Goal: Task Accomplishment & Management: Use online tool/utility

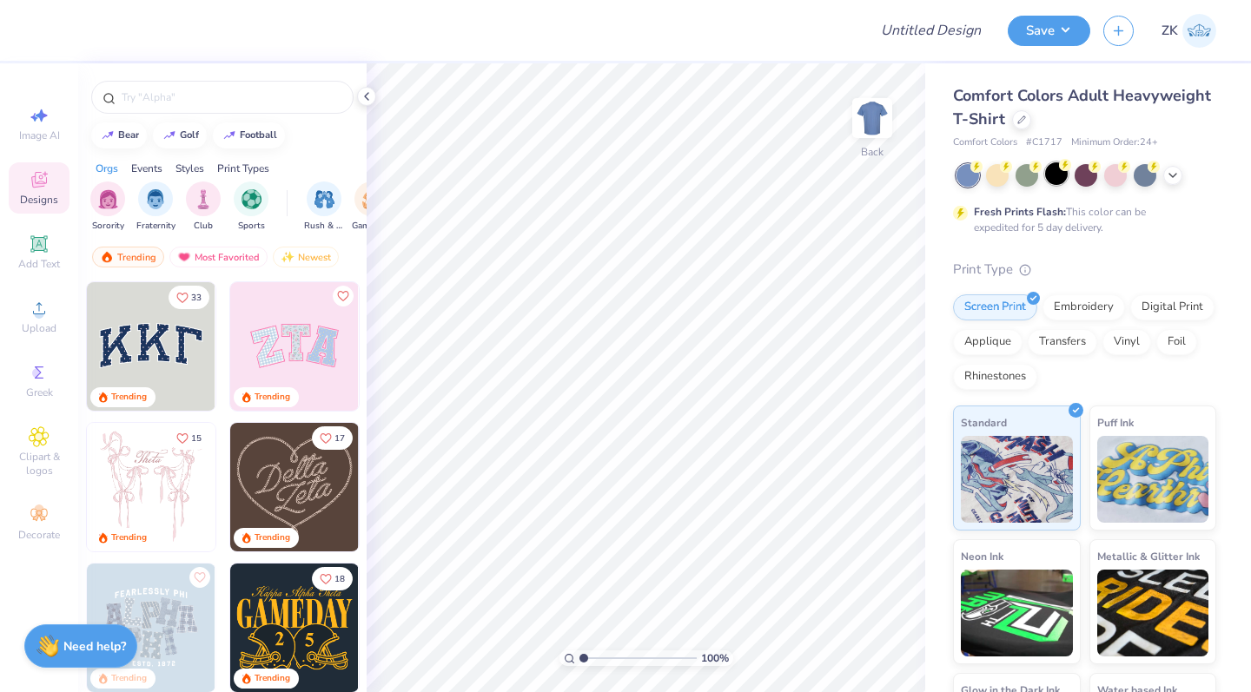
click at [1062, 172] on div at bounding box center [1056, 173] width 23 height 23
click at [133, 93] on input "text" at bounding box center [231, 97] width 222 height 17
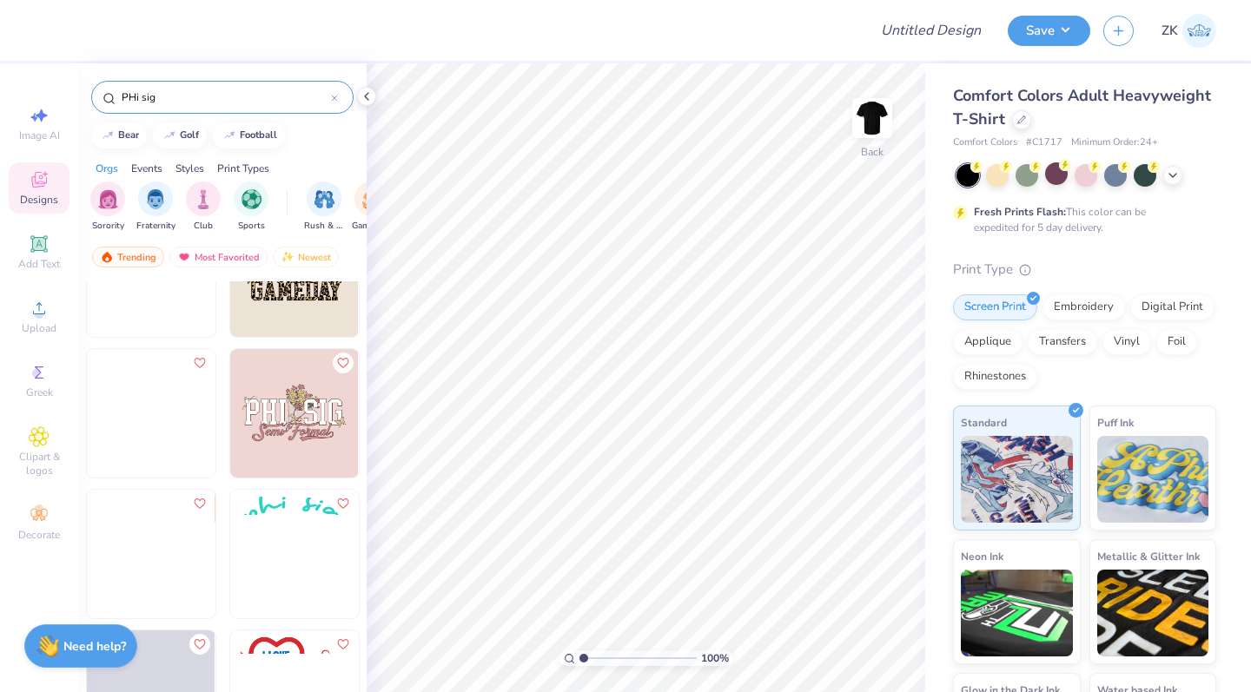
scroll to position [745, 0]
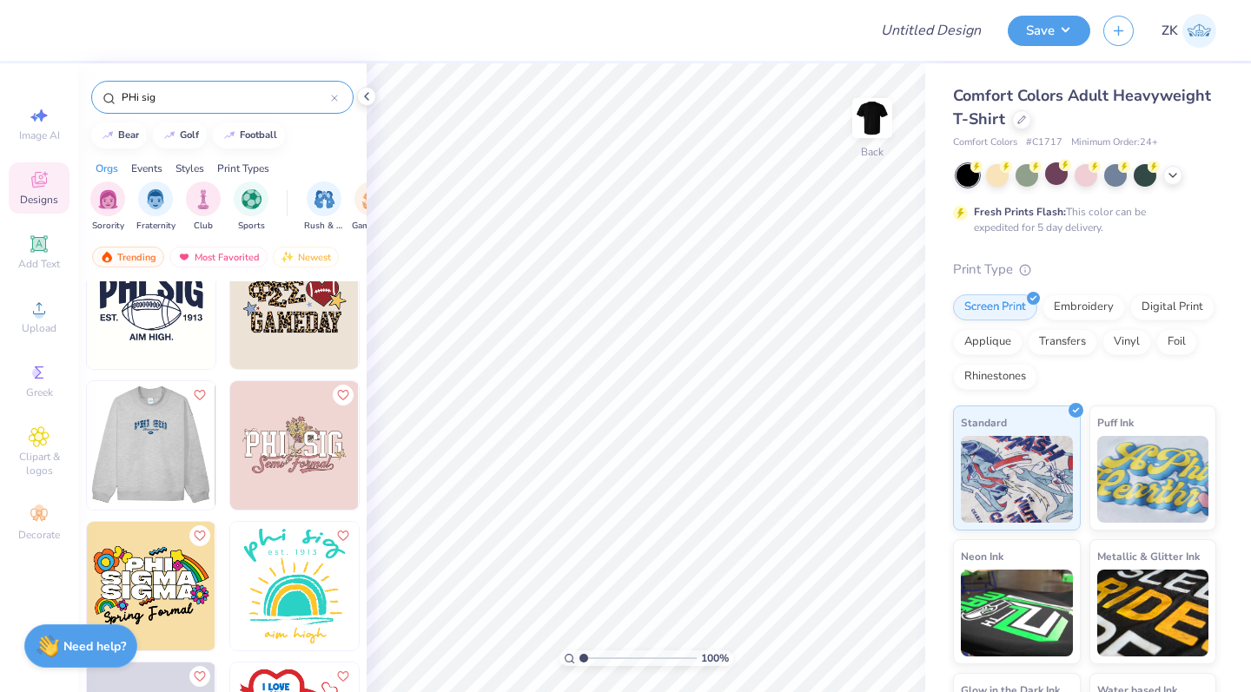
type input "PHi sig"
click at [140, 437] on img at bounding box center [150, 445] width 129 height 129
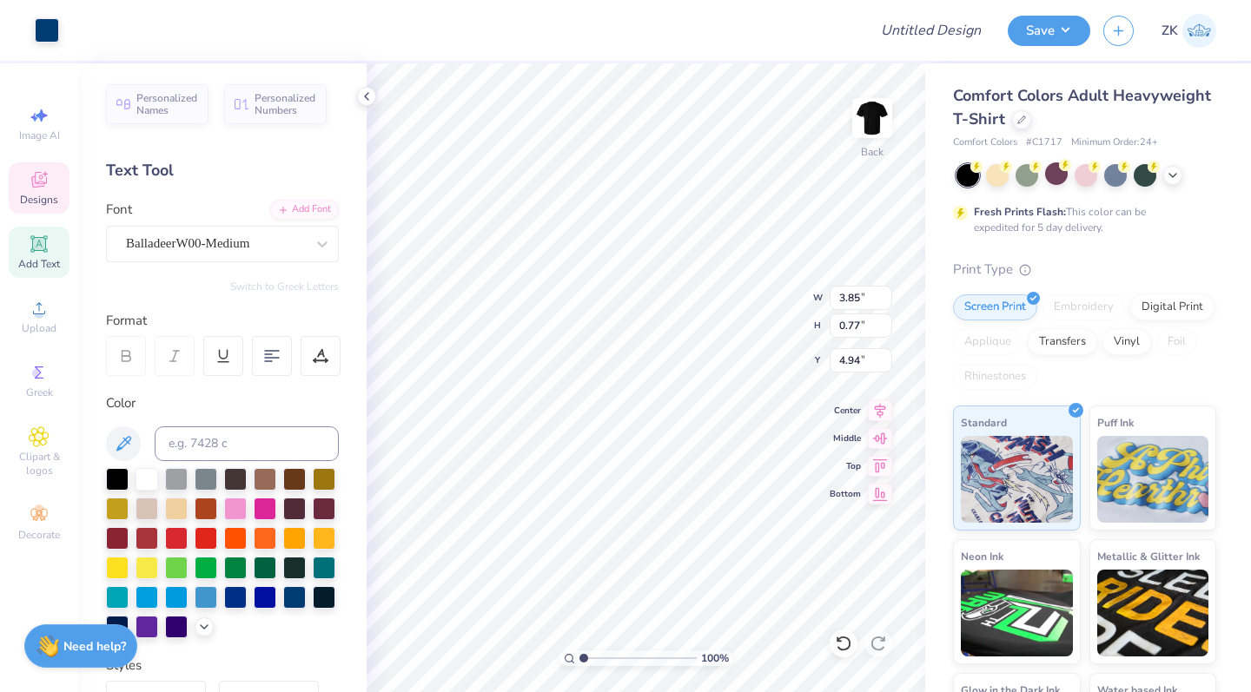
type input "3.85"
type input "0.77"
type input "4.94"
type input "0.69"
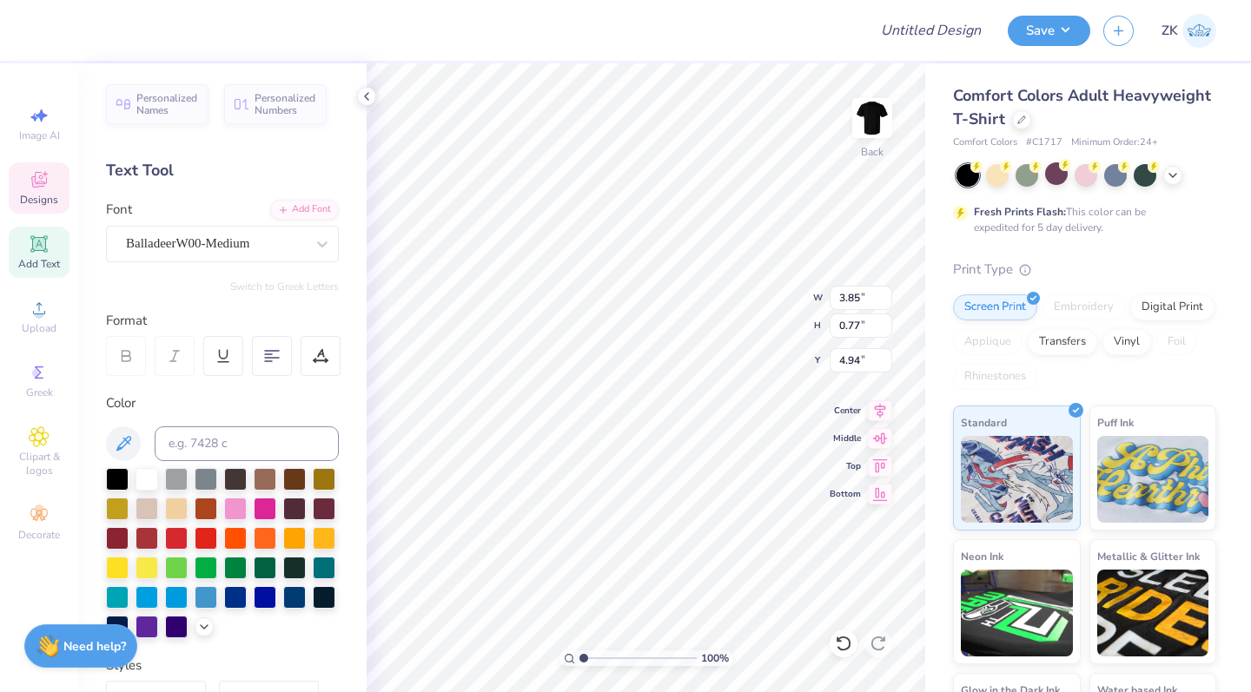
type input "0.29"
type input "5.94"
click at [176, 565] on div at bounding box center [176, 566] width 23 height 23
click at [260, 535] on div at bounding box center [265, 536] width 23 height 23
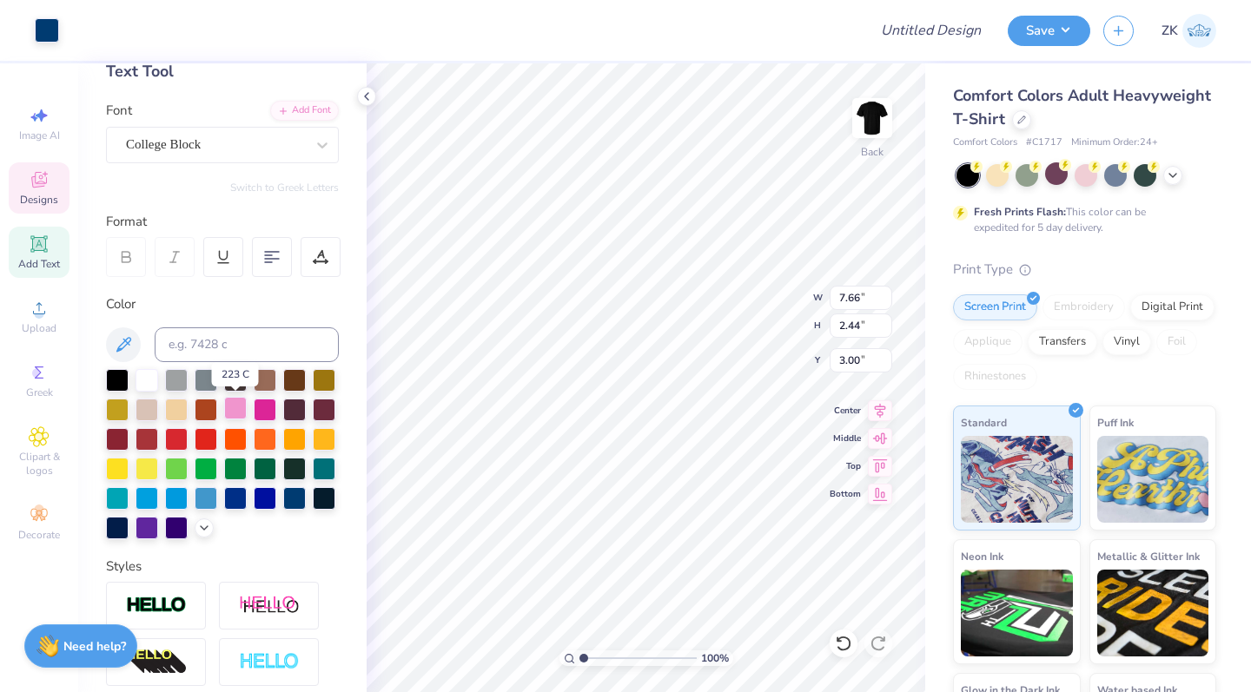
scroll to position [100, 0]
click at [234, 467] on div at bounding box center [235, 466] width 23 height 23
click at [46, 24] on div at bounding box center [47, 29] width 24 height 24
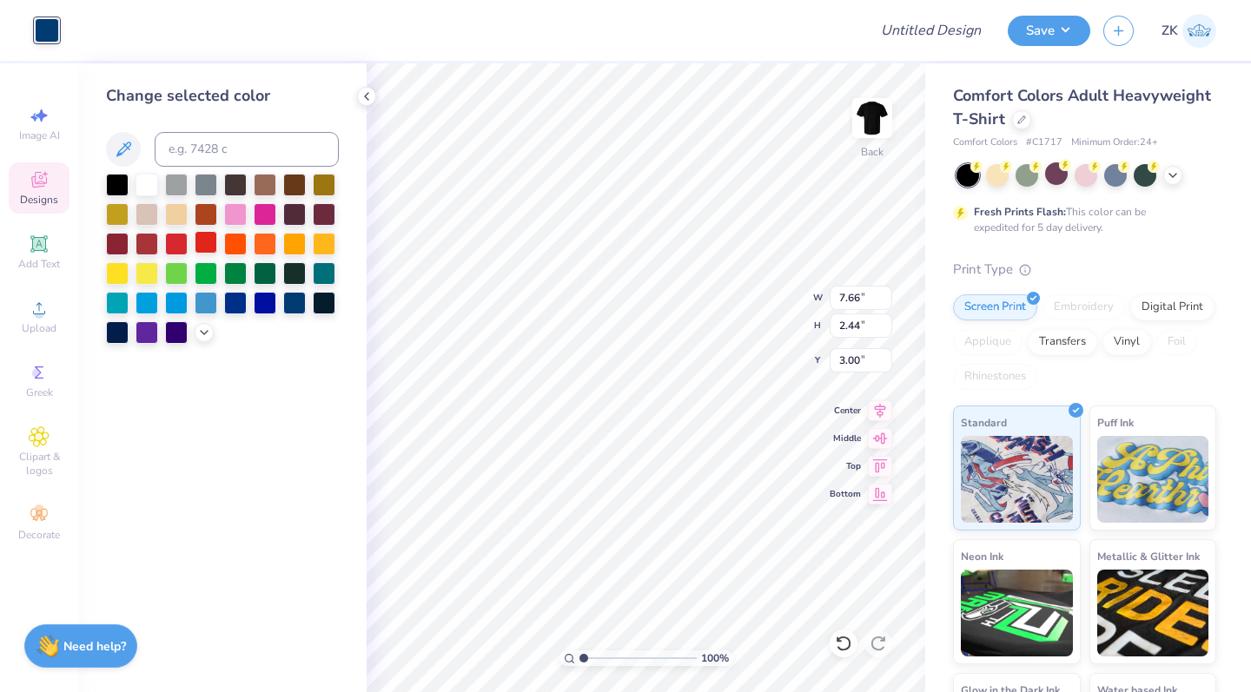
click at [201, 243] on div at bounding box center [206, 242] width 23 height 23
click at [177, 245] on div at bounding box center [176, 242] width 23 height 23
type input "7.46"
type input "2.18"
type input "3.11"
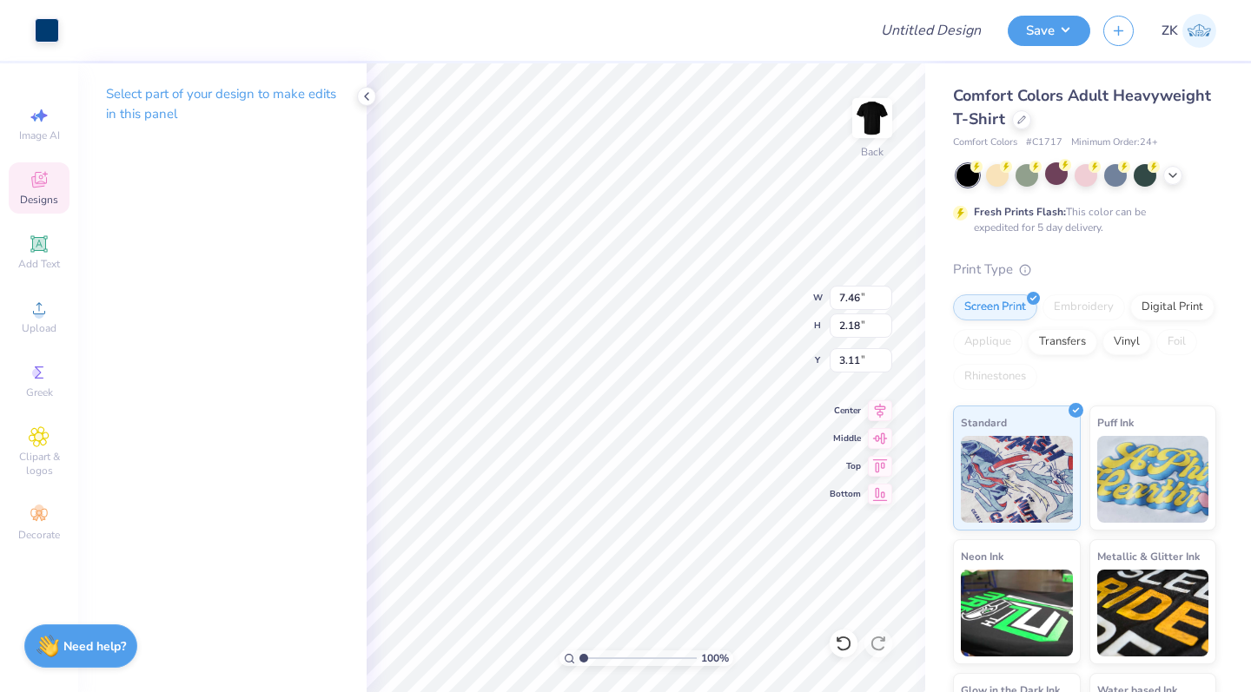
type input "7.66"
type input "2.44"
type input "3.00"
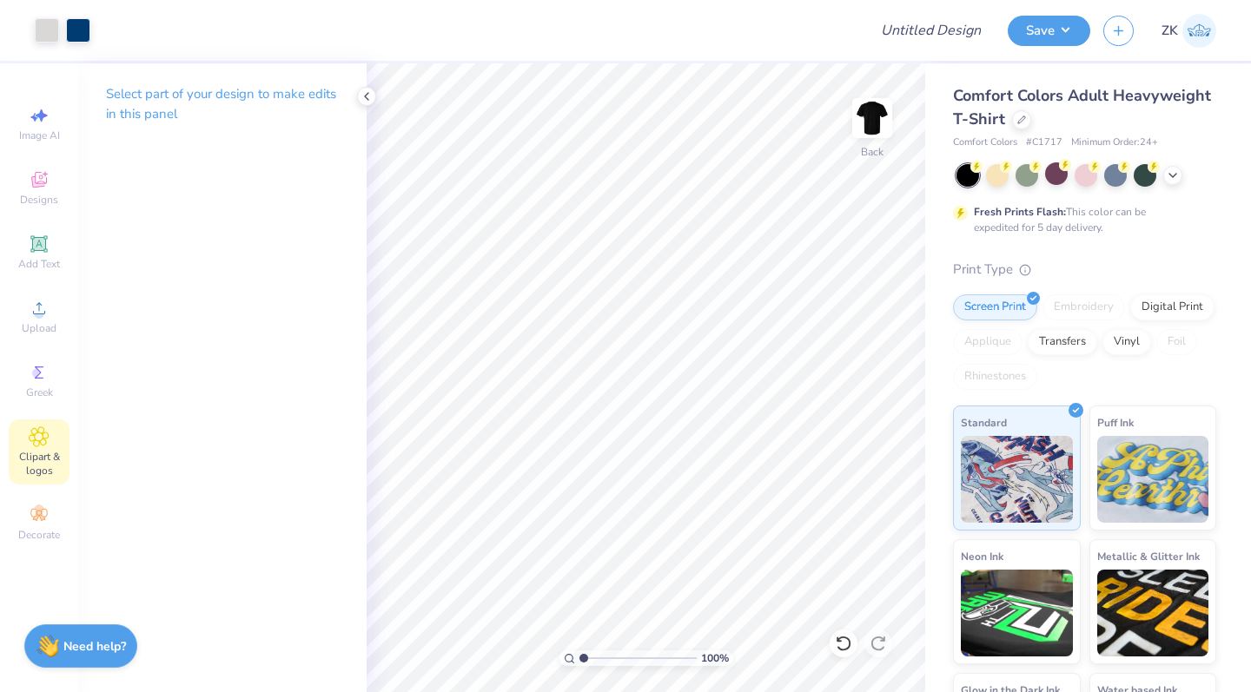
click at [28, 461] on span "Clipart & logos" at bounding box center [39, 464] width 61 height 28
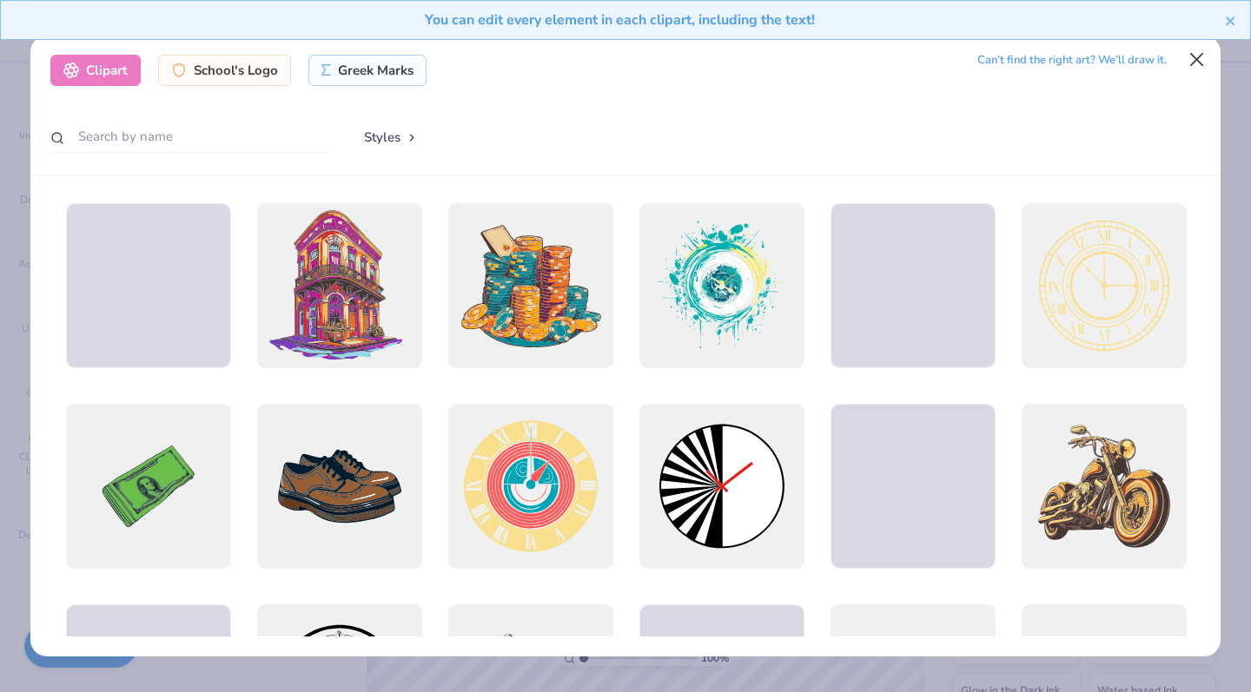
click at [1192, 63] on button "Close" at bounding box center [1196, 59] width 33 height 33
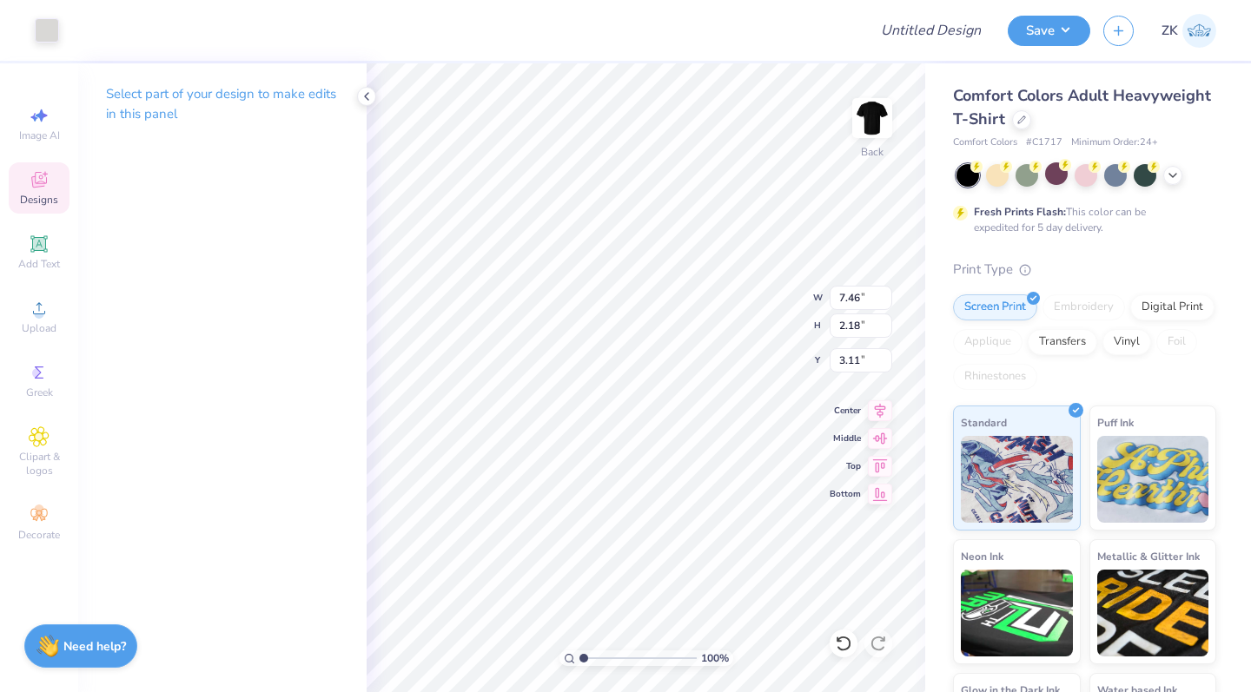
click at [154, 94] on p "Select part of your design to make edits in this panel" at bounding box center [222, 104] width 233 height 40
click at [371, 95] on icon at bounding box center [367, 96] width 14 height 14
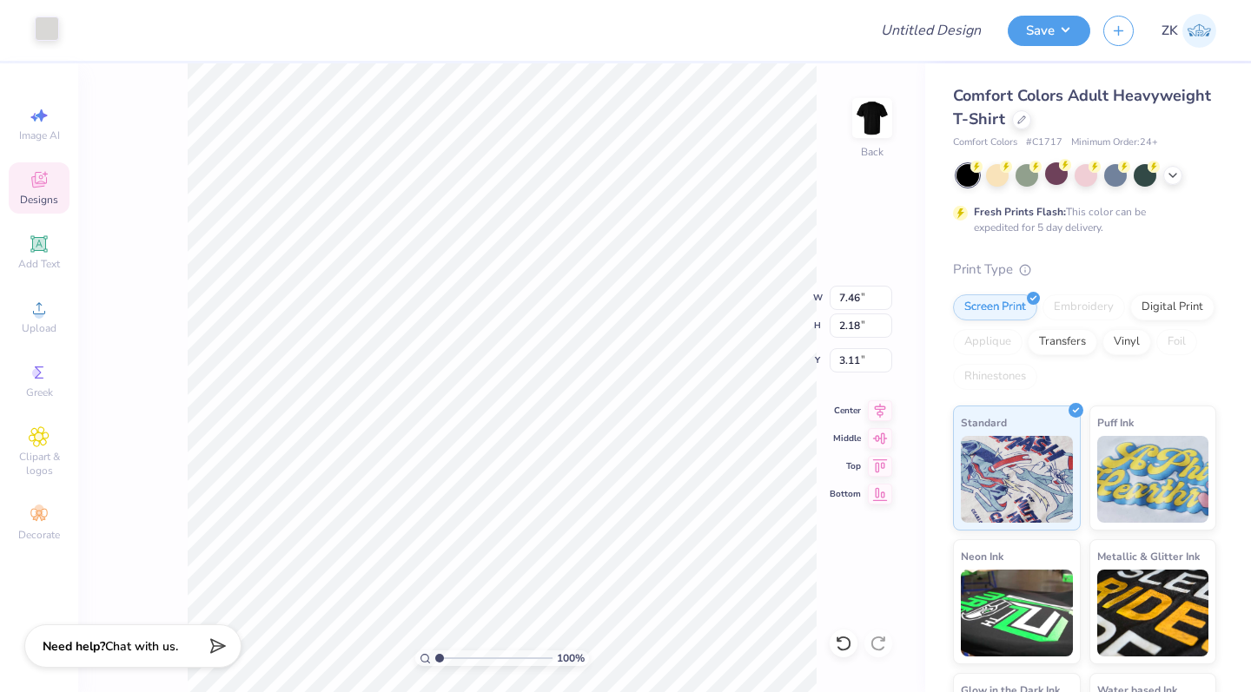
click at [46, 25] on div at bounding box center [47, 29] width 24 height 24
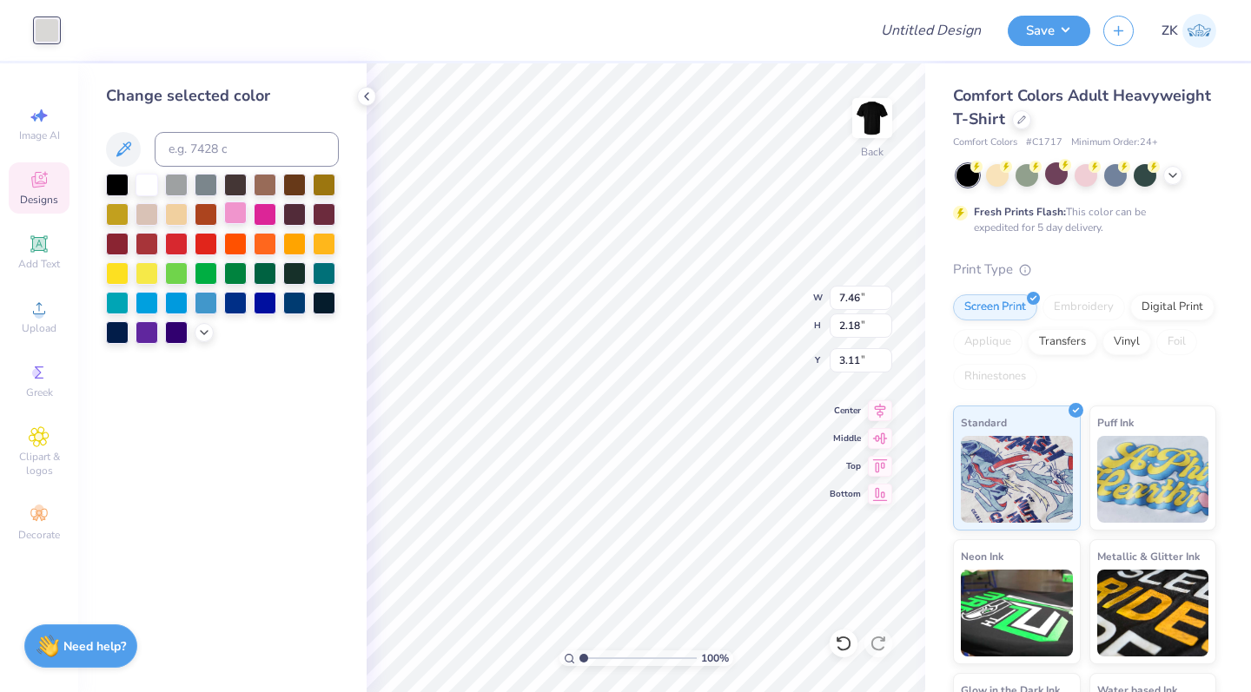
click at [238, 218] on div at bounding box center [235, 212] width 23 height 23
click at [260, 221] on div at bounding box center [265, 212] width 23 height 23
type input "1.91"
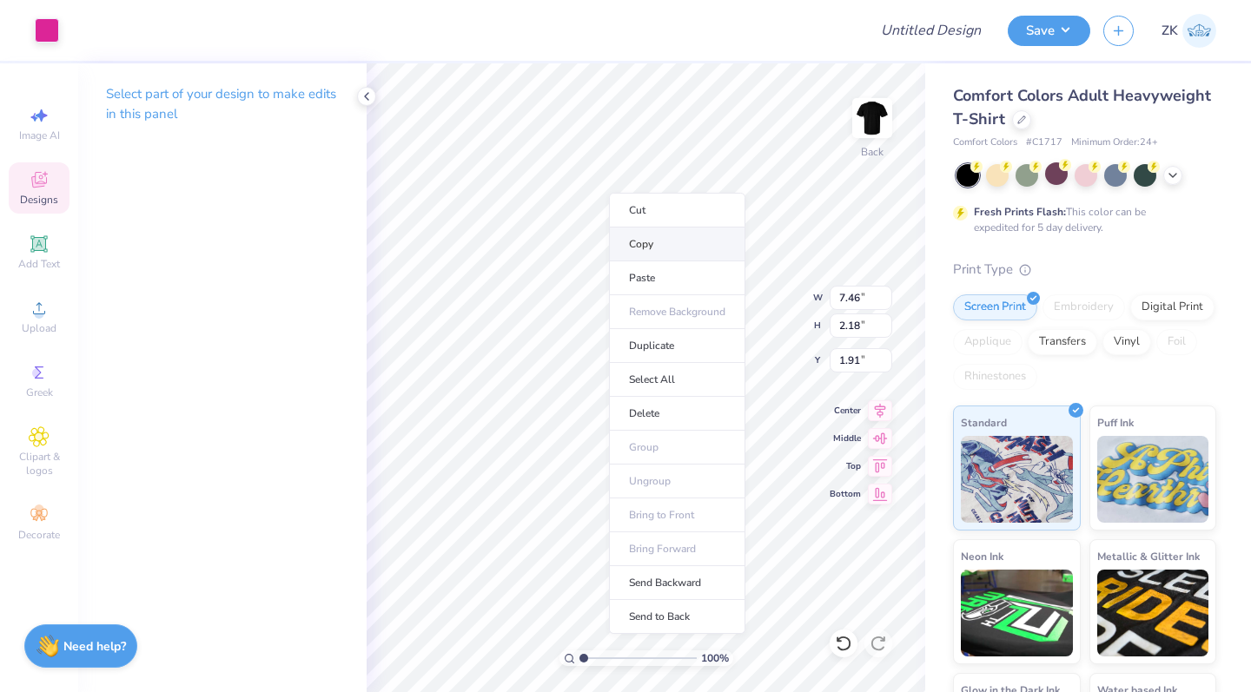
click at [628, 244] on li "Copy" at bounding box center [677, 245] width 136 height 34
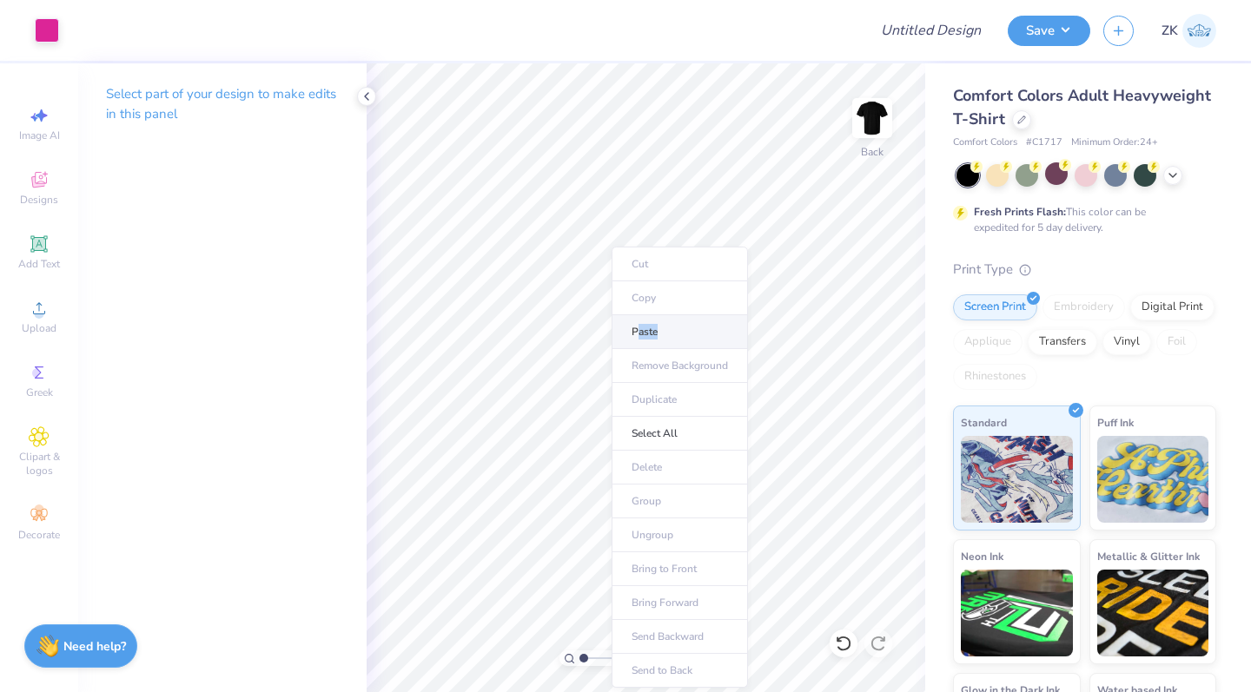
click at [637, 338] on li "Paste" at bounding box center [679, 332] width 136 height 34
click at [365, 99] on icon at bounding box center [367, 96] width 14 height 14
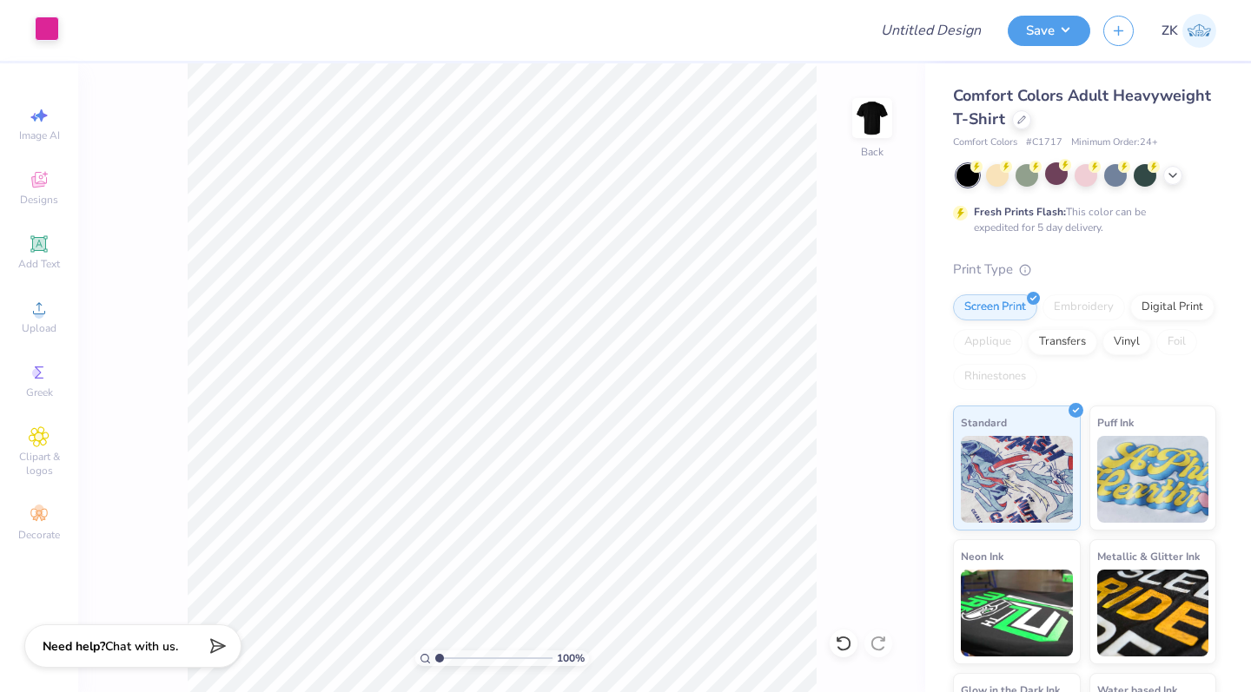
click at [47, 27] on div at bounding box center [47, 29] width 24 height 24
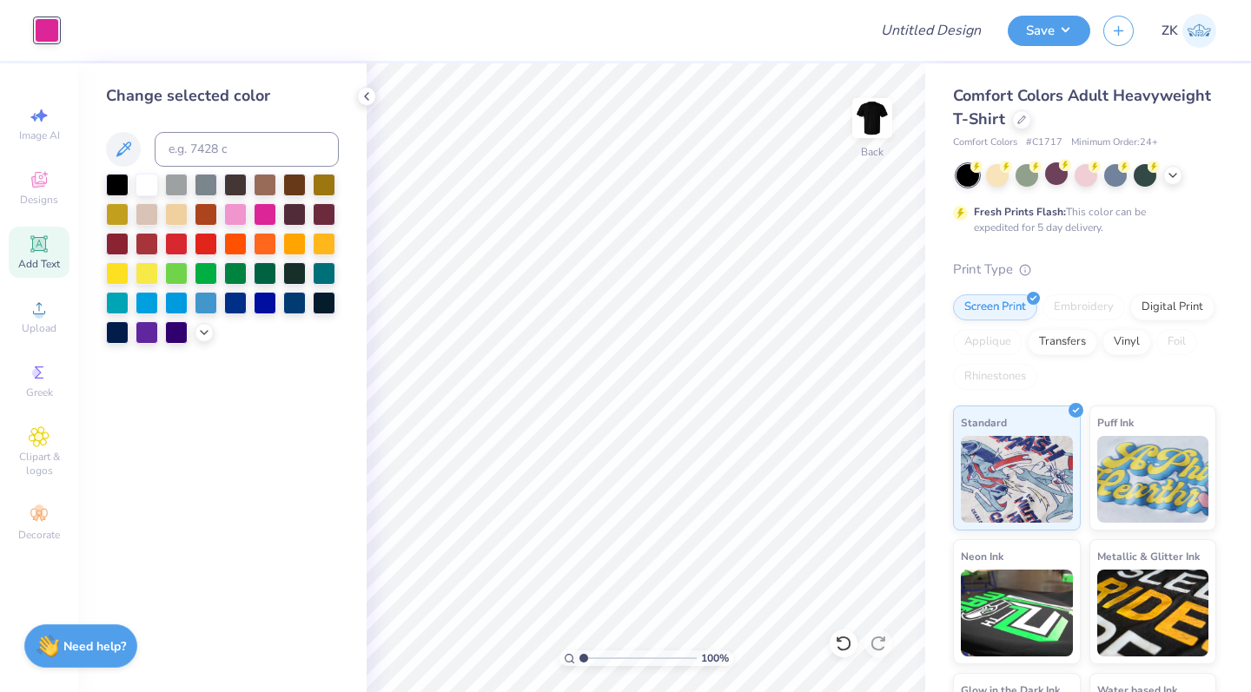
click at [38, 254] on icon at bounding box center [39, 244] width 21 height 21
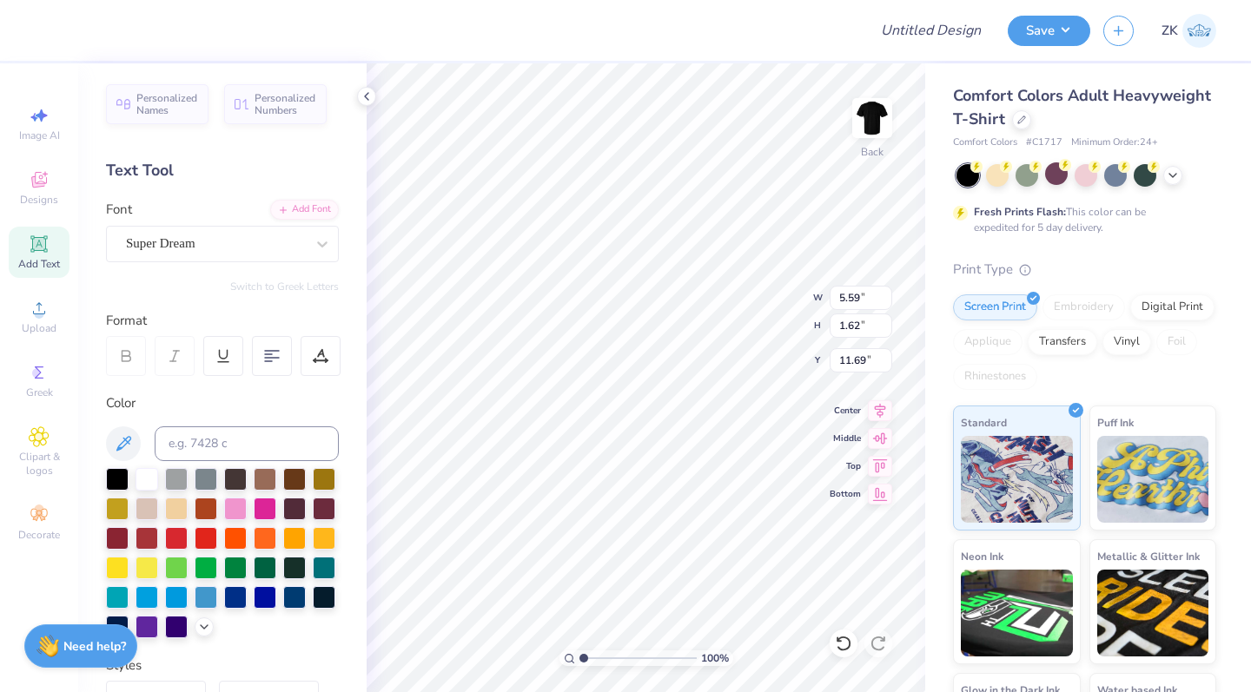
scroll to position [1, 1]
click at [207, 237] on div "Super Dream" at bounding box center [215, 243] width 182 height 27
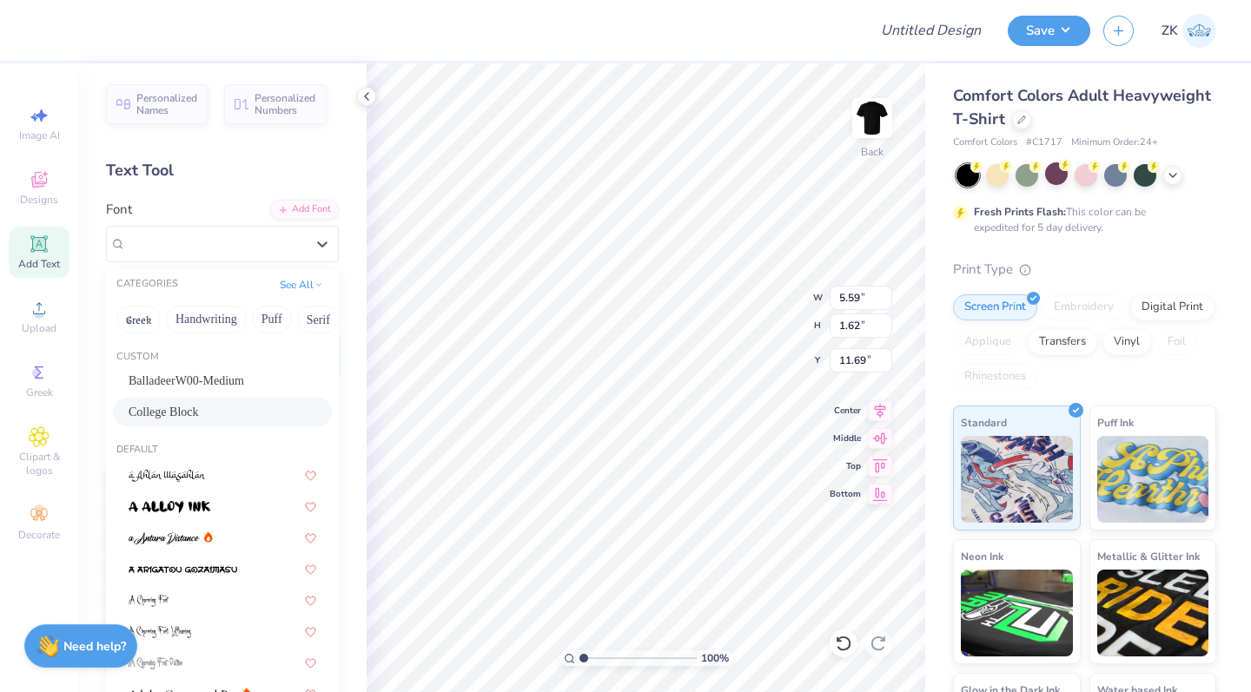
click at [162, 409] on span "College Block" at bounding box center [164, 412] width 70 height 18
click at [172, 240] on span "College Block" at bounding box center [163, 244] width 75 height 20
click at [278, 318] on button "Puff" at bounding box center [272, 320] width 40 height 28
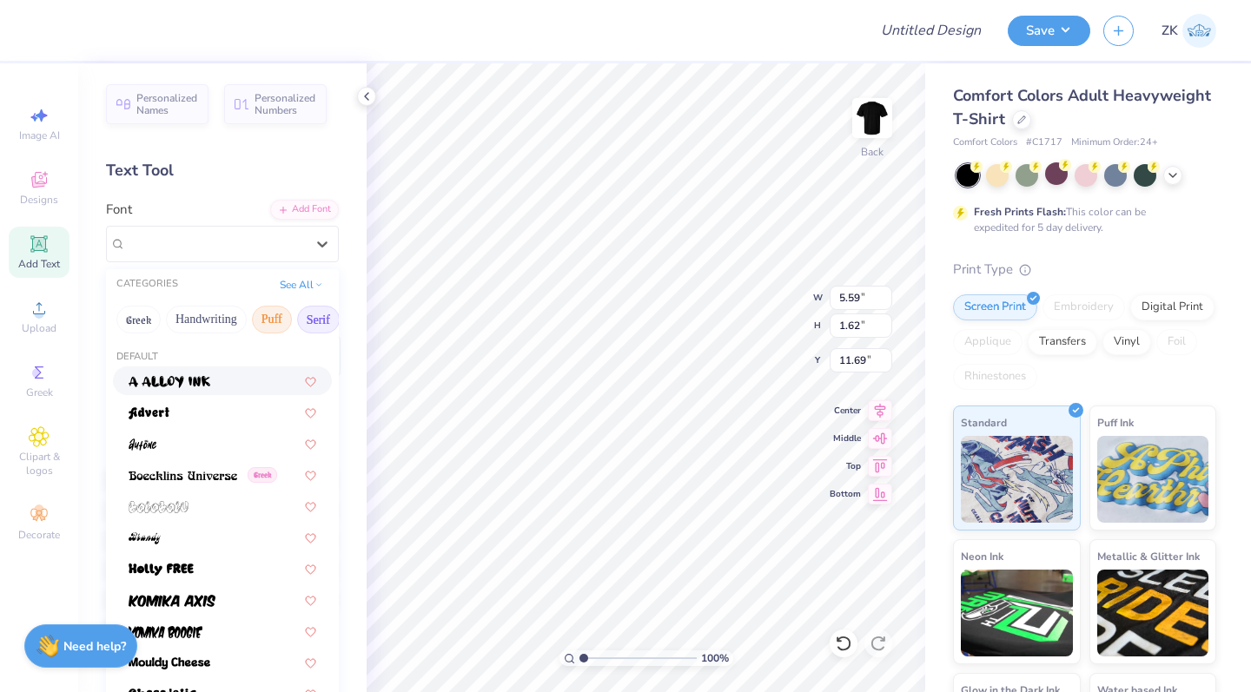
click at [319, 320] on button "Serif" at bounding box center [318, 320] width 43 height 28
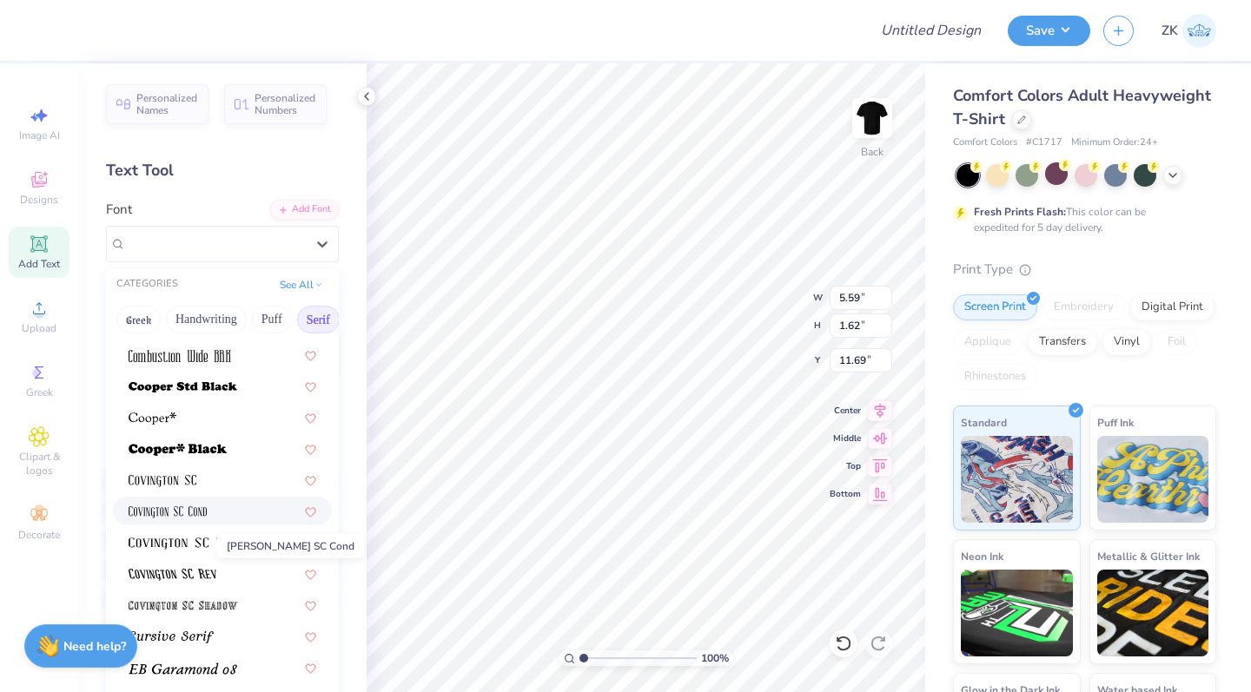
scroll to position [759, 0]
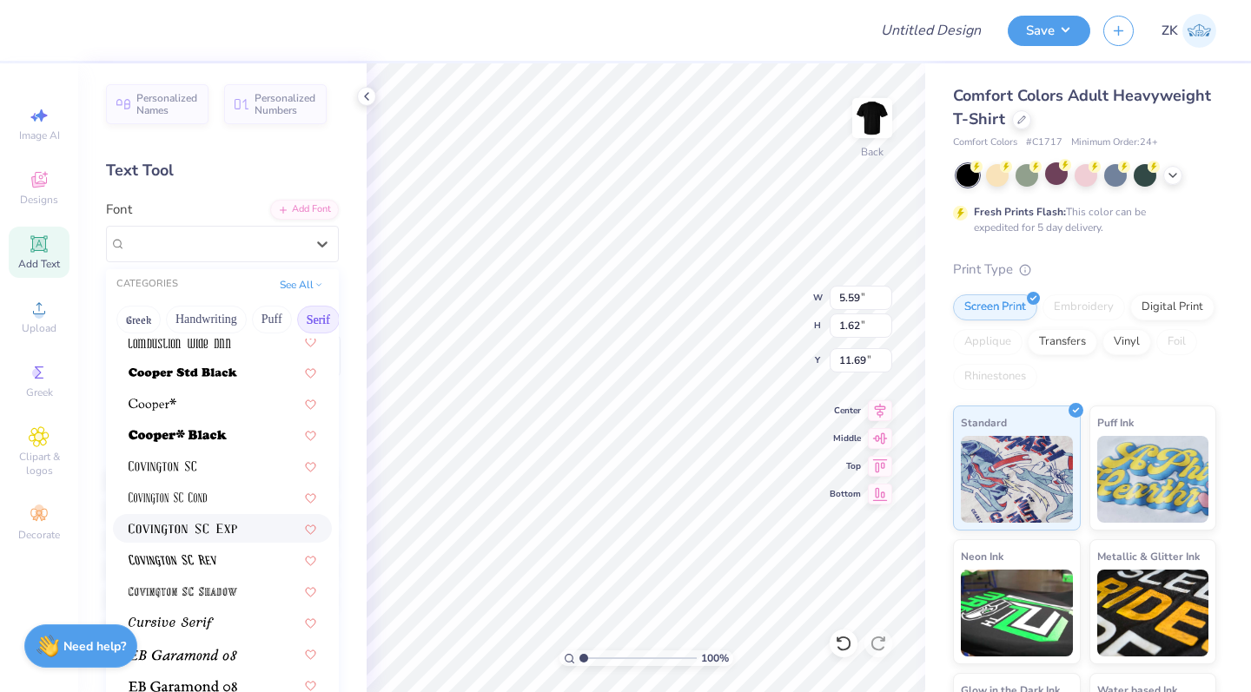
click at [211, 540] on div at bounding box center [222, 528] width 219 height 29
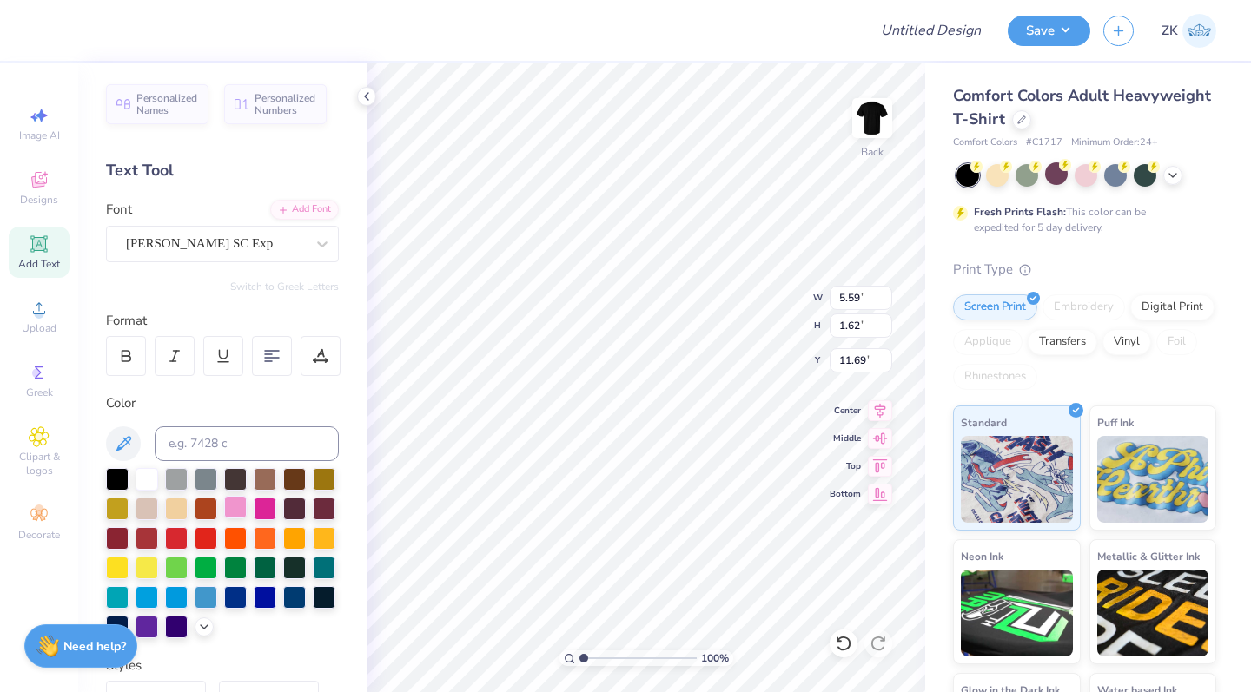
click at [231, 511] on div at bounding box center [235, 507] width 23 height 23
type textarea "Walk on Darkness 2025"
type input "9.85"
type input "2.14"
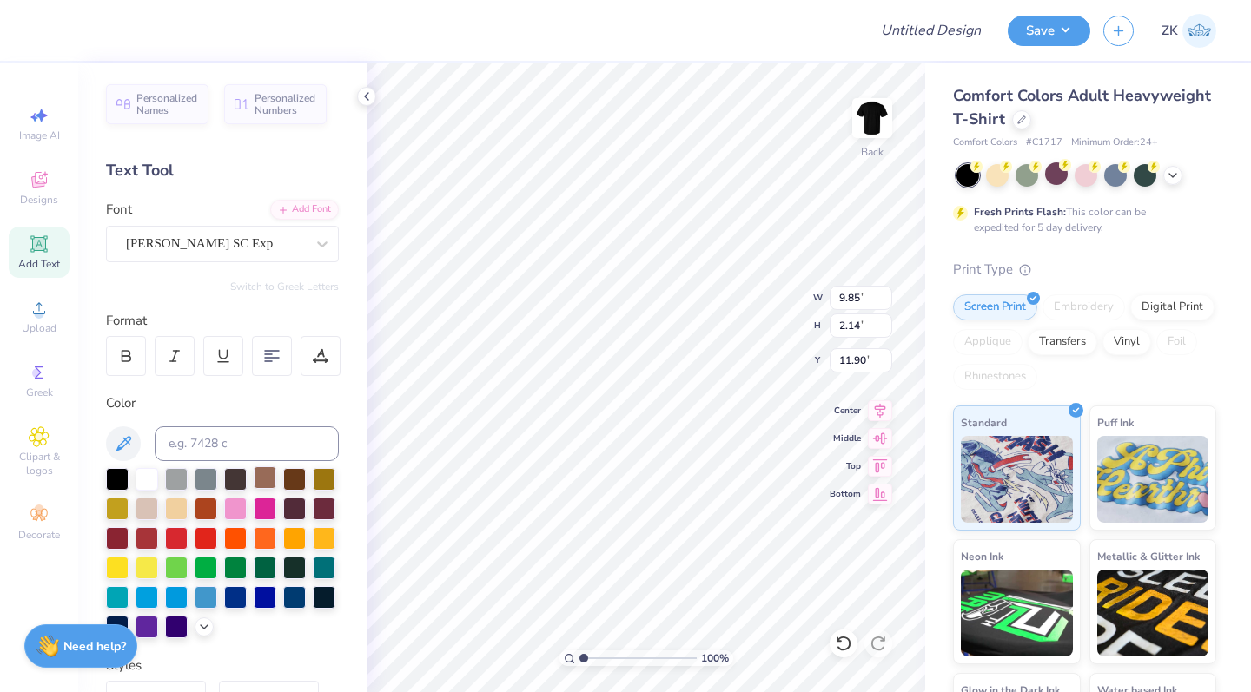
type input "4.84"
click at [929, 23] on input "Design Title" at bounding box center [951, 30] width 85 height 35
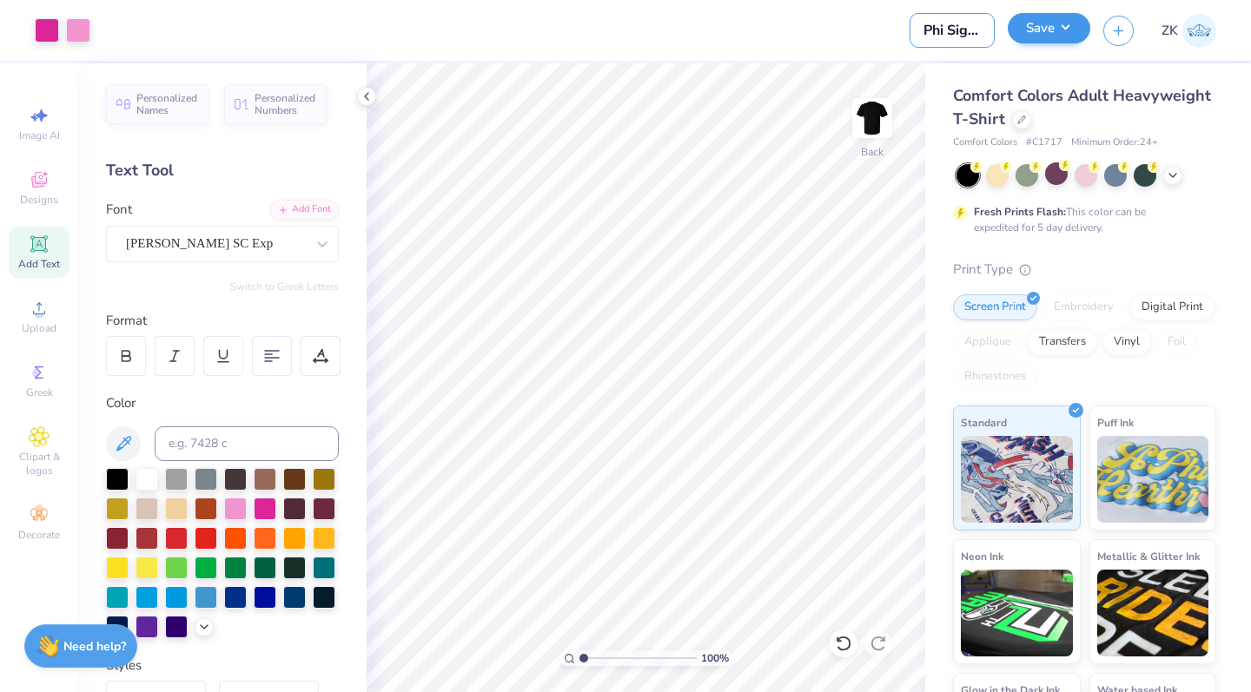
type input "Phi Sig Walk on Darkness"
click at [1066, 36] on button "Save" at bounding box center [1048, 28] width 83 height 30
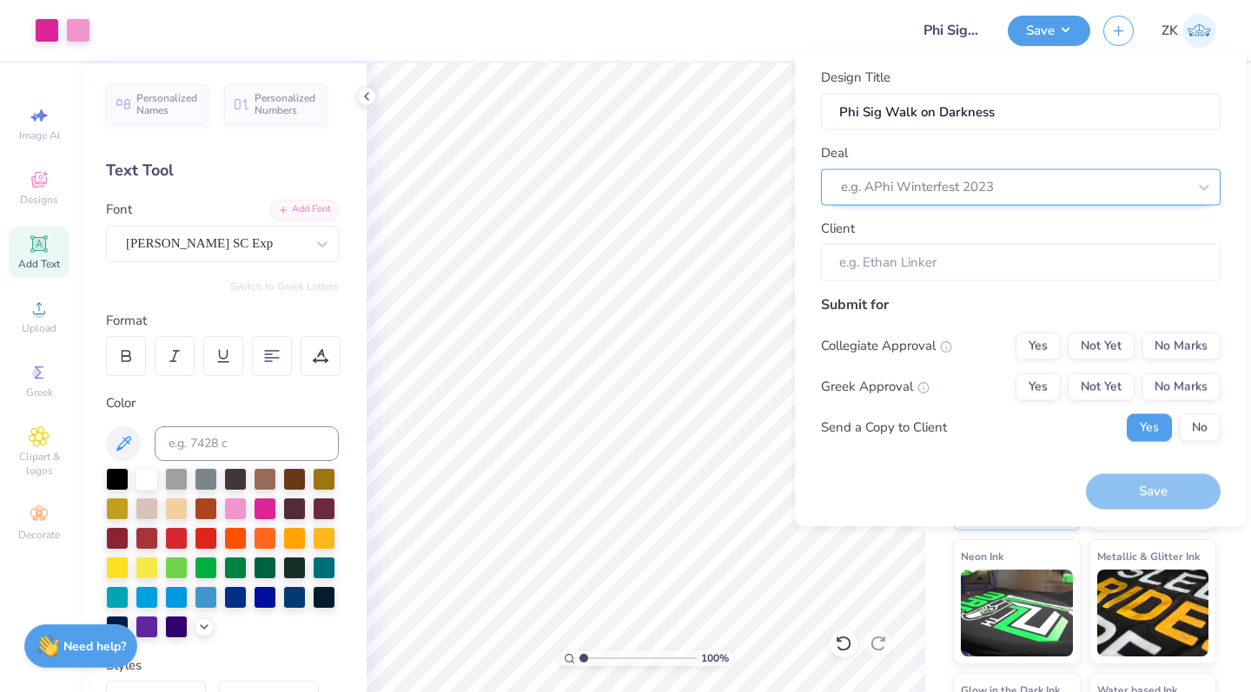
click at [974, 194] on div "e.g. APhi Winterfest 2023" at bounding box center [1014, 187] width 346 height 20
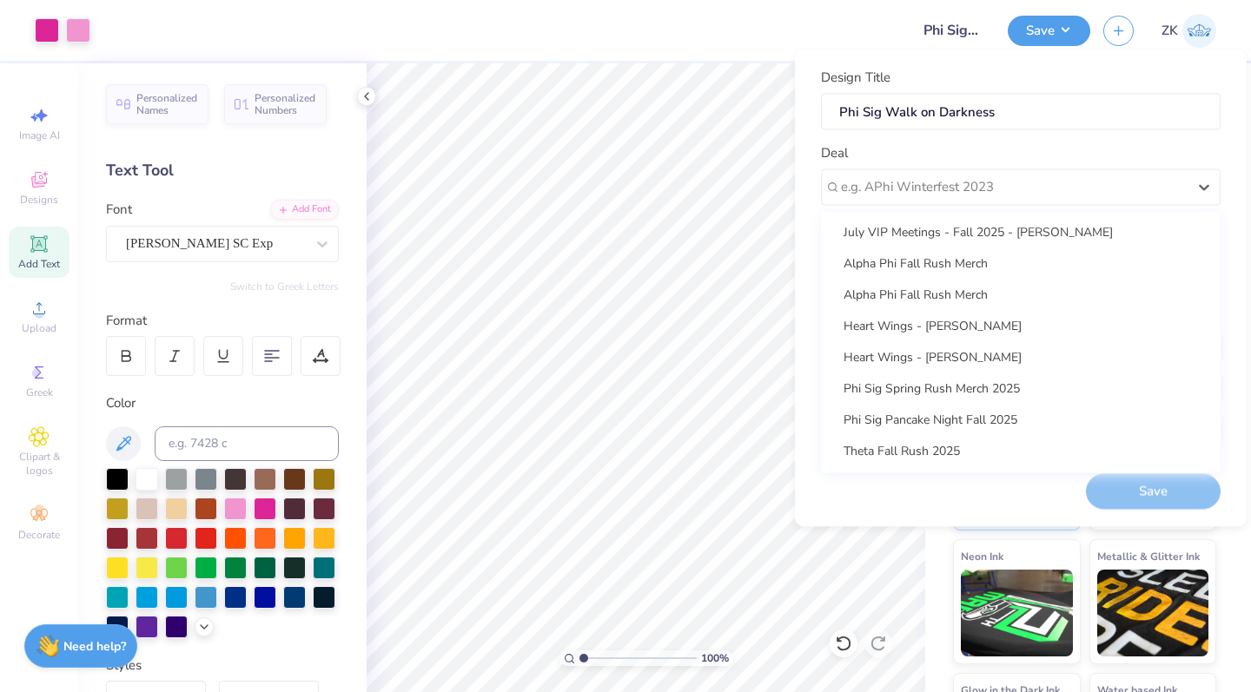
scroll to position [0, 0]
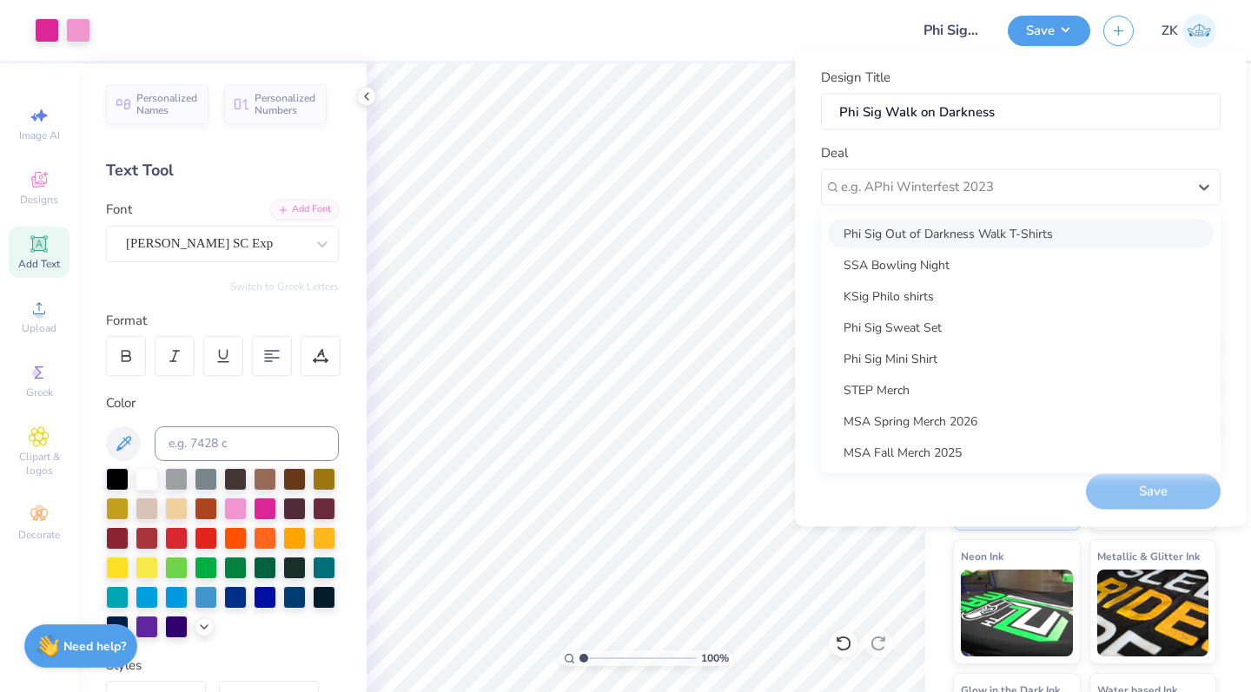
click at [940, 231] on div "Phi Sig Out of Darkness Walk T-Shirts" at bounding box center [1021, 233] width 386 height 29
type input "[PERSON_NAME]"
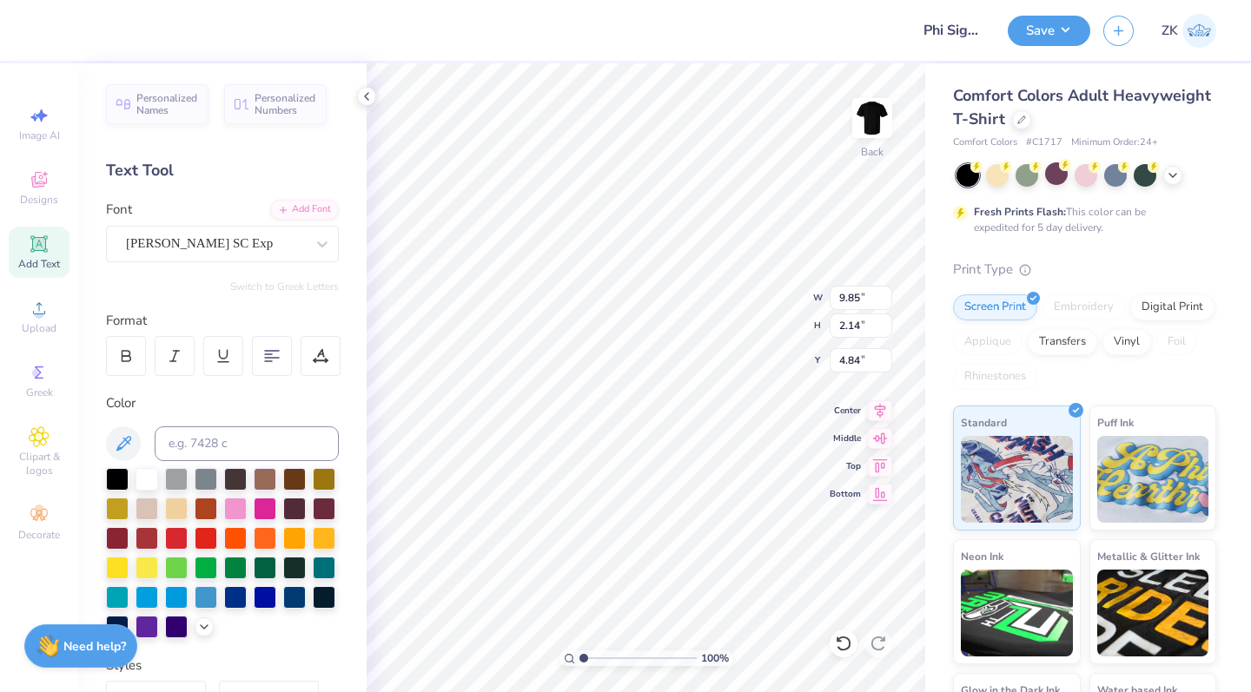
scroll to position [0, 3]
type textarea "Out of Darkness 2025"
type input "4.83"
type textarea "Out of Darkness walk 2025"
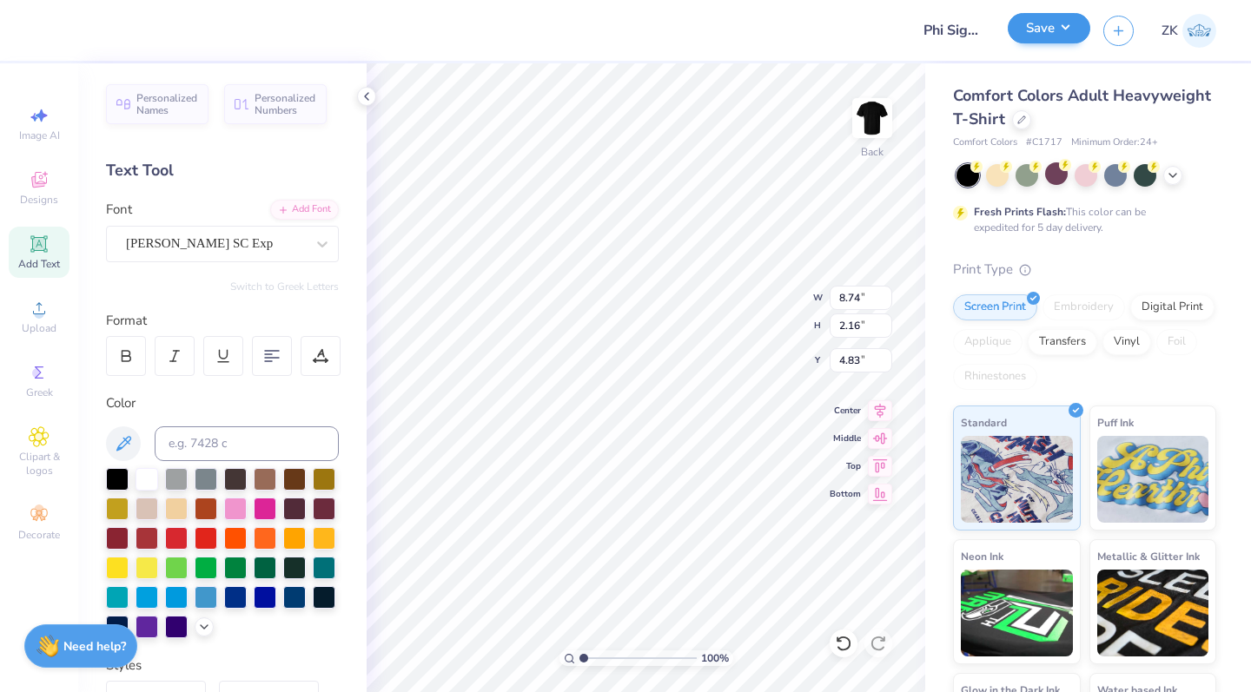
click at [1046, 39] on button "Save" at bounding box center [1048, 28] width 83 height 30
type input "12.00"
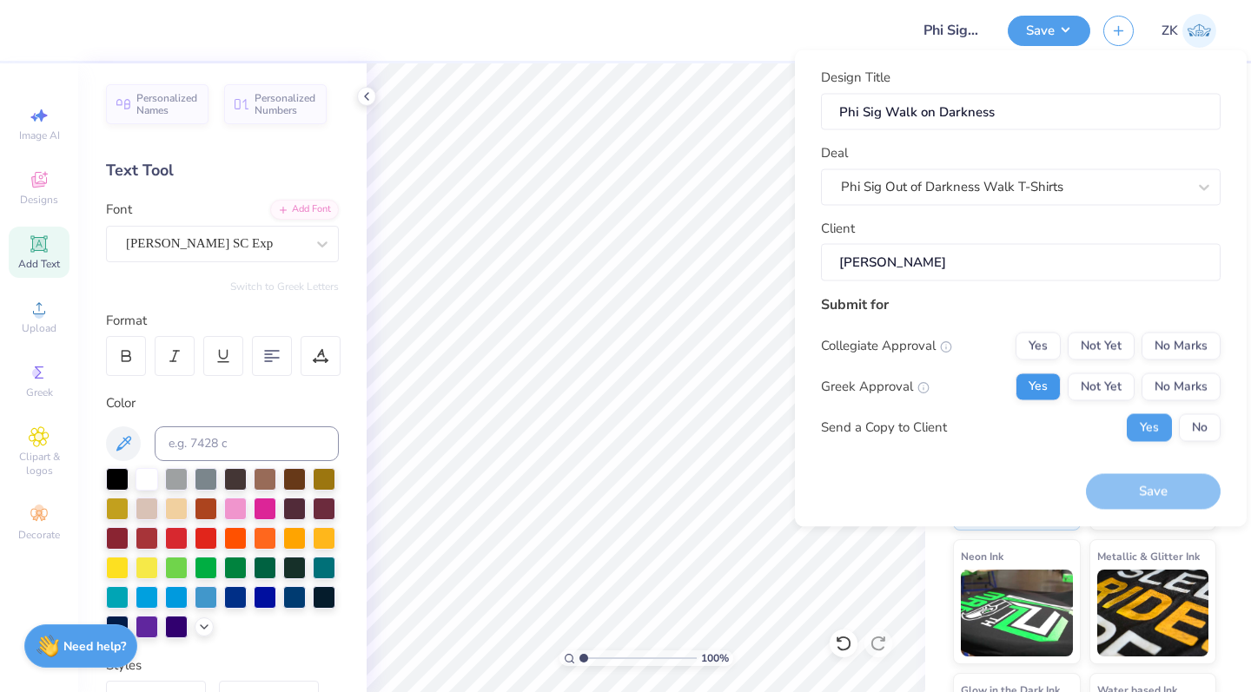
click at [1046, 384] on button "Yes" at bounding box center [1037, 387] width 45 height 28
click at [1196, 344] on button "No Marks" at bounding box center [1180, 346] width 79 height 28
click at [1155, 491] on button "Save" at bounding box center [1153, 492] width 135 height 36
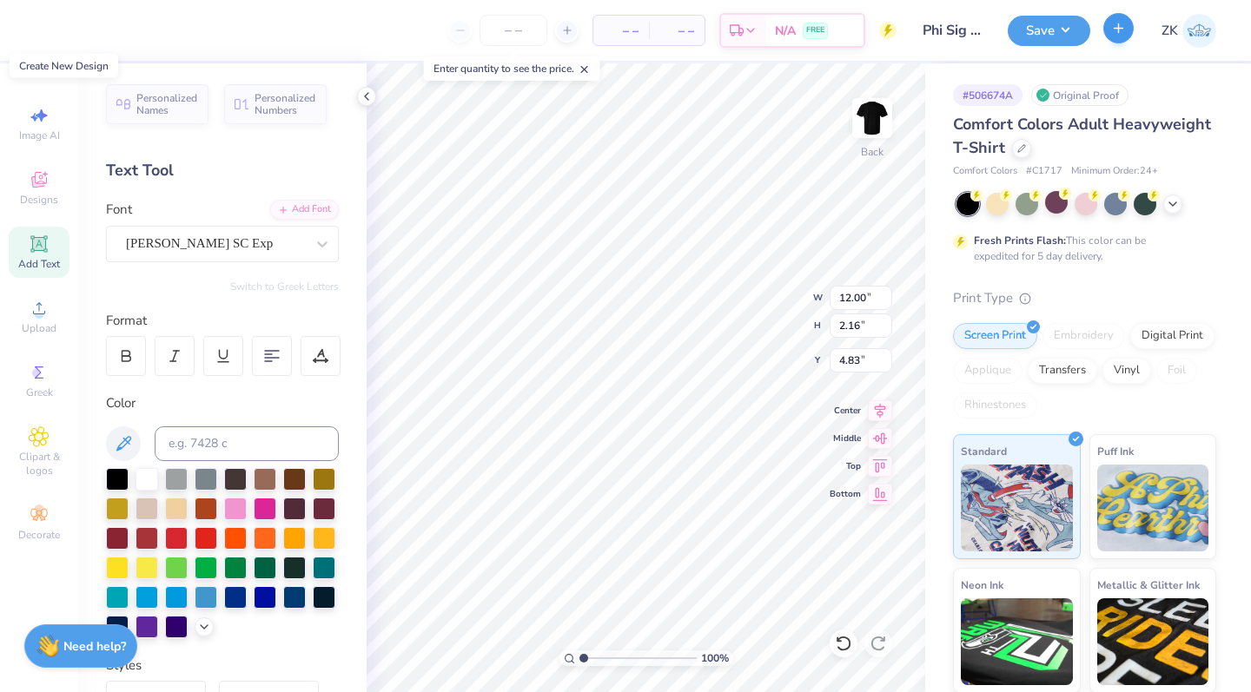
click at [1110, 30] on button "button" at bounding box center [1118, 28] width 30 height 30
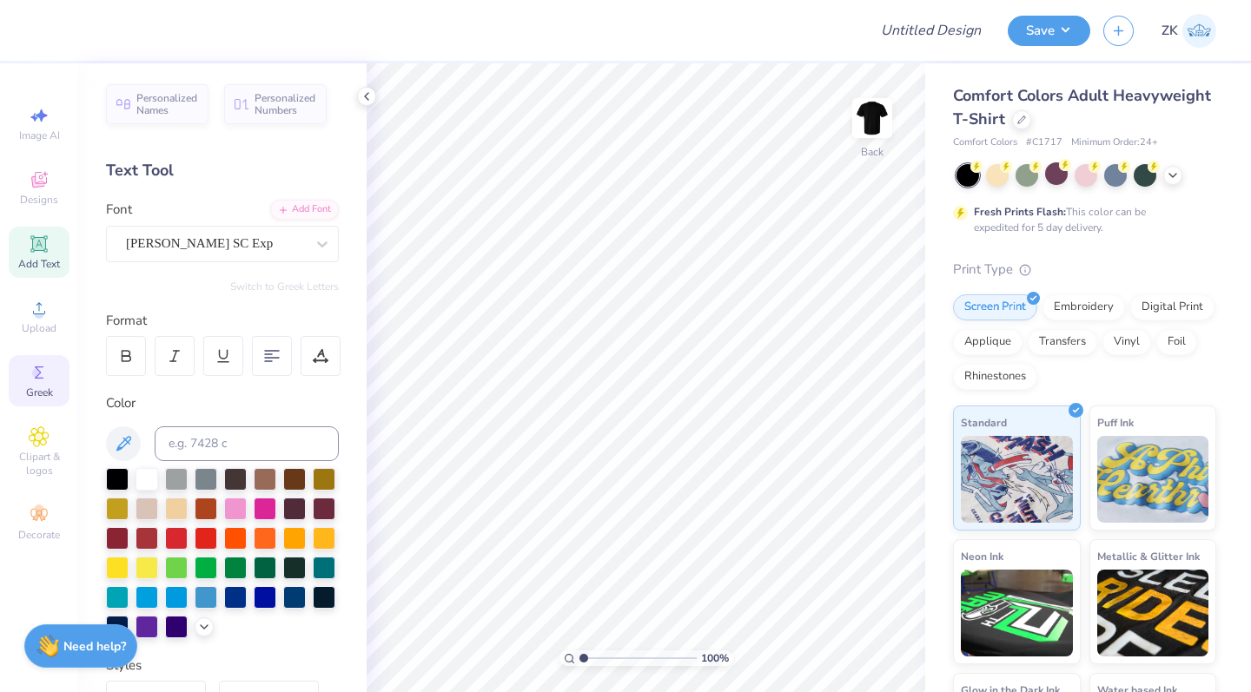
click at [36, 377] on circle at bounding box center [37, 373] width 10 height 10
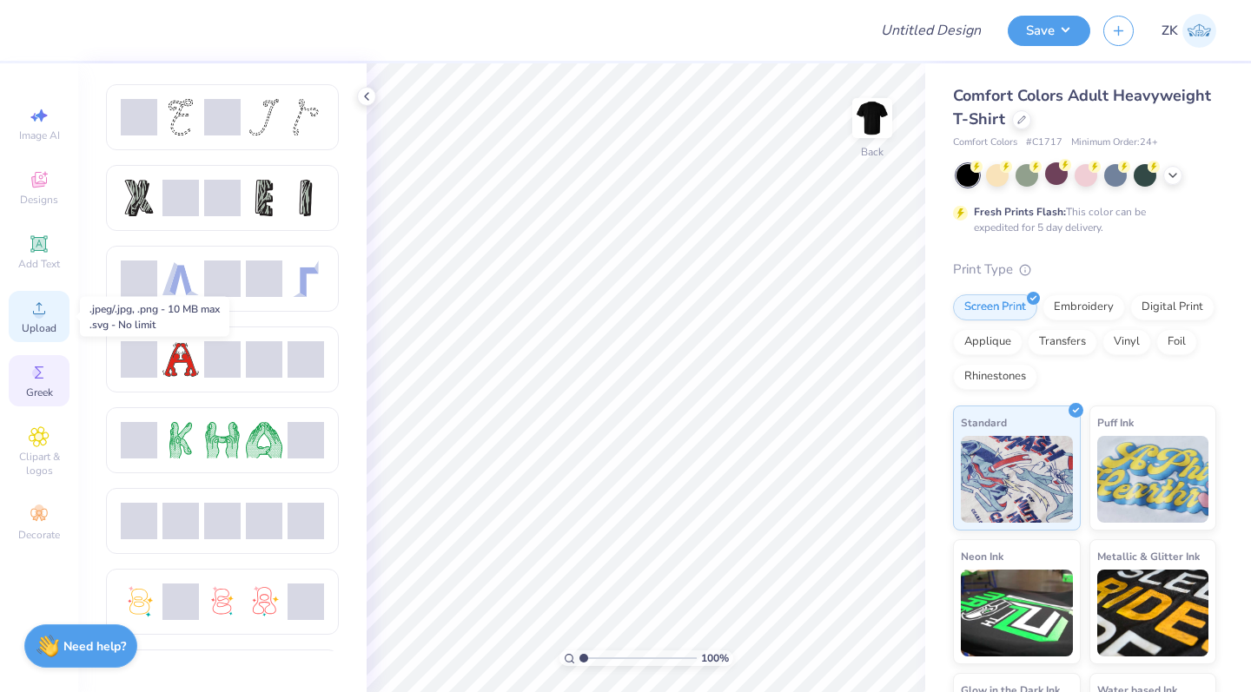
click at [37, 315] on circle at bounding box center [39, 314] width 10 height 10
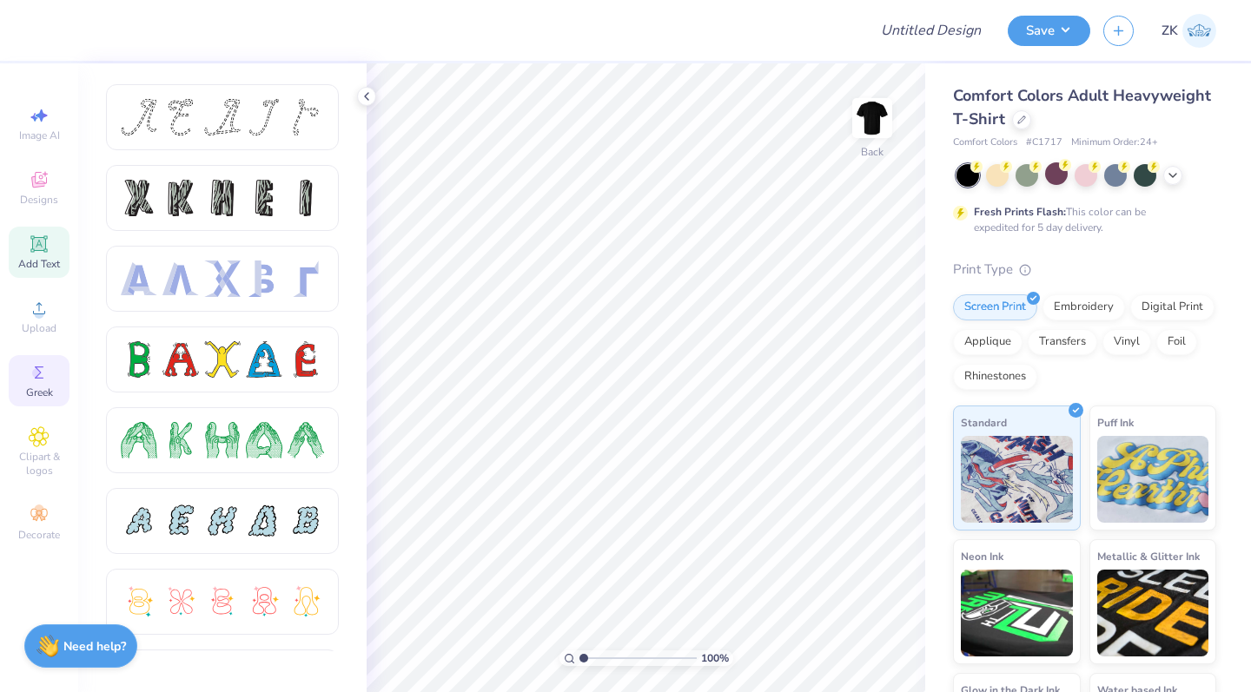
click at [35, 242] on icon at bounding box center [38, 243] width 13 height 13
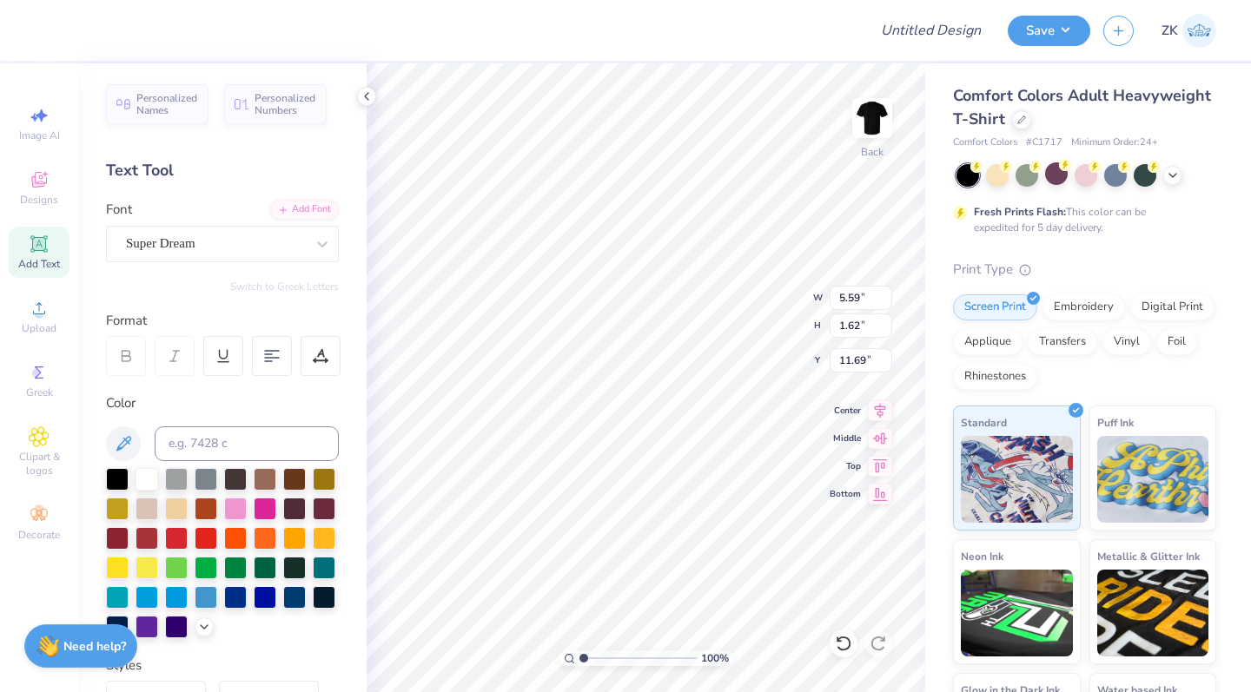
scroll to position [0, 5]
type textarea "SSA Kirtan Night"
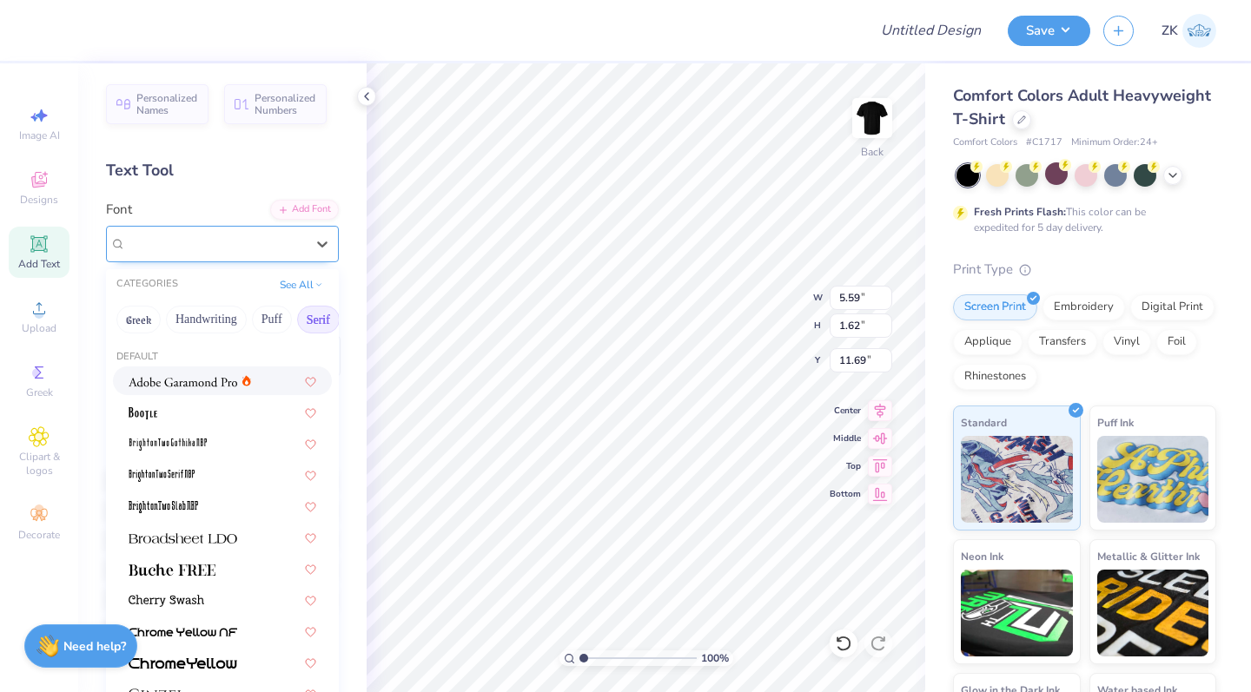
click at [195, 239] on span "Super Dream" at bounding box center [160, 244] width 69 height 20
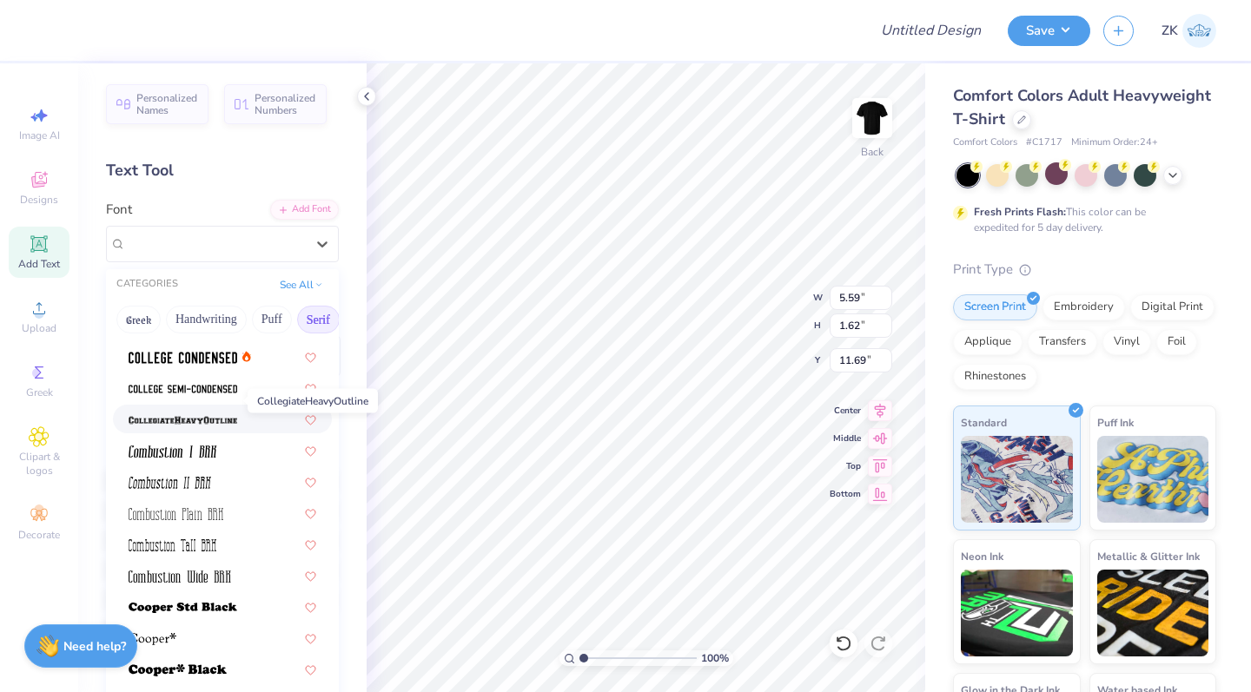
scroll to position [519, 0]
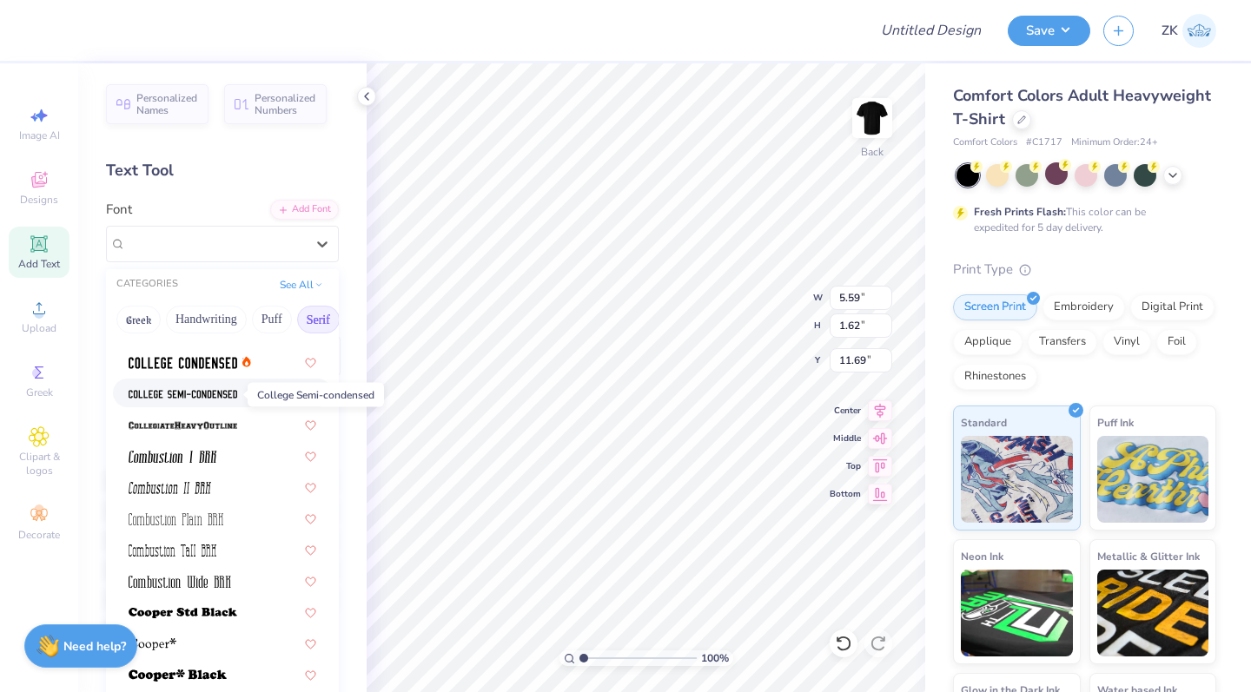
click at [206, 392] on img at bounding box center [183, 394] width 109 height 12
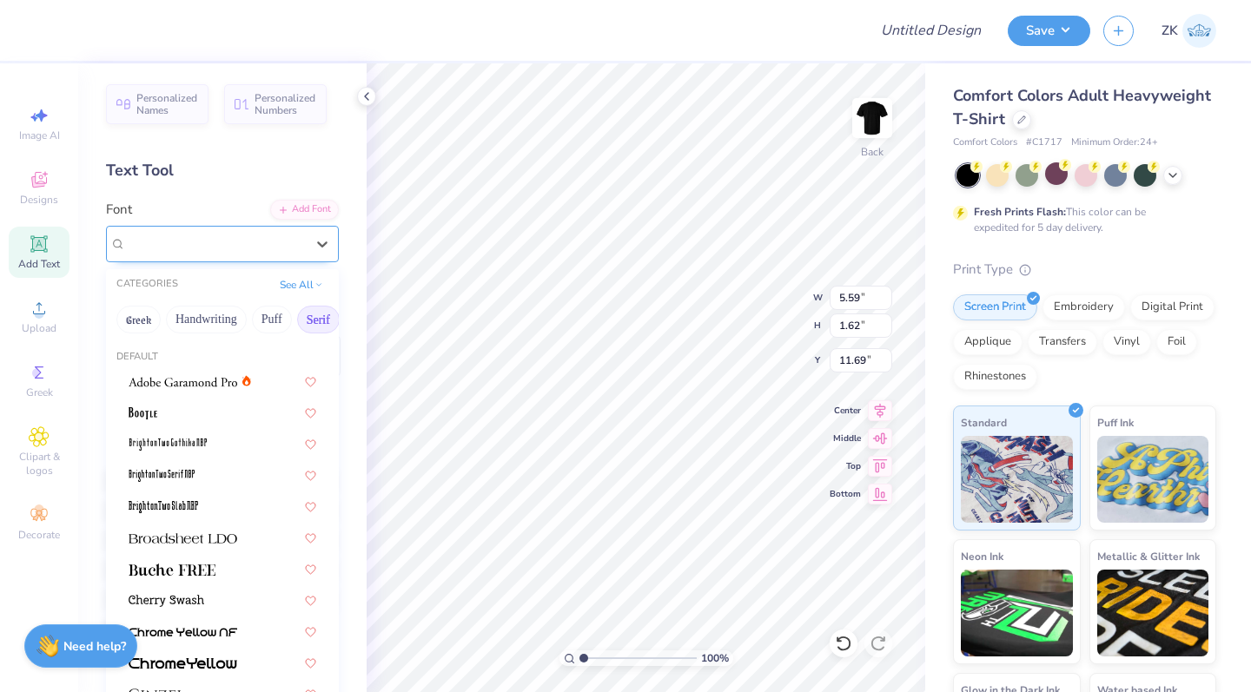
click at [241, 255] on div "College Semi-condensed" at bounding box center [215, 243] width 182 height 27
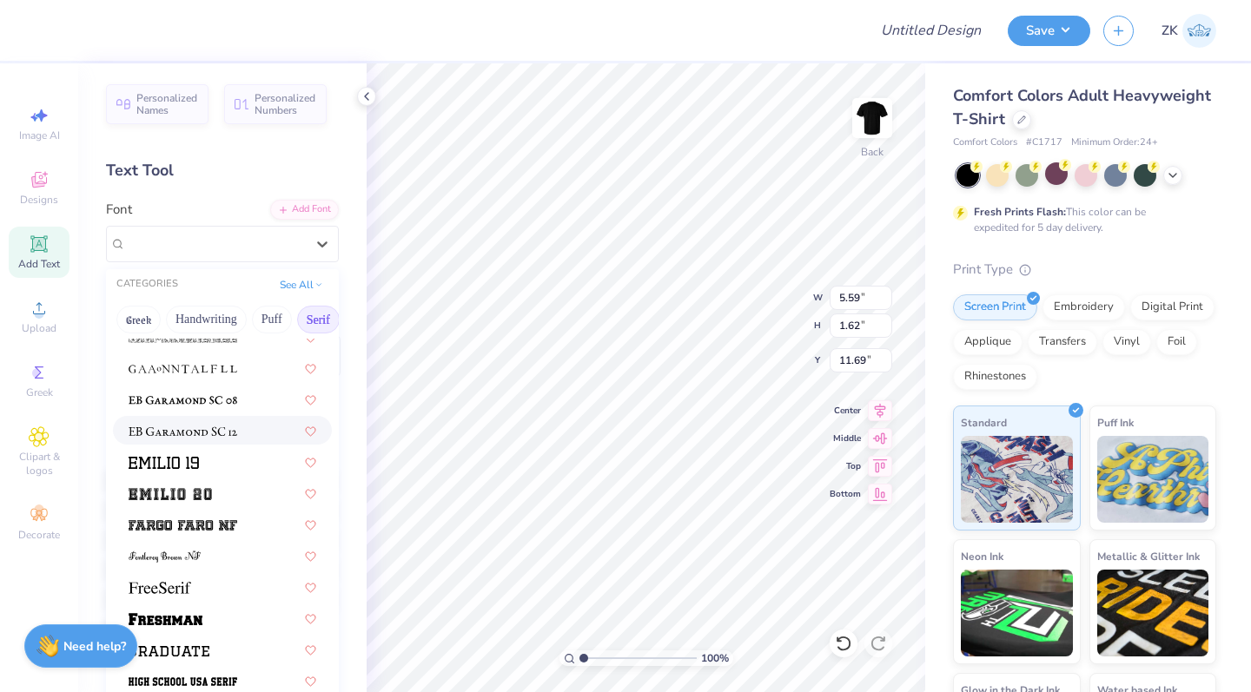
scroll to position [1269, 0]
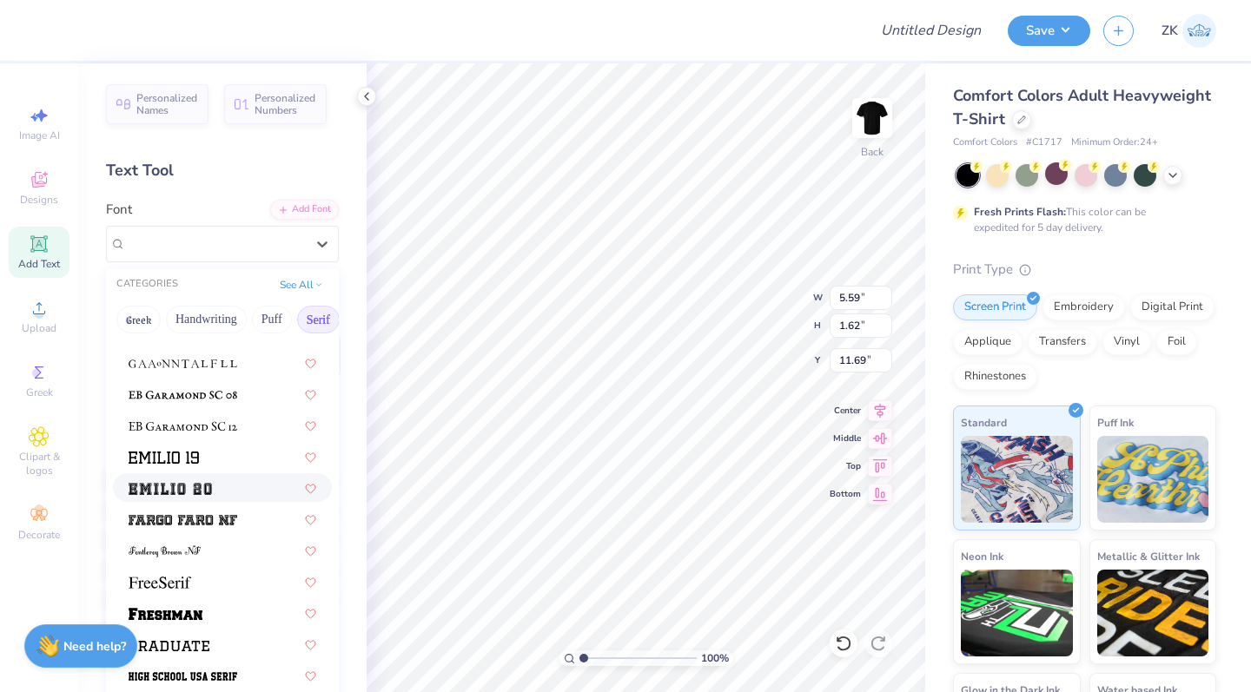
click at [183, 491] on img at bounding box center [170, 489] width 83 height 12
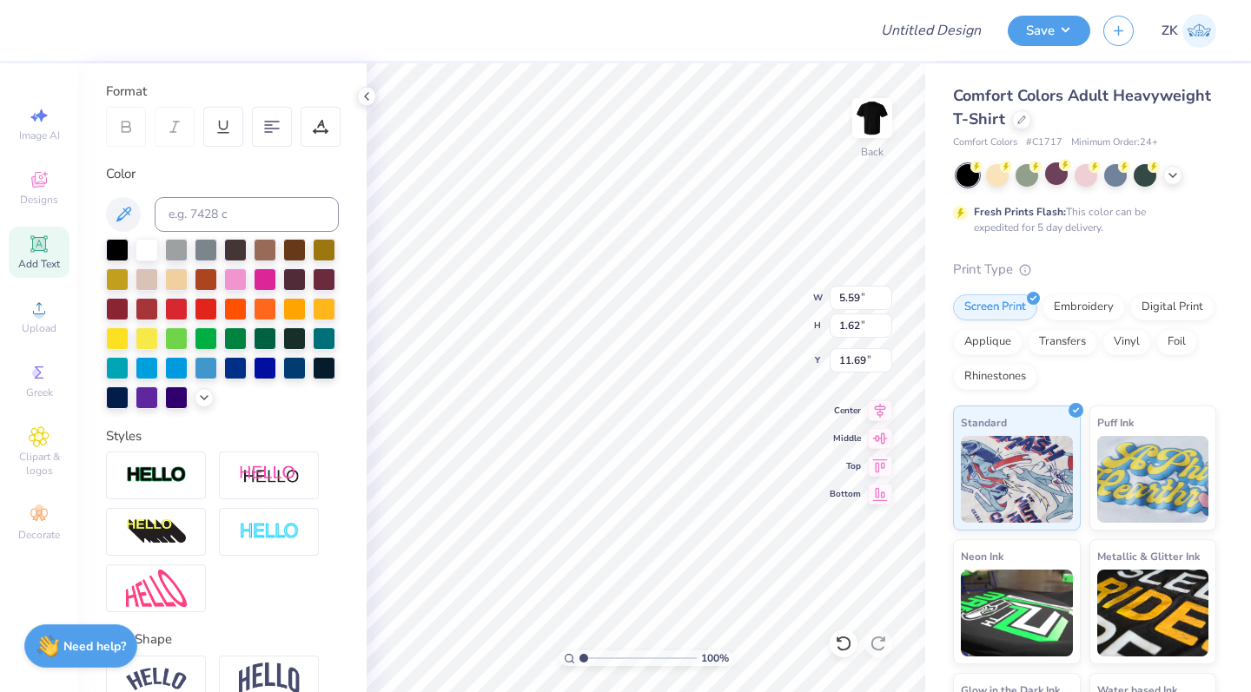
scroll to position [318, 0]
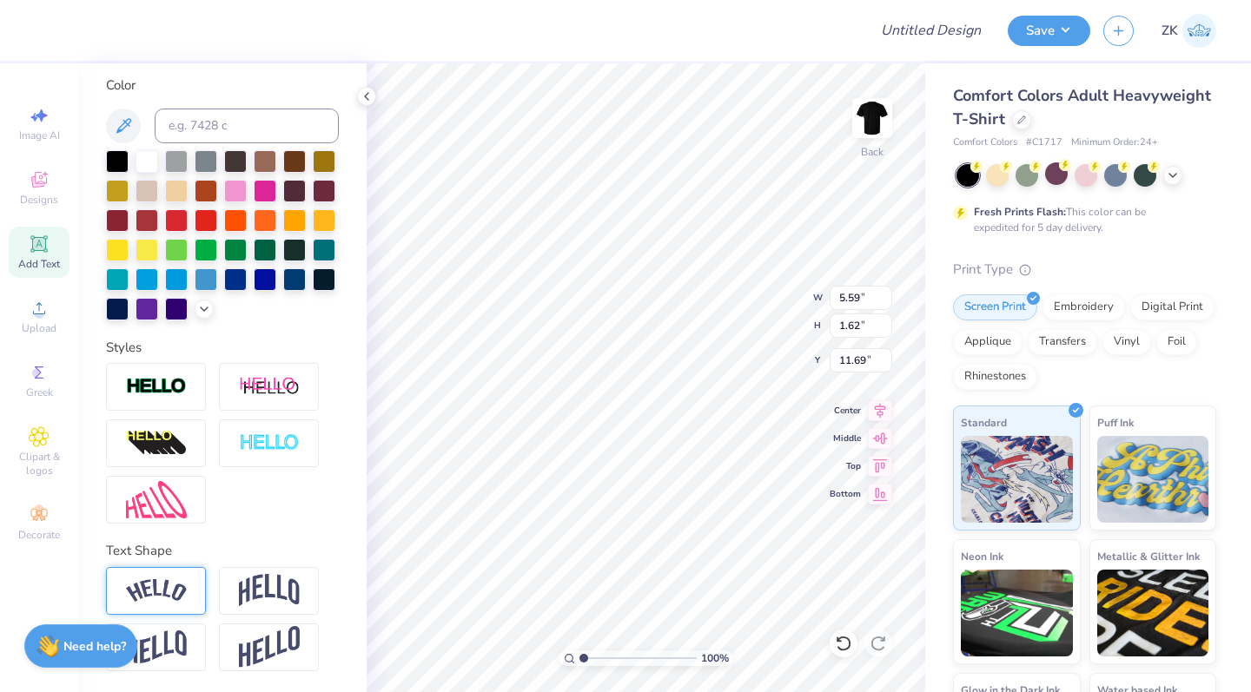
click at [174, 597] on img at bounding box center [156, 590] width 61 height 23
type input "0.50"
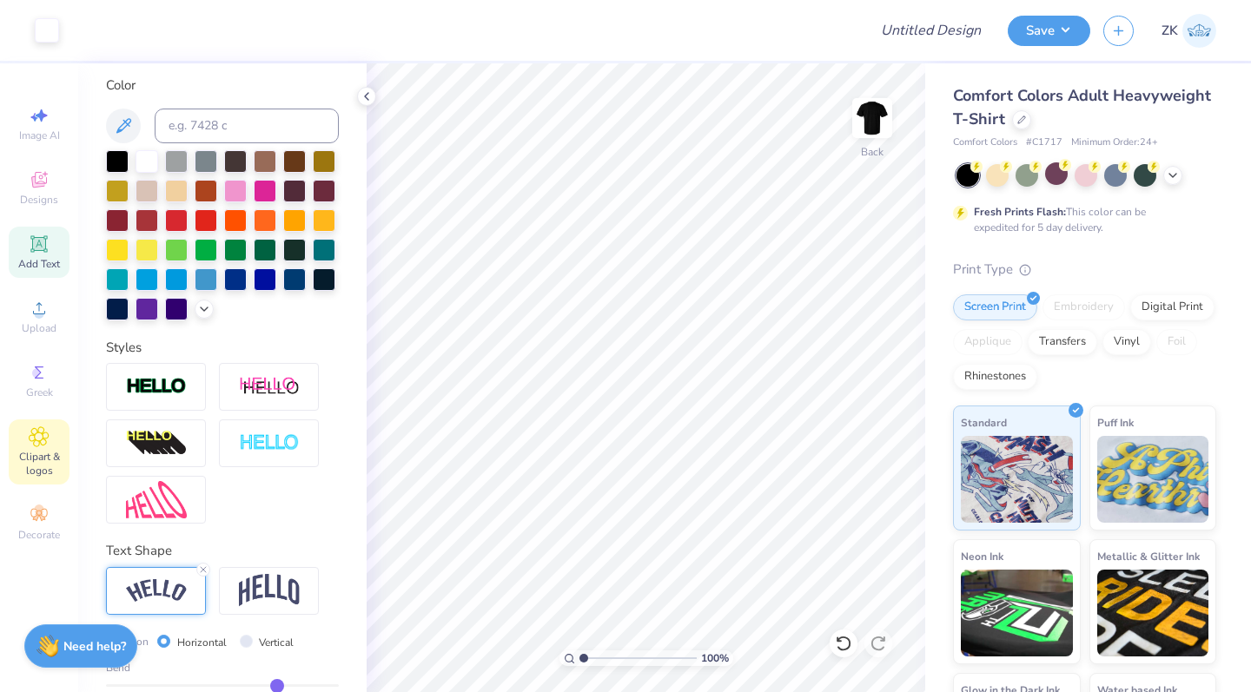
click at [36, 445] on icon at bounding box center [39, 436] width 20 height 21
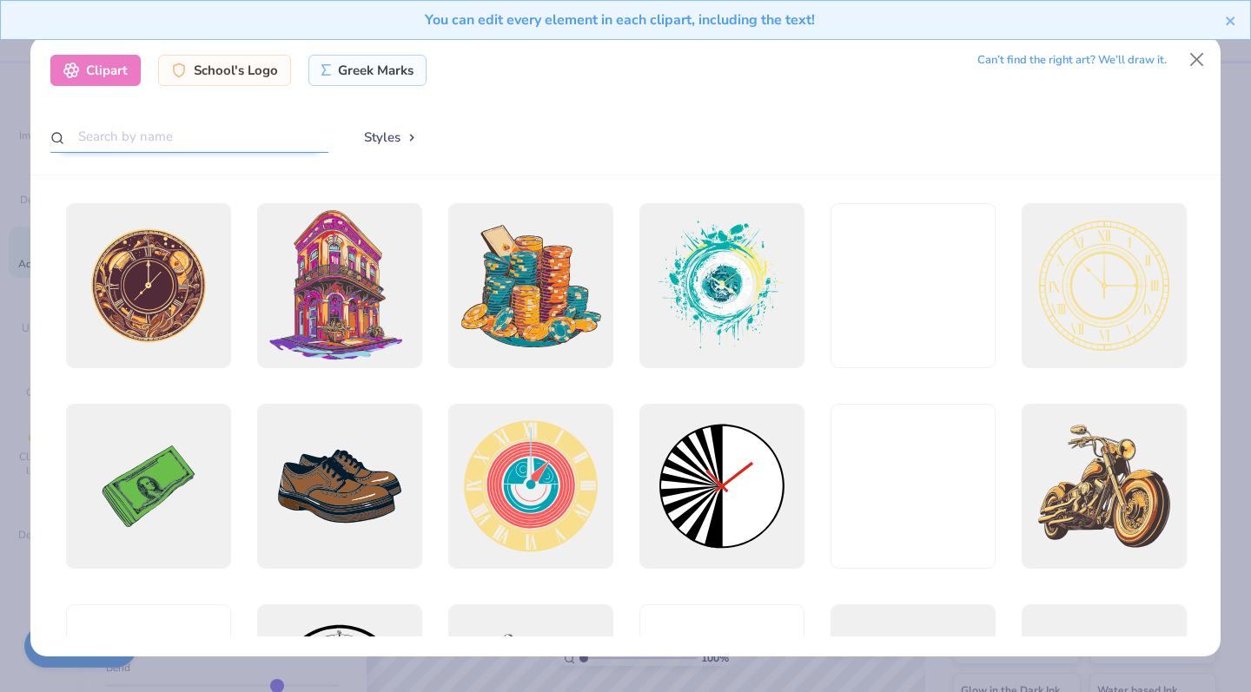
click at [131, 130] on input "text" at bounding box center [189, 137] width 278 height 32
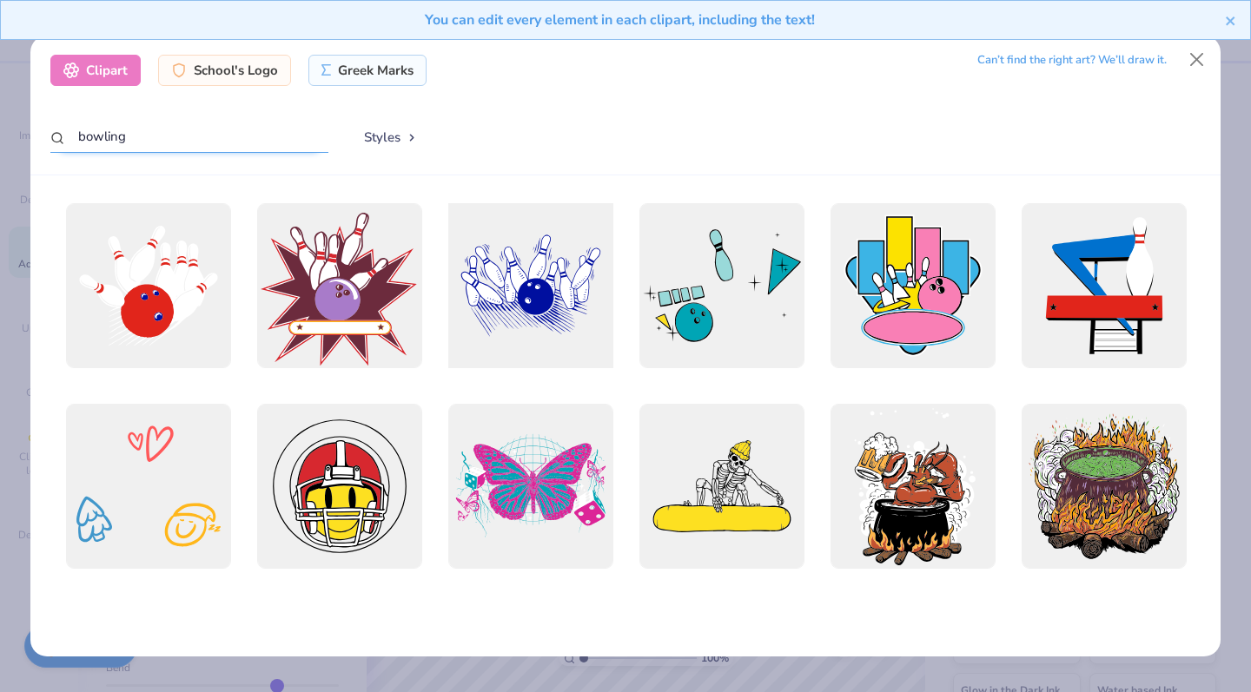
type input "bowling"
click at [545, 309] on div at bounding box center [530, 286] width 182 height 182
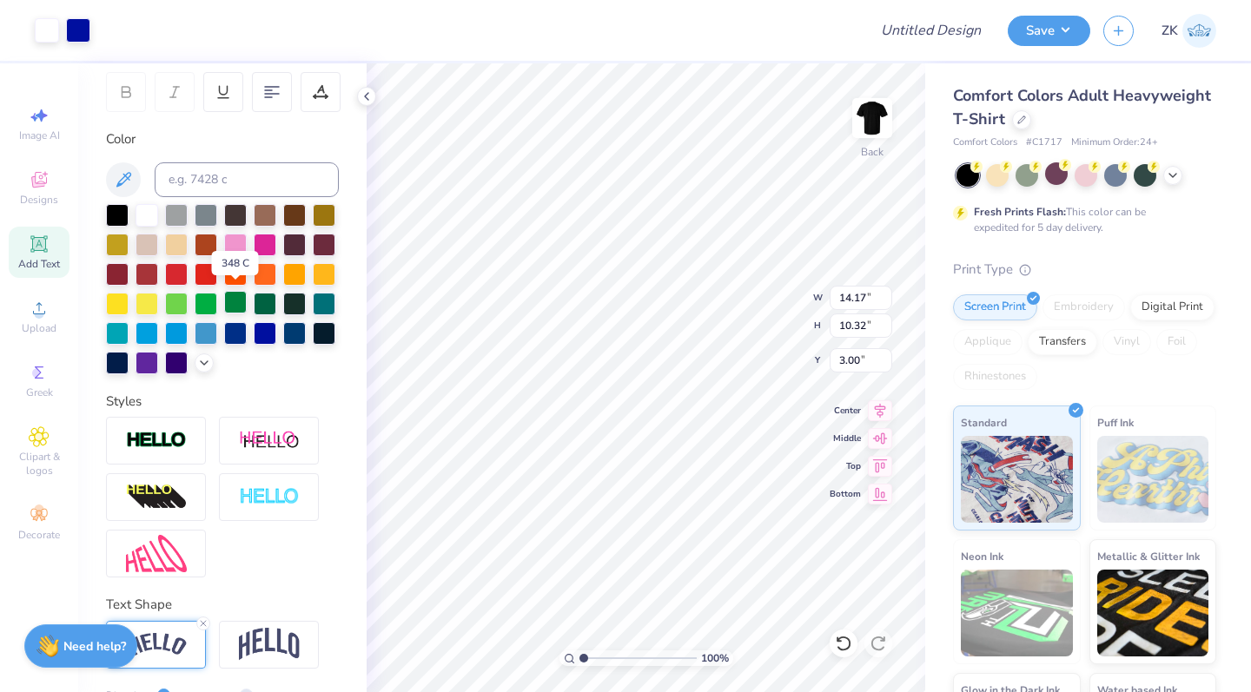
scroll to position [261, 0]
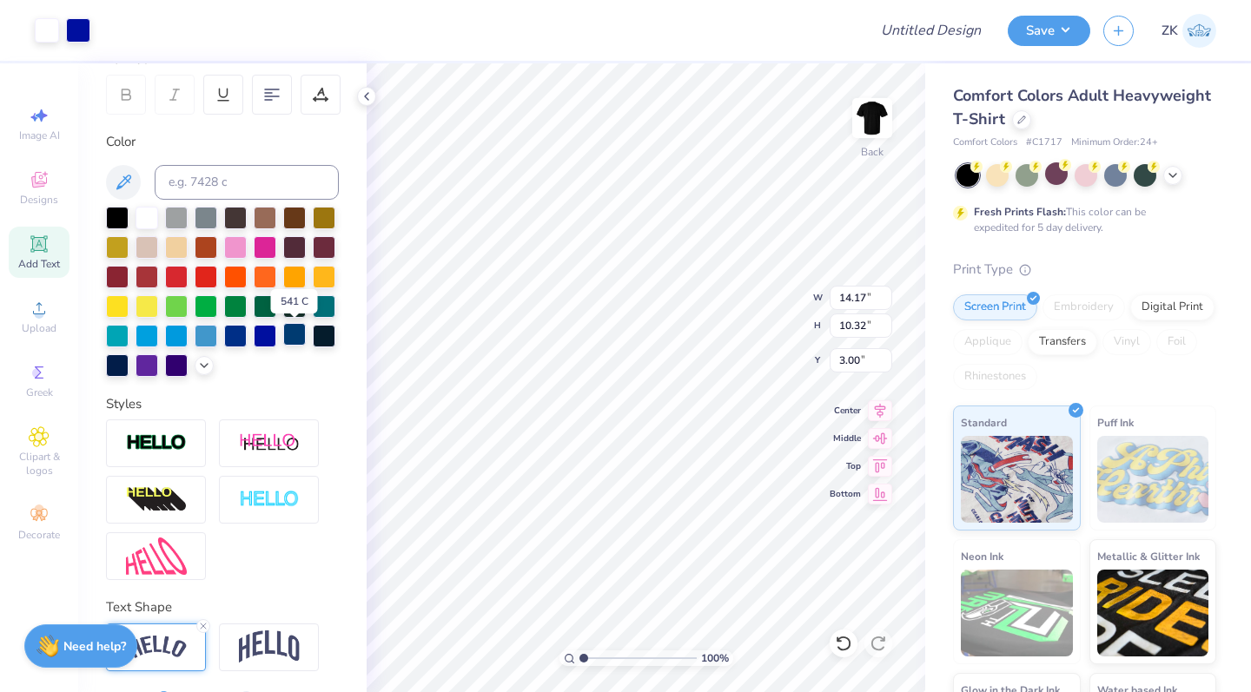
click at [291, 340] on div at bounding box center [294, 334] width 23 height 23
click at [142, 331] on div at bounding box center [146, 334] width 23 height 23
click at [147, 363] on div at bounding box center [146, 364] width 23 height 23
click at [261, 330] on div at bounding box center [265, 334] width 23 height 23
click at [234, 332] on div at bounding box center [235, 334] width 23 height 23
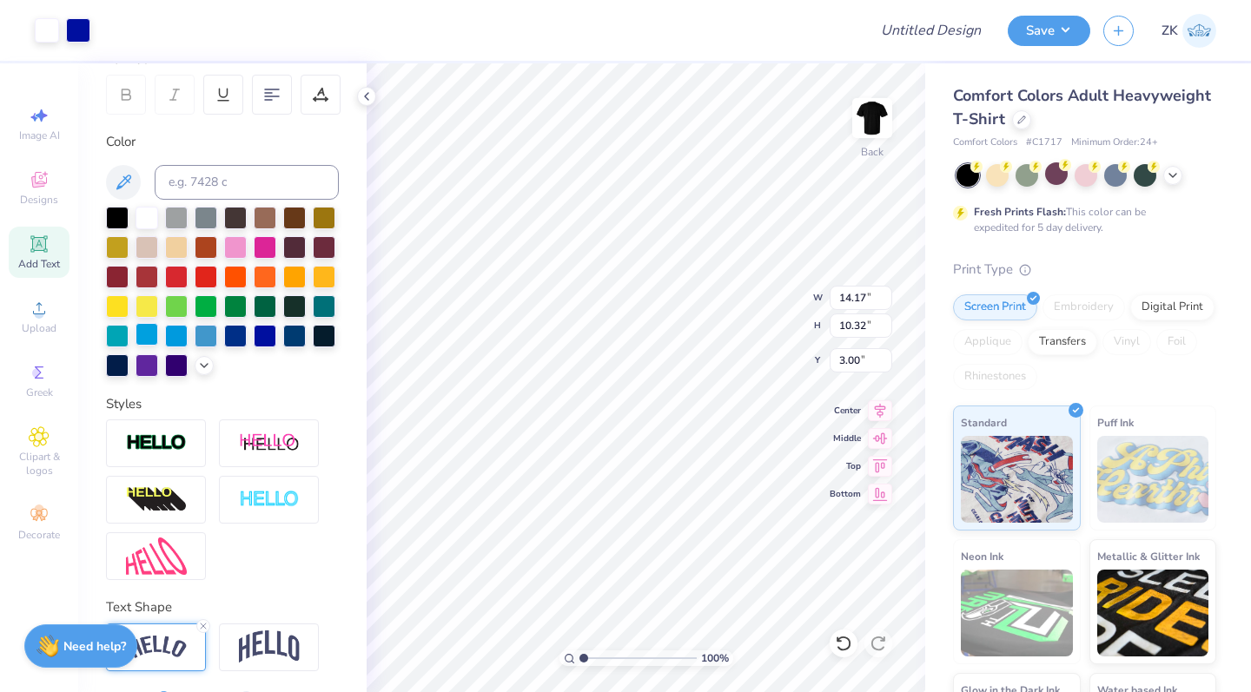
click at [145, 333] on div at bounding box center [146, 334] width 23 height 23
click at [147, 214] on div at bounding box center [146, 216] width 23 height 23
click at [264, 328] on div at bounding box center [265, 334] width 23 height 23
click at [302, 329] on div at bounding box center [294, 334] width 23 height 23
click at [154, 336] on div at bounding box center [146, 334] width 23 height 23
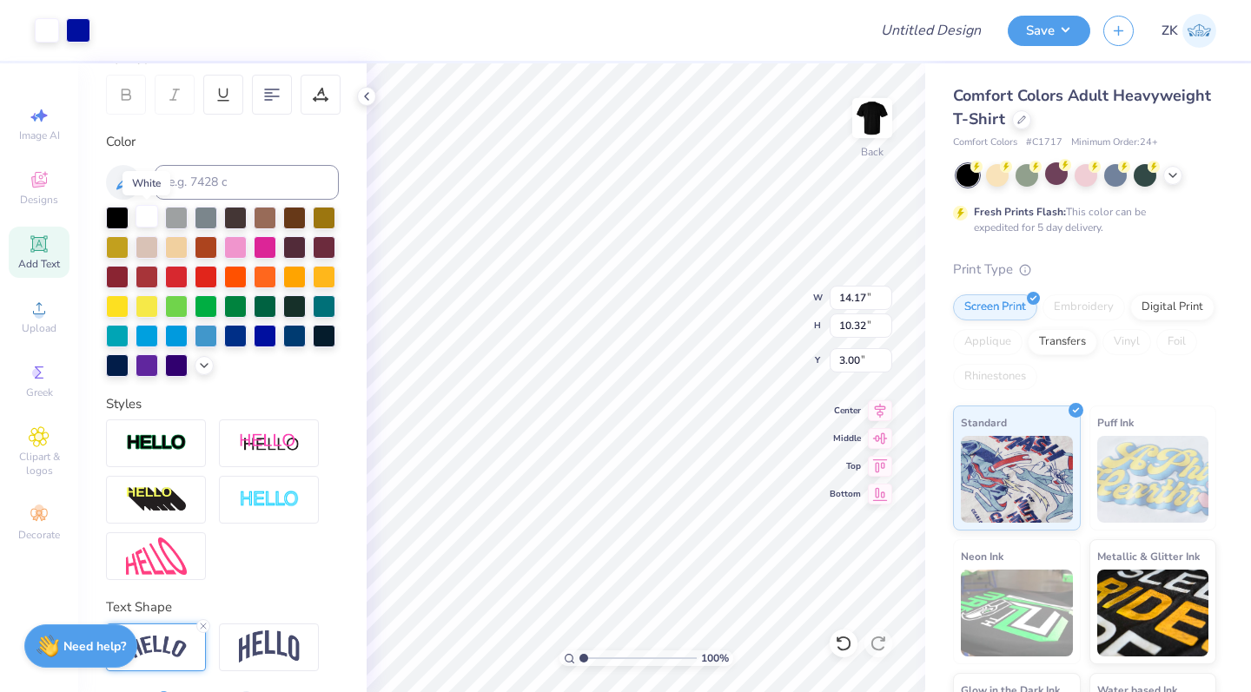
click at [146, 215] on div at bounding box center [146, 216] width 23 height 23
click at [366, 95] on icon at bounding box center [367, 96] width 14 height 14
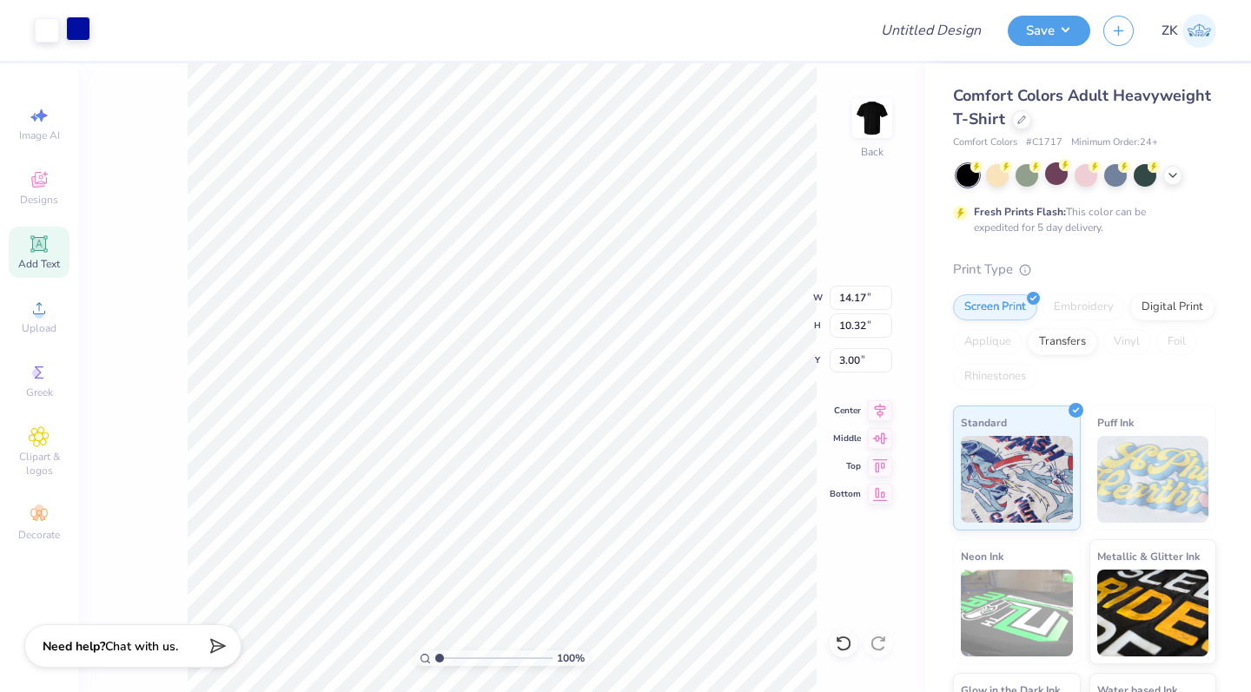
click at [80, 23] on div at bounding box center [78, 29] width 24 height 24
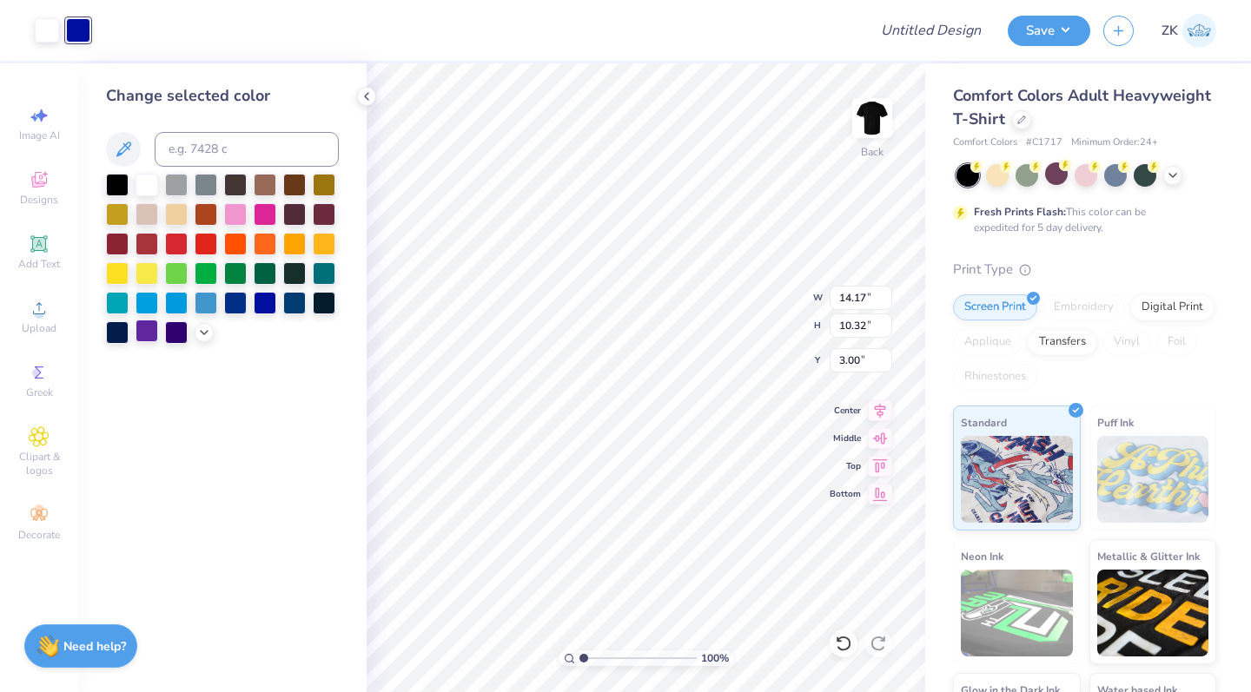
click at [144, 338] on div at bounding box center [146, 331] width 23 height 23
click at [142, 188] on div at bounding box center [146, 183] width 23 height 23
click at [188, 187] on div at bounding box center [176, 183] width 23 height 23
click at [110, 186] on div at bounding box center [117, 183] width 23 height 23
click at [155, 200] on div at bounding box center [222, 259] width 233 height 170
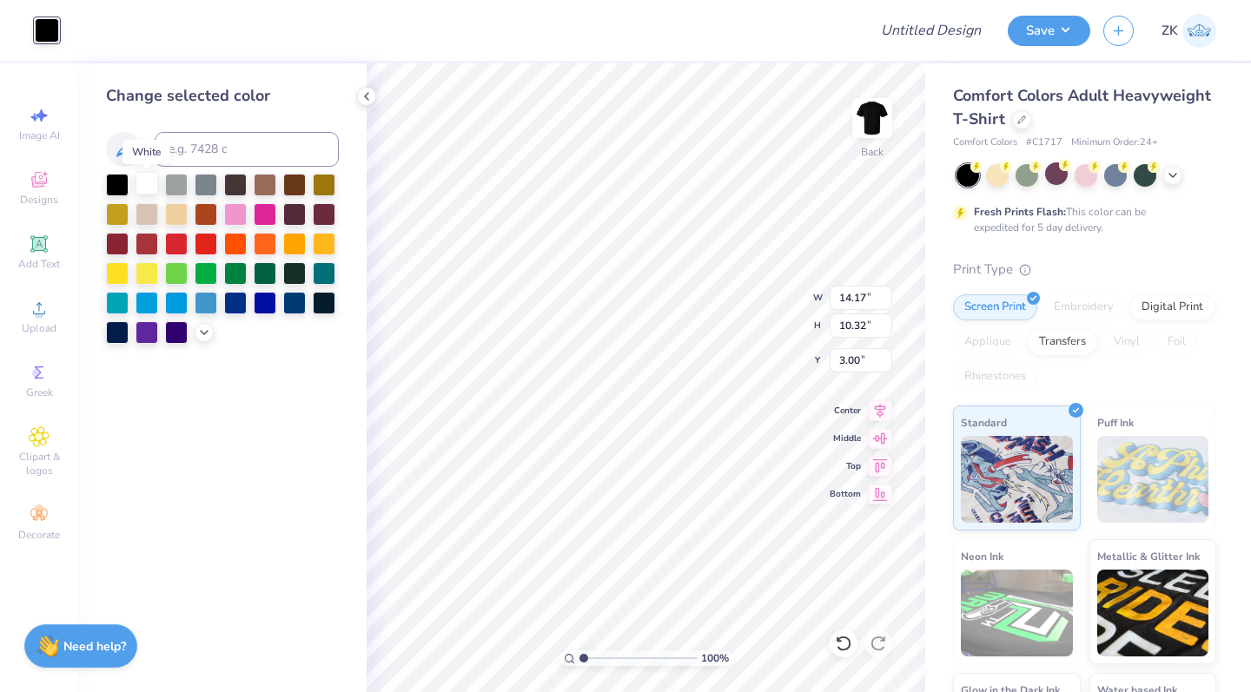
click at [155, 193] on div at bounding box center [146, 183] width 23 height 23
click at [182, 234] on div at bounding box center [176, 244] width 23 height 23
click at [232, 246] on div at bounding box center [235, 242] width 23 height 23
click at [212, 335] on div at bounding box center [204, 330] width 19 height 19
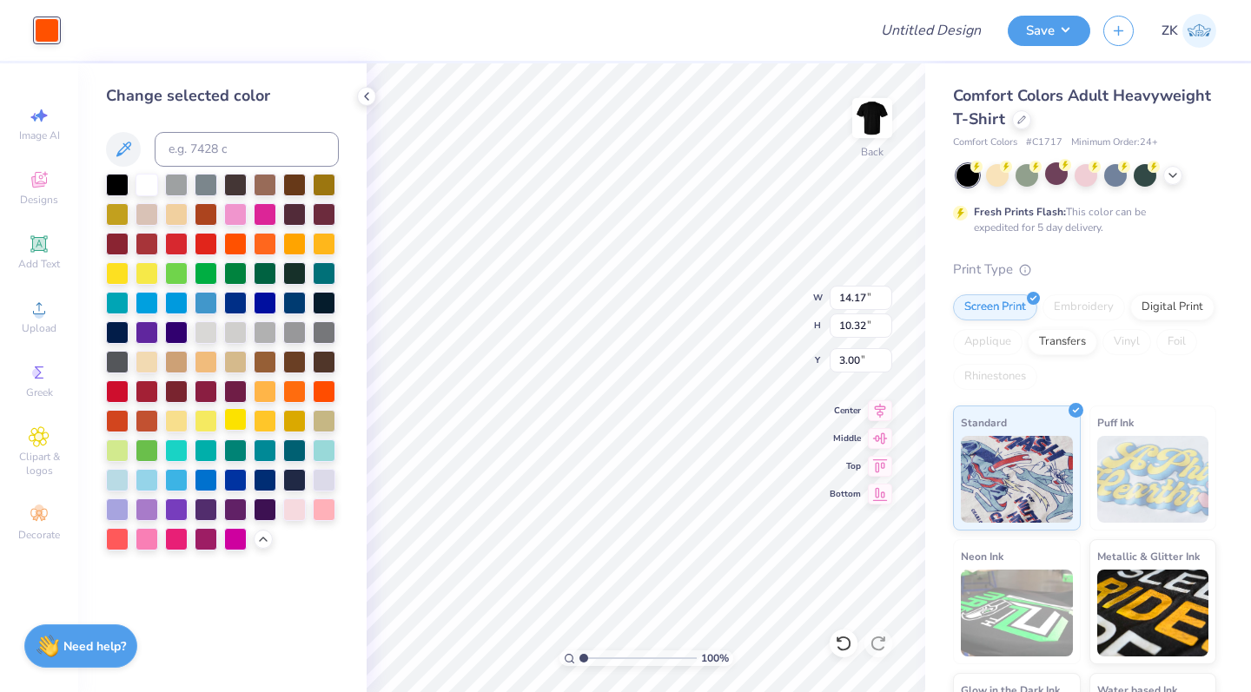
click at [226, 420] on div at bounding box center [235, 419] width 23 height 23
click at [268, 422] on div at bounding box center [265, 421] width 23 height 23
click at [299, 453] on div at bounding box center [294, 449] width 23 height 23
click at [294, 517] on div at bounding box center [294, 508] width 23 height 23
click at [329, 515] on div at bounding box center [324, 508] width 23 height 23
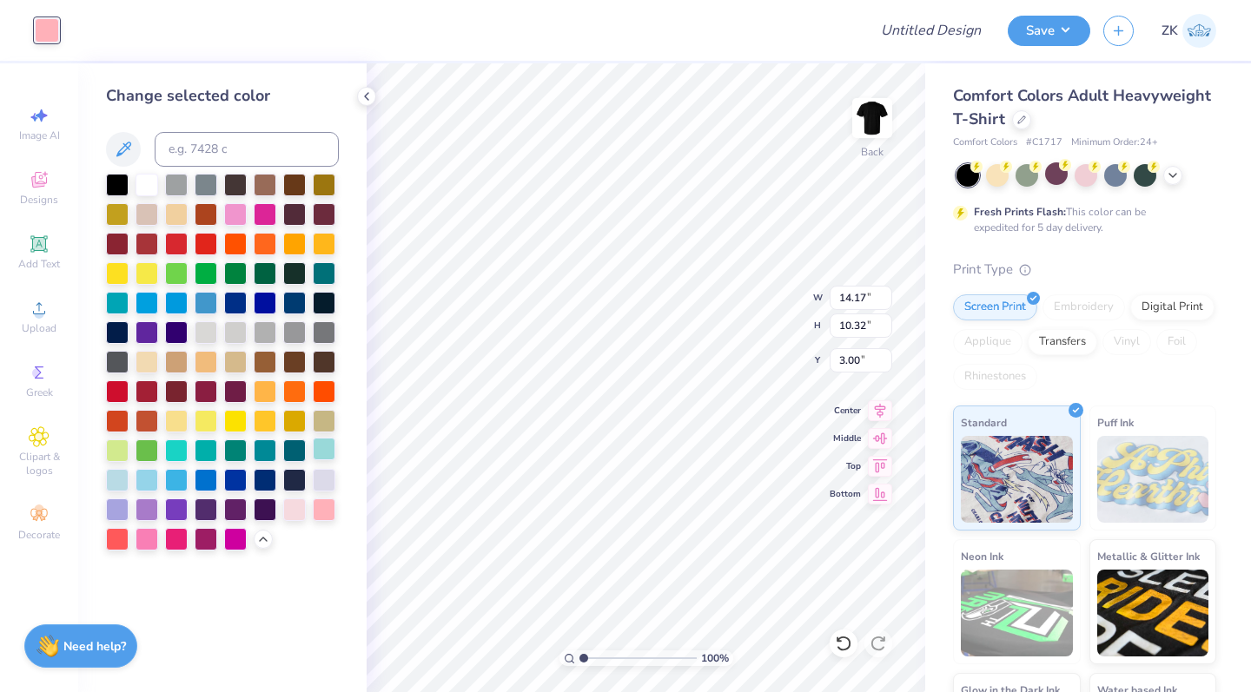
click at [325, 446] on div at bounding box center [324, 449] width 23 height 23
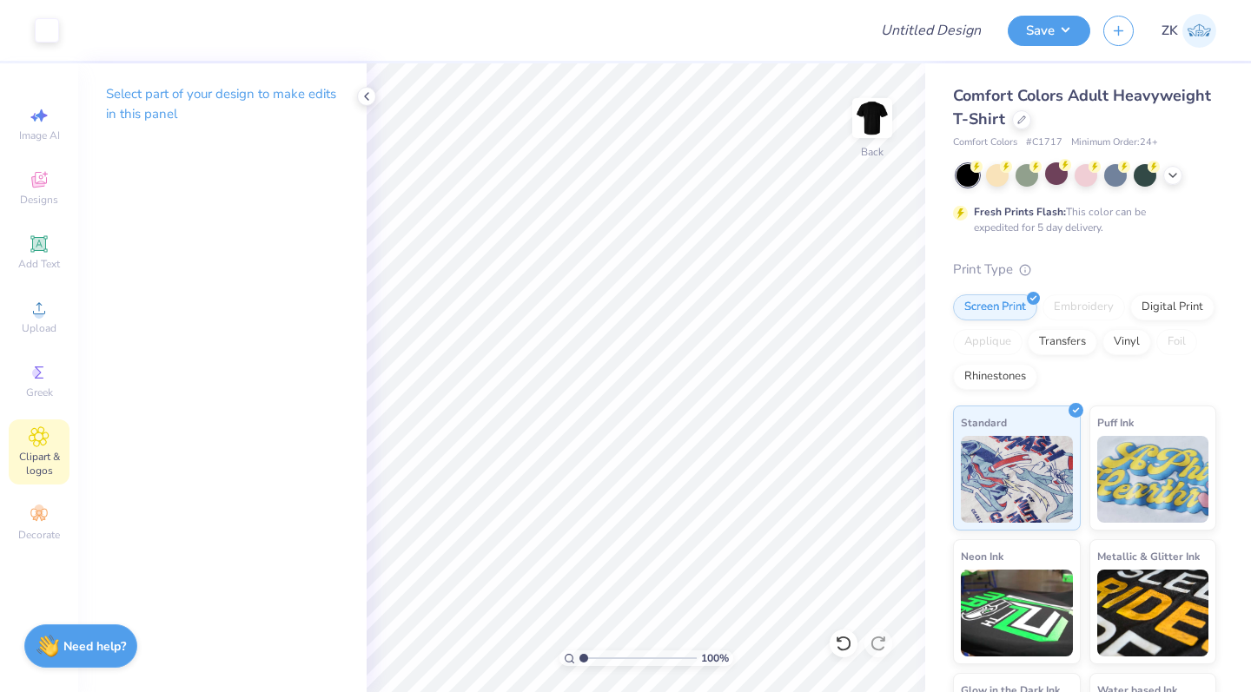
click at [52, 462] on span "Clipart & logos" at bounding box center [39, 464] width 61 height 28
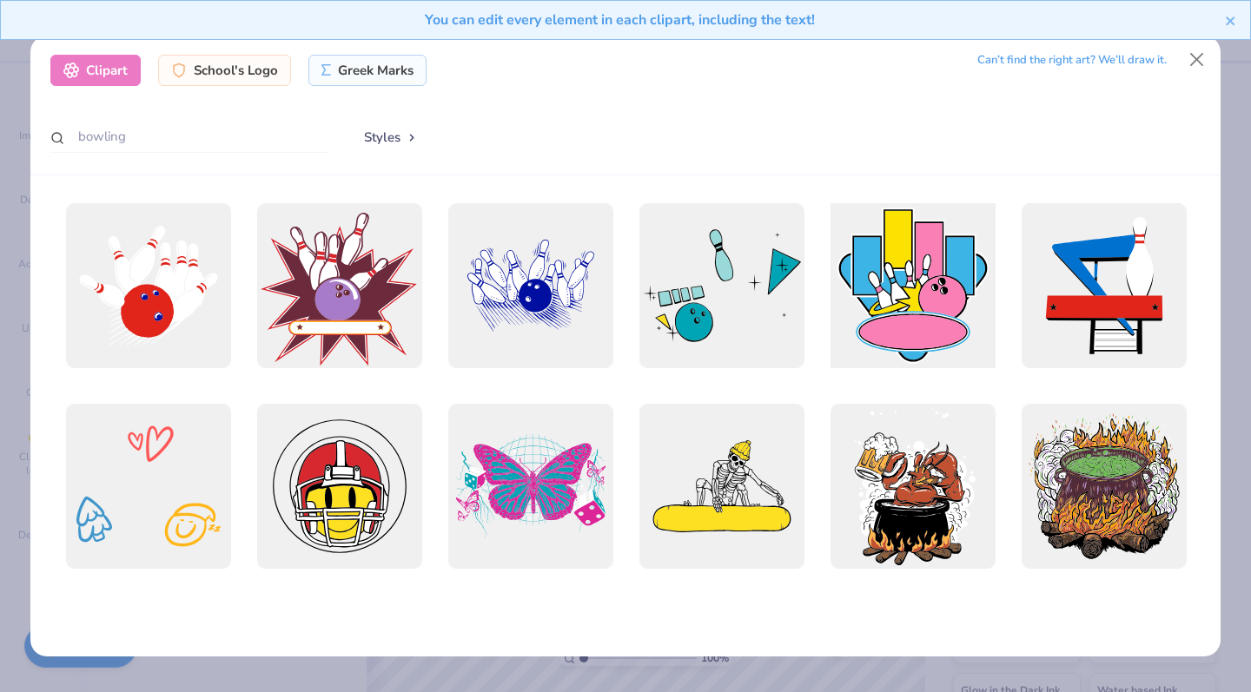
click at [920, 294] on div at bounding box center [913, 286] width 182 height 182
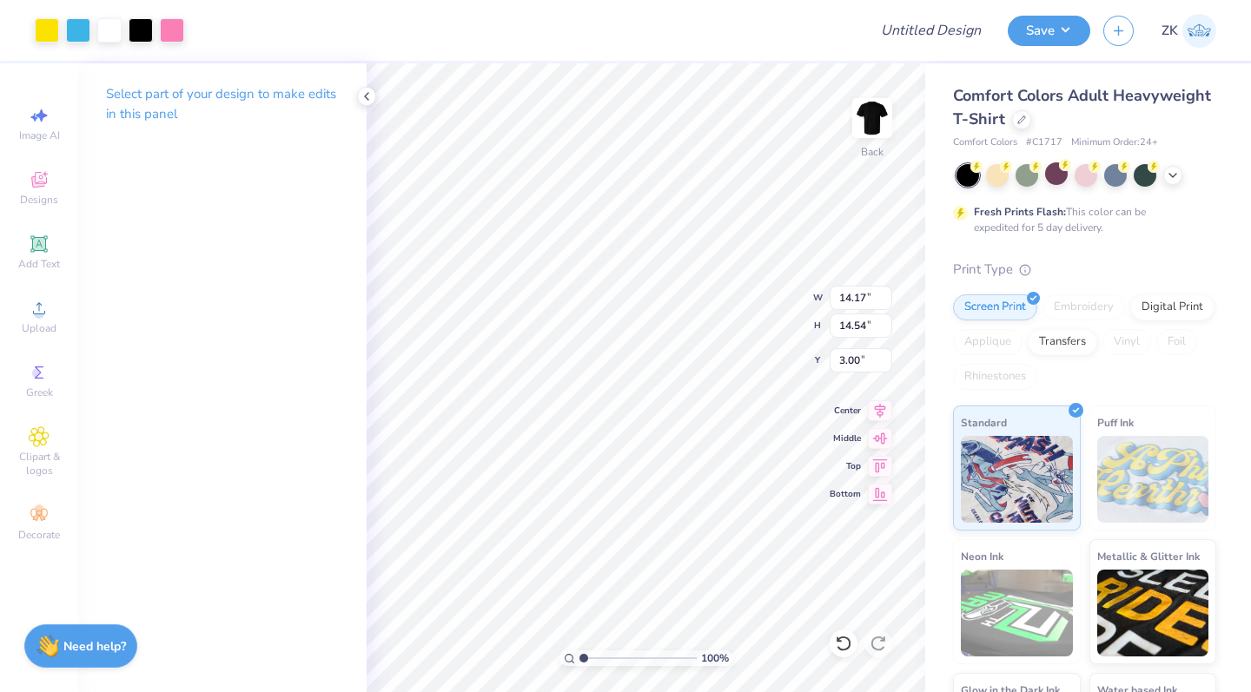
type input "9.99"
type input "10.25"
type input "3.31"
click at [76, 30] on div at bounding box center [78, 29] width 24 height 24
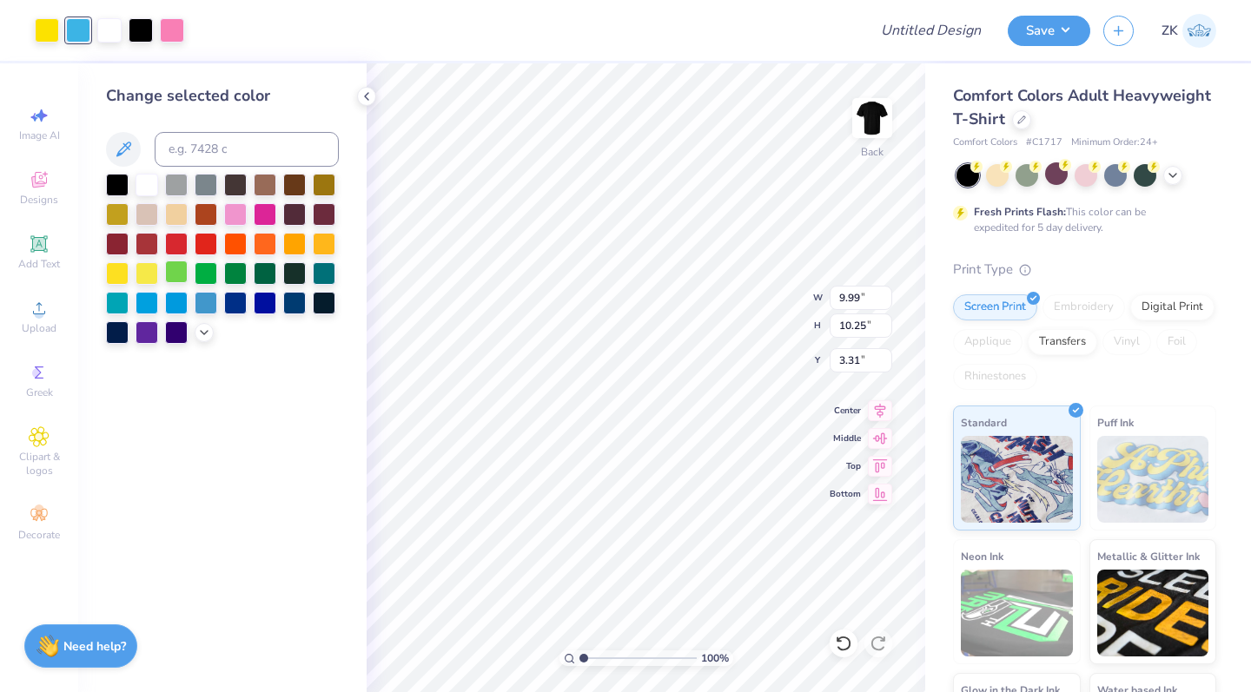
click at [182, 275] on div at bounding box center [176, 272] width 23 height 23
click at [52, 28] on div at bounding box center [47, 29] width 24 height 24
click at [206, 307] on div at bounding box center [206, 301] width 23 height 23
click at [168, 30] on div at bounding box center [172, 29] width 24 height 24
click at [201, 333] on polyline at bounding box center [204, 330] width 7 height 3
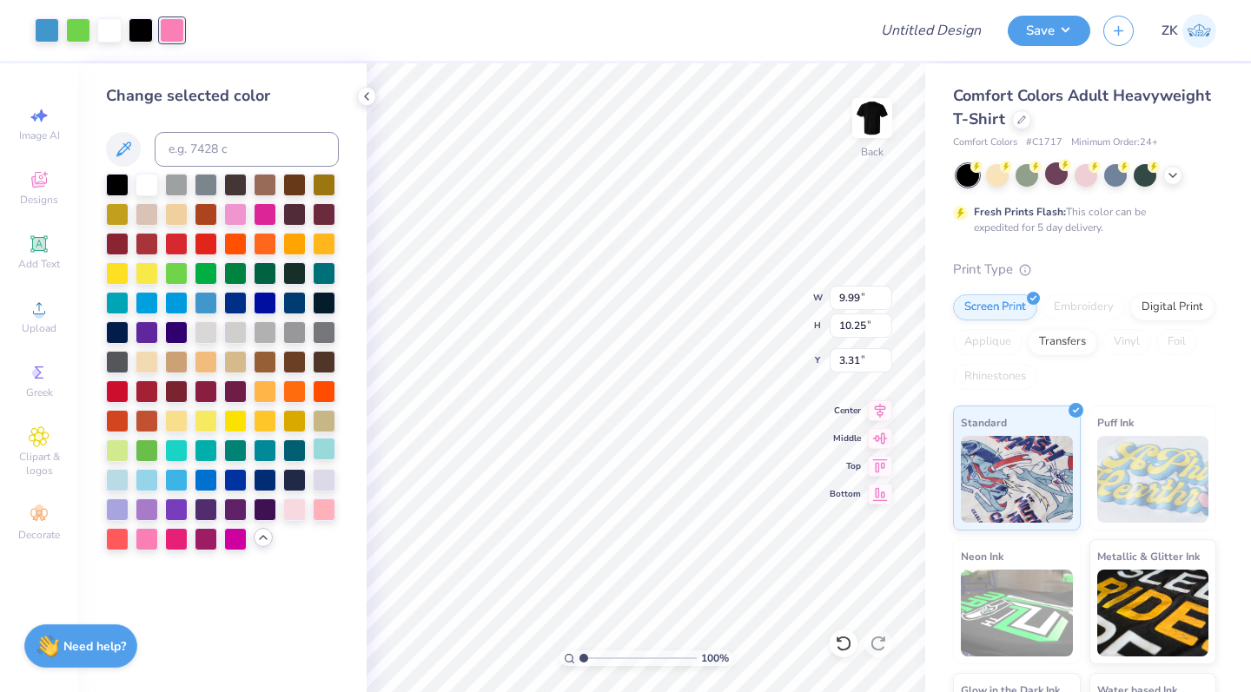
click at [325, 459] on div at bounding box center [324, 449] width 23 height 23
click at [75, 35] on div at bounding box center [78, 29] width 24 height 24
click at [203, 541] on div at bounding box center [206, 537] width 23 height 23
click at [121, 449] on div at bounding box center [117, 449] width 23 height 23
click at [147, 452] on div at bounding box center [146, 449] width 23 height 23
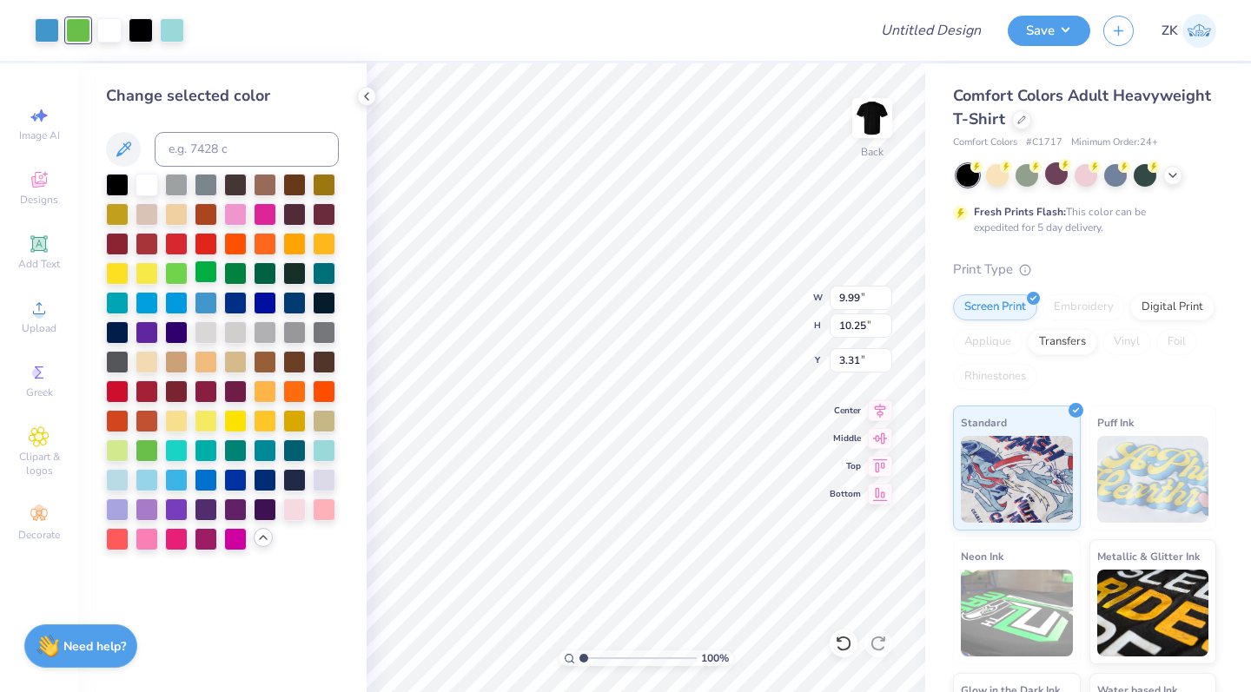
click at [205, 276] on div at bounding box center [206, 272] width 23 height 23
click at [172, 28] on div at bounding box center [172, 29] width 24 height 24
click at [43, 32] on div at bounding box center [47, 29] width 24 height 24
click at [152, 541] on div at bounding box center [146, 537] width 23 height 23
click at [147, 334] on div at bounding box center [146, 331] width 23 height 23
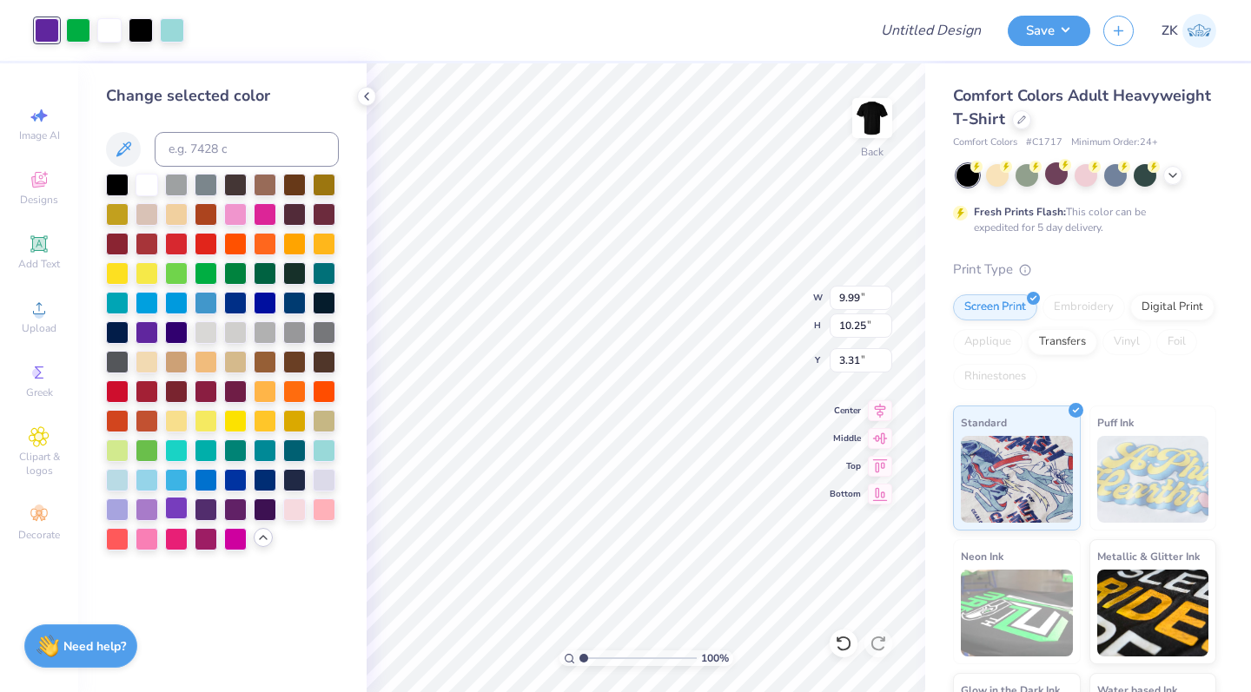
click at [167, 507] on div at bounding box center [176, 508] width 23 height 23
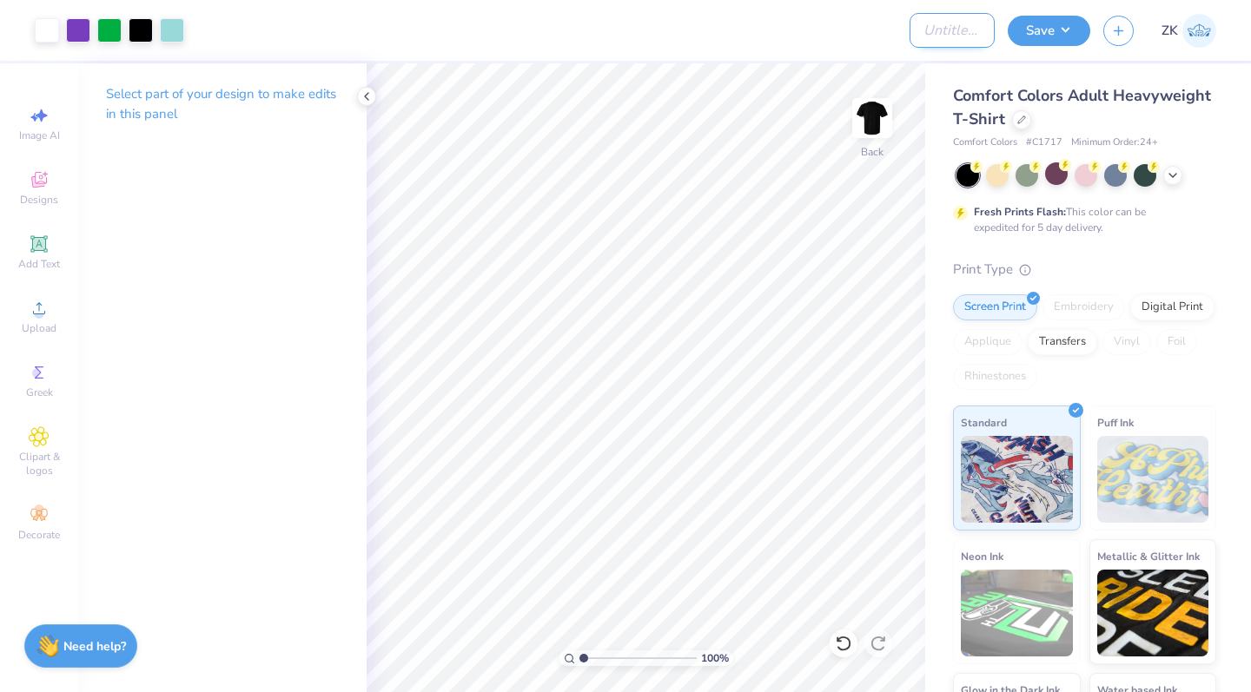
click at [941, 26] on input "Design Title" at bounding box center [951, 30] width 85 height 35
type input "SSA Kirtan Night T-shirts"
click at [1060, 31] on button "Save" at bounding box center [1048, 28] width 83 height 30
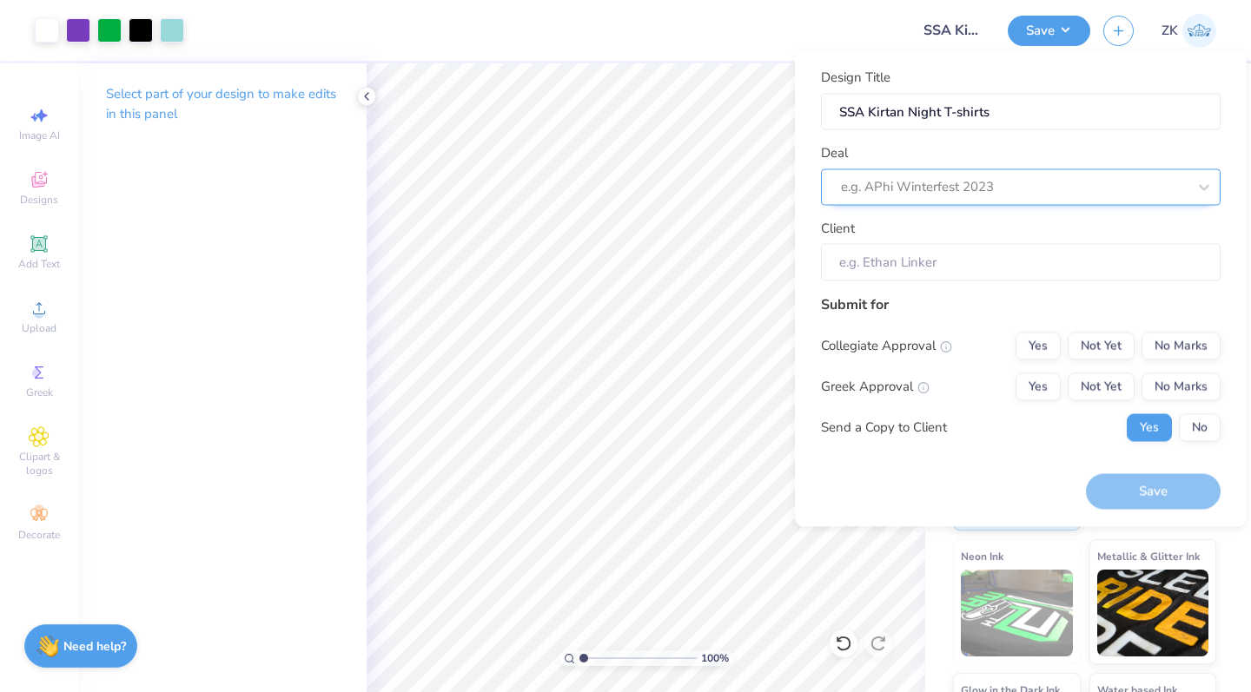
click at [933, 182] on div "e.g. APhi Winterfest 2023" at bounding box center [1014, 187] width 346 height 20
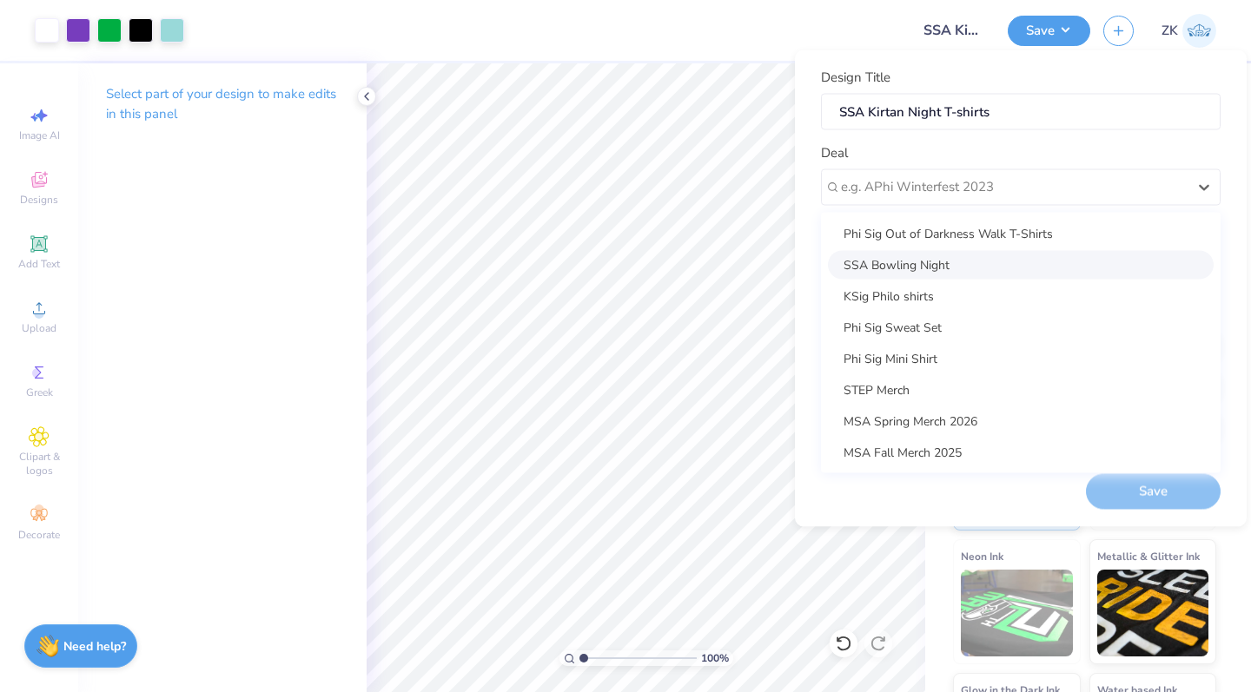
click at [919, 260] on div "SSA Bowling Night" at bounding box center [1021, 264] width 386 height 29
type input "[PERSON_NAME]"
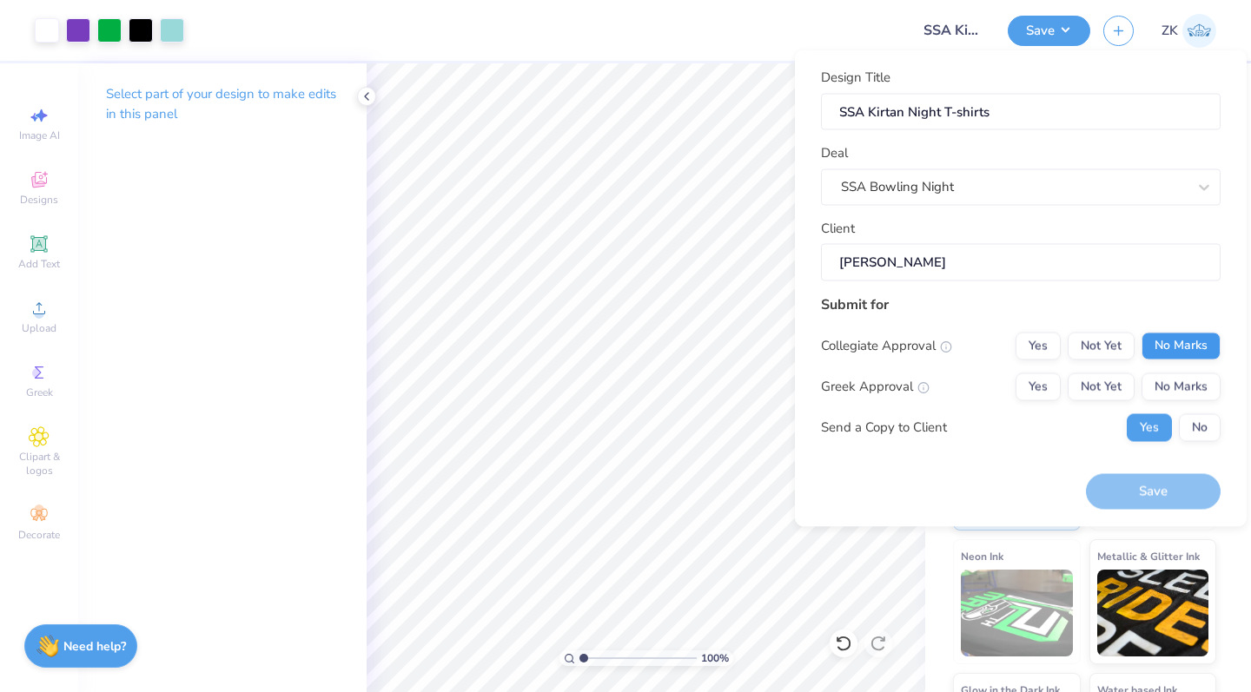
click at [1177, 341] on button "No Marks" at bounding box center [1180, 346] width 79 height 28
click at [1178, 395] on button "No Marks" at bounding box center [1180, 387] width 79 height 28
click at [1165, 489] on button "Save" at bounding box center [1153, 492] width 135 height 36
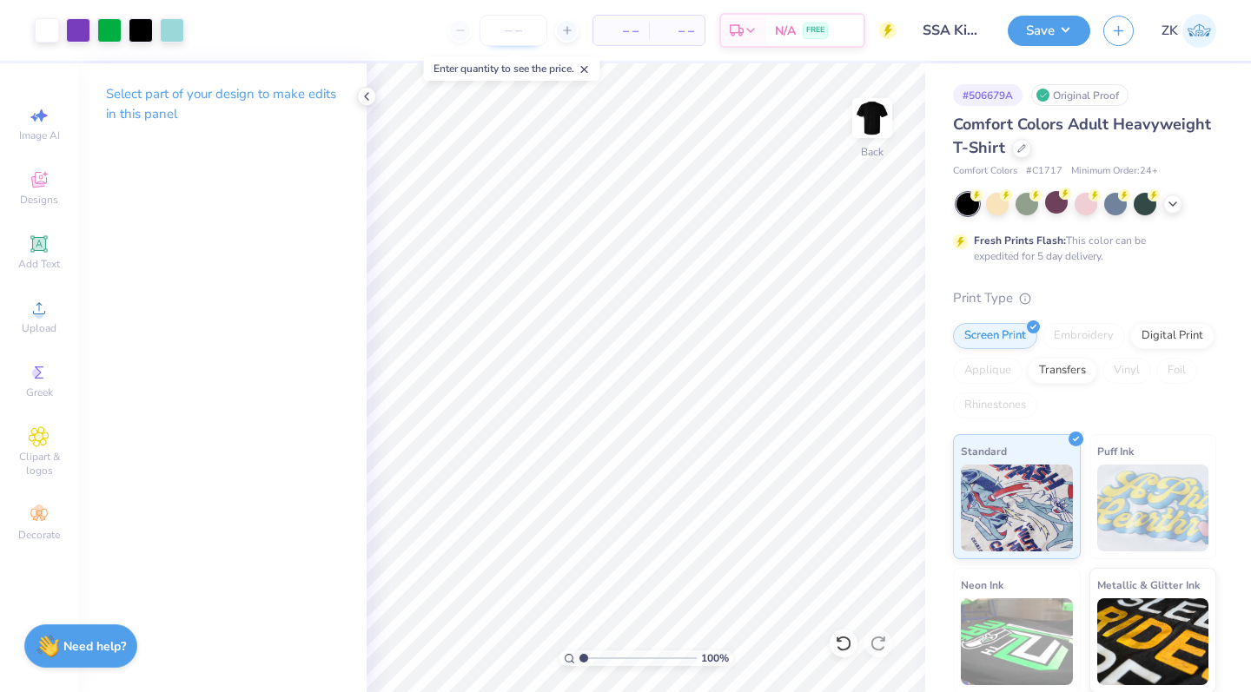
click at [518, 35] on input "number" at bounding box center [513, 30] width 68 height 31
type input "30"
click at [1115, 23] on icon "button" at bounding box center [1118, 28] width 15 height 15
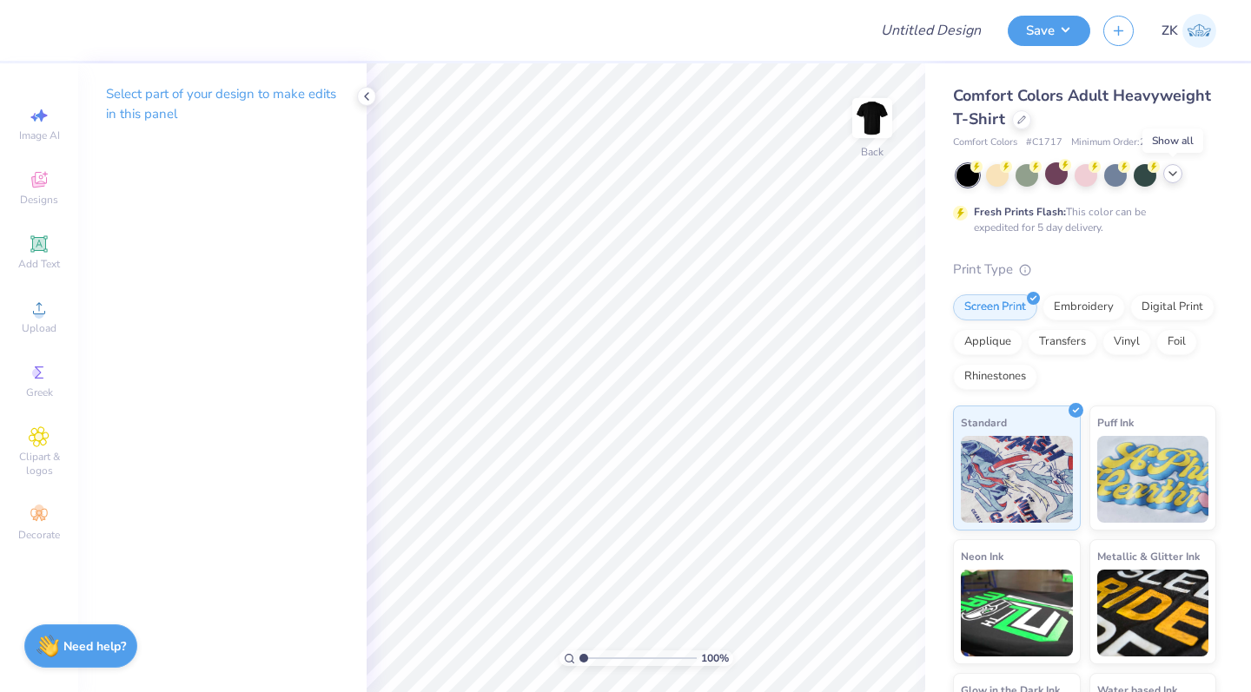
click at [1169, 172] on polyline at bounding box center [1172, 173] width 7 height 3
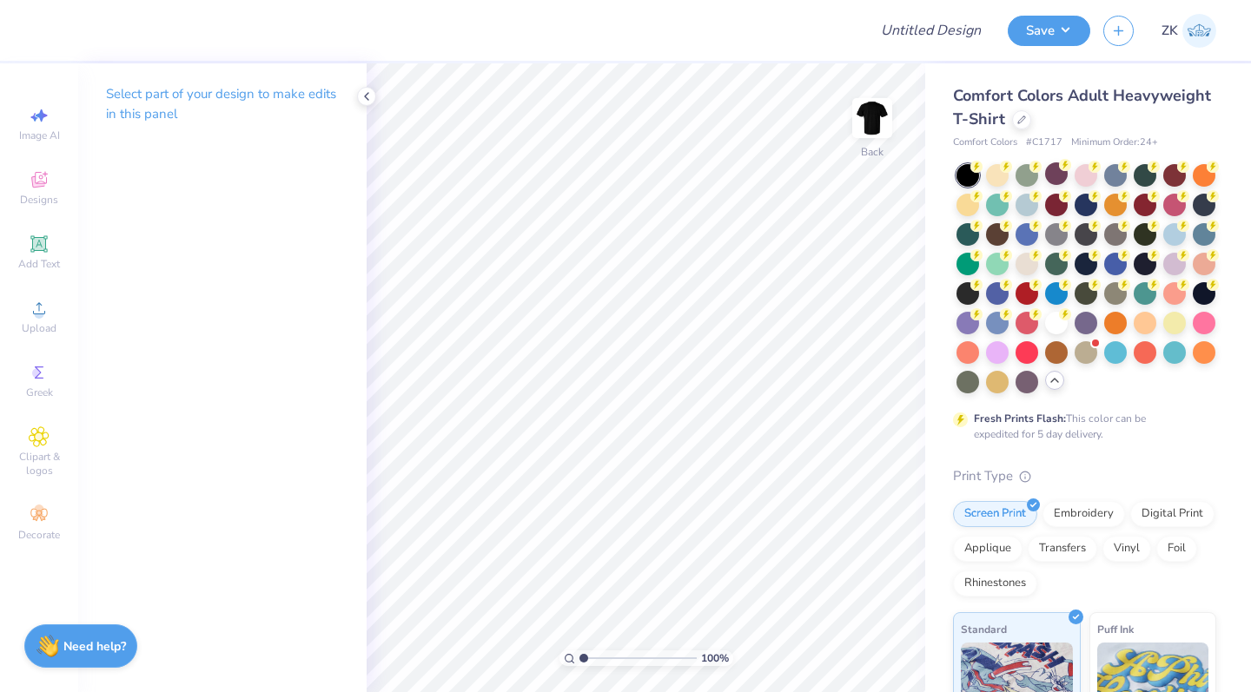
click at [1053, 373] on icon at bounding box center [1054, 380] width 14 height 14
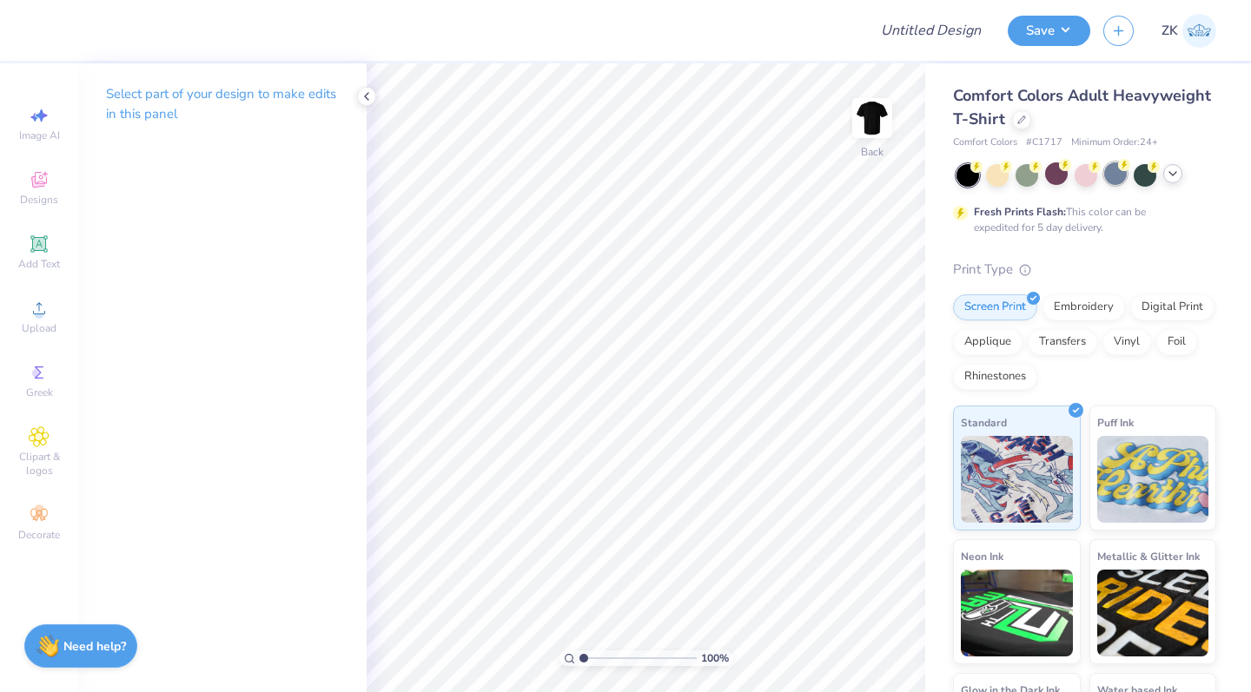
click at [1107, 175] on div at bounding box center [1115, 173] width 23 height 23
click at [36, 378] on icon at bounding box center [39, 372] width 9 height 12
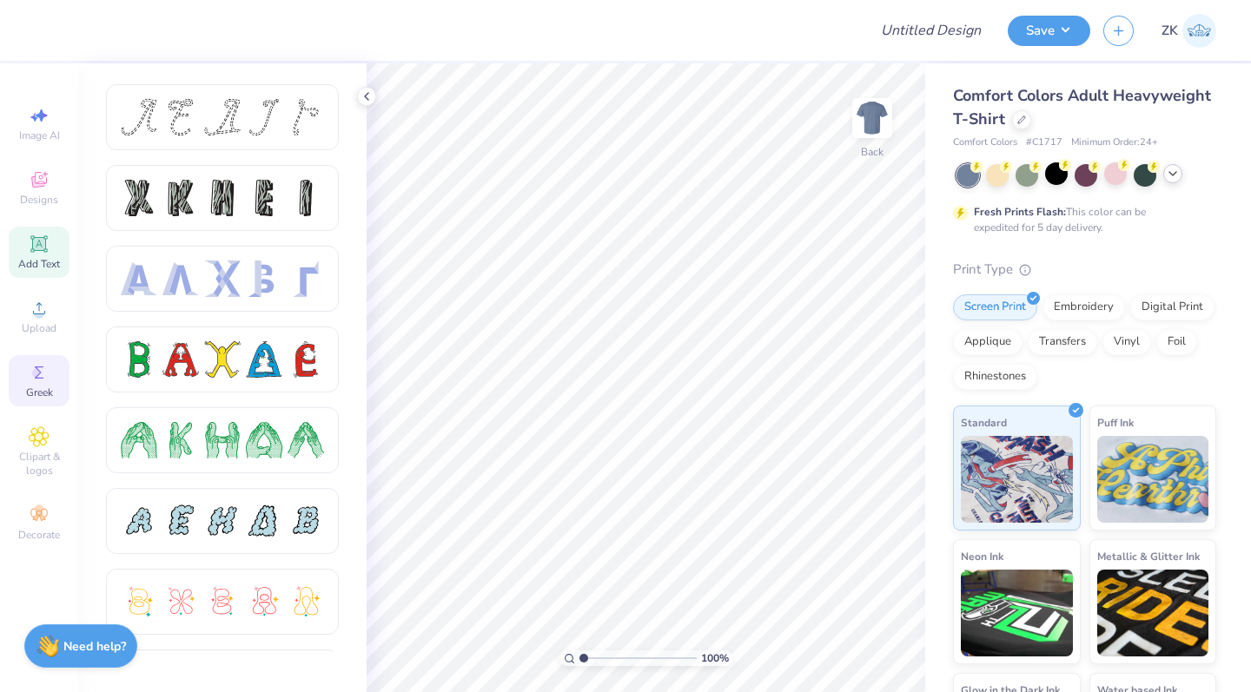
click at [43, 256] on div "Add Text" at bounding box center [39, 252] width 61 height 51
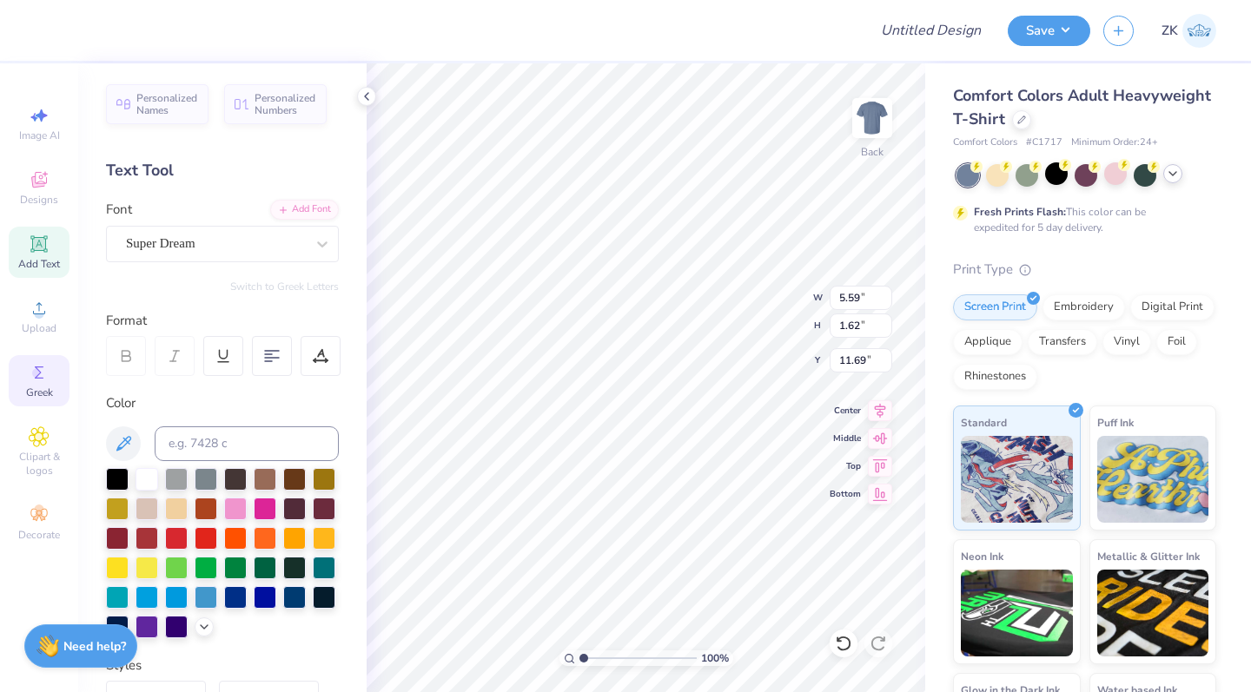
click at [47, 383] on div "Greek" at bounding box center [39, 380] width 61 height 51
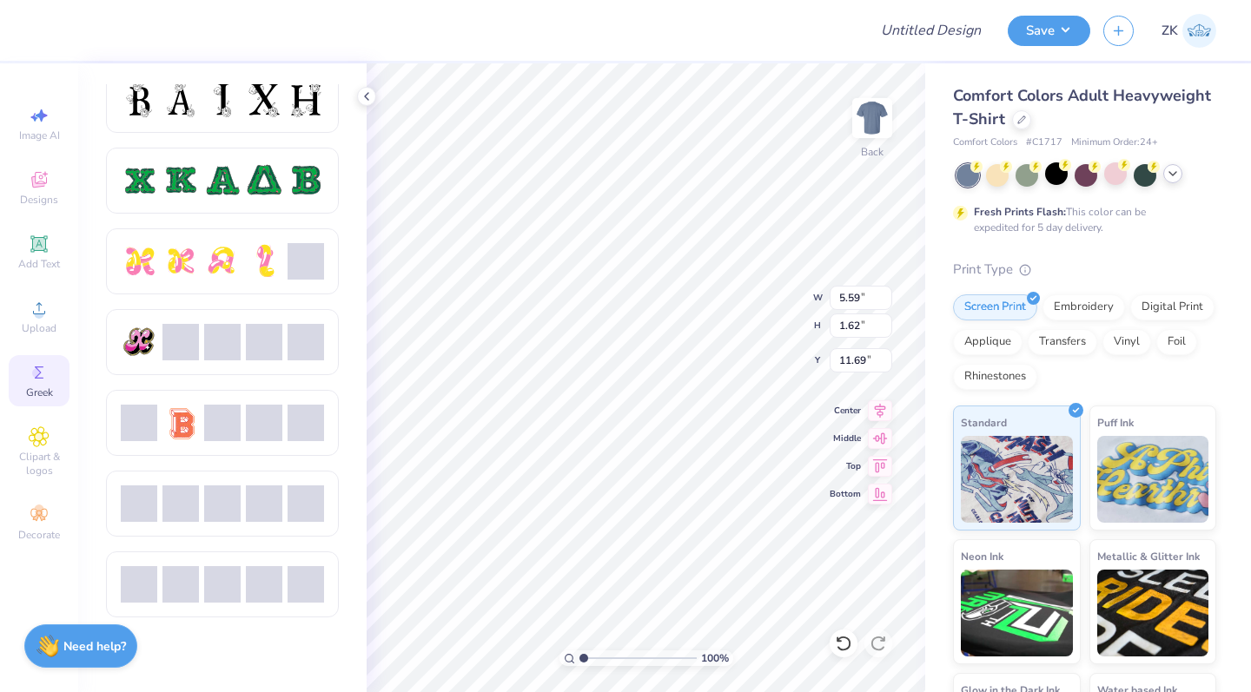
scroll to position [846, 0]
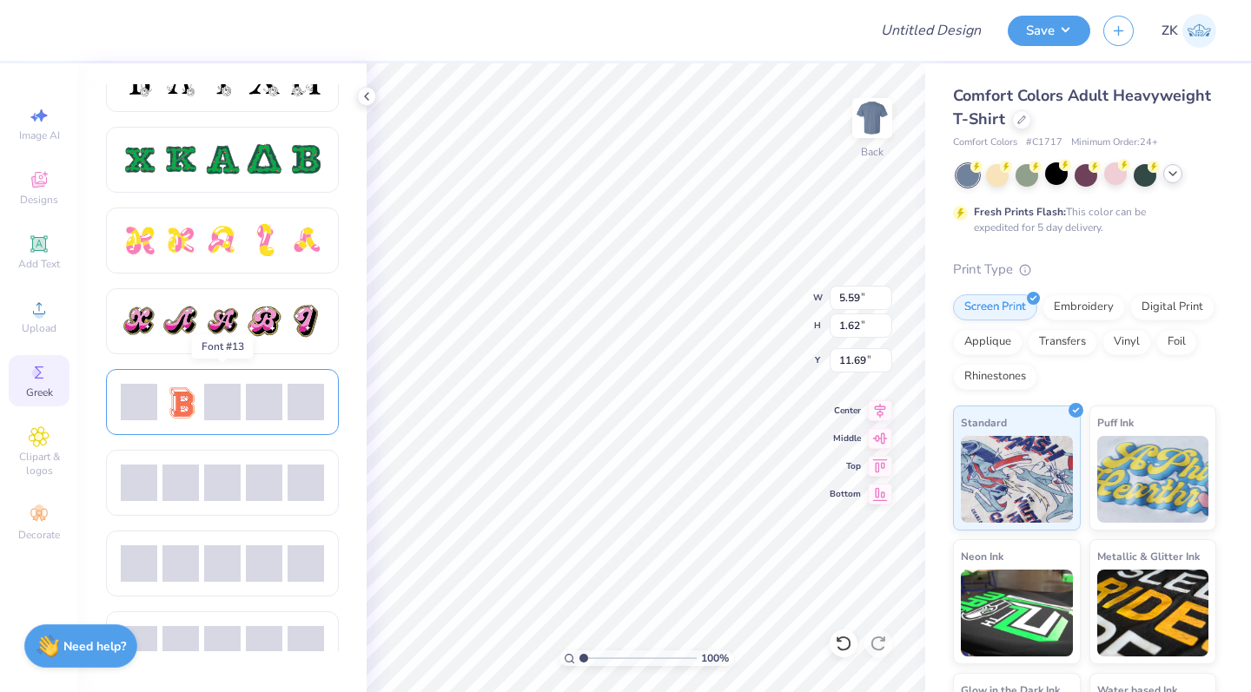
click at [177, 406] on div at bounding box center [180, 402] width 36 height 36
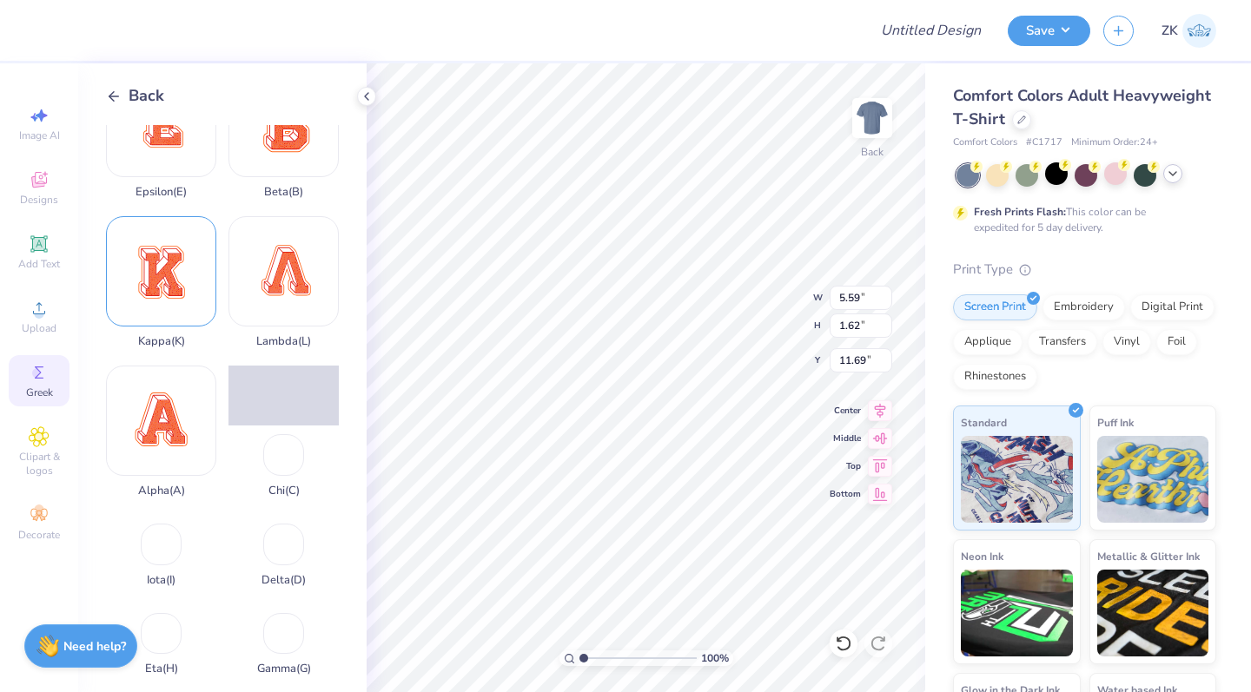
scroll to position [67, 0]
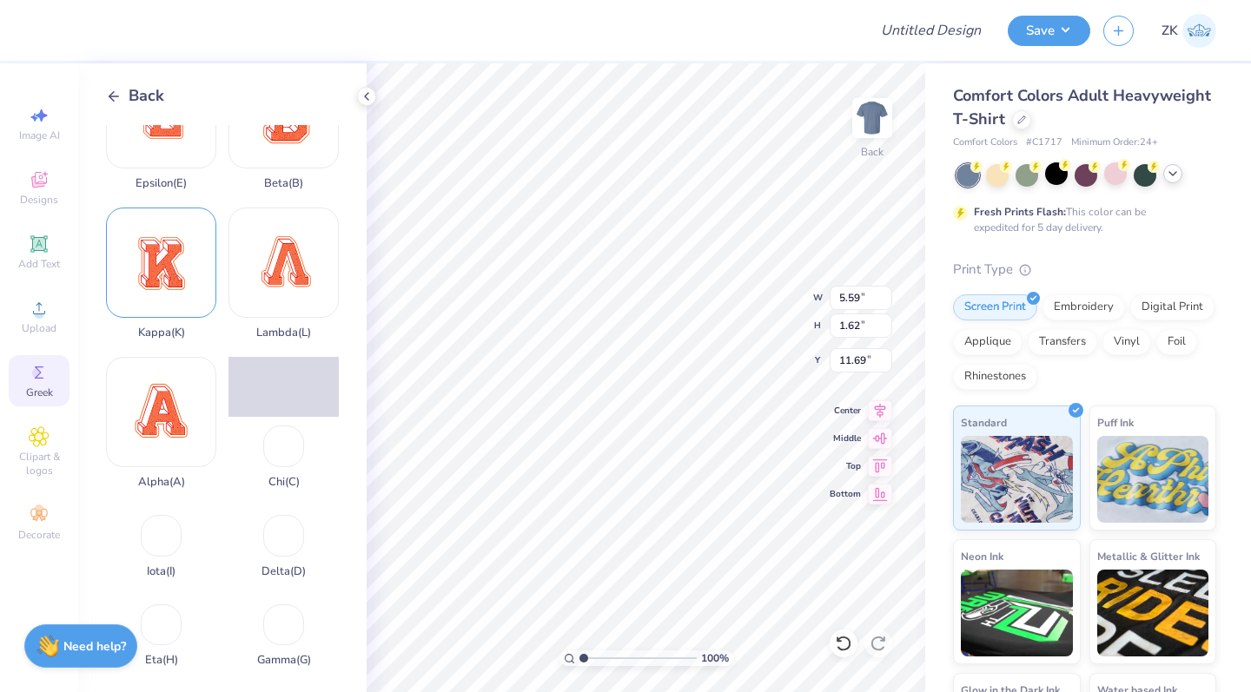
click at [168, 300] on div "Kappa ( K )" at bounding box center [161, 274] width 110 height 132
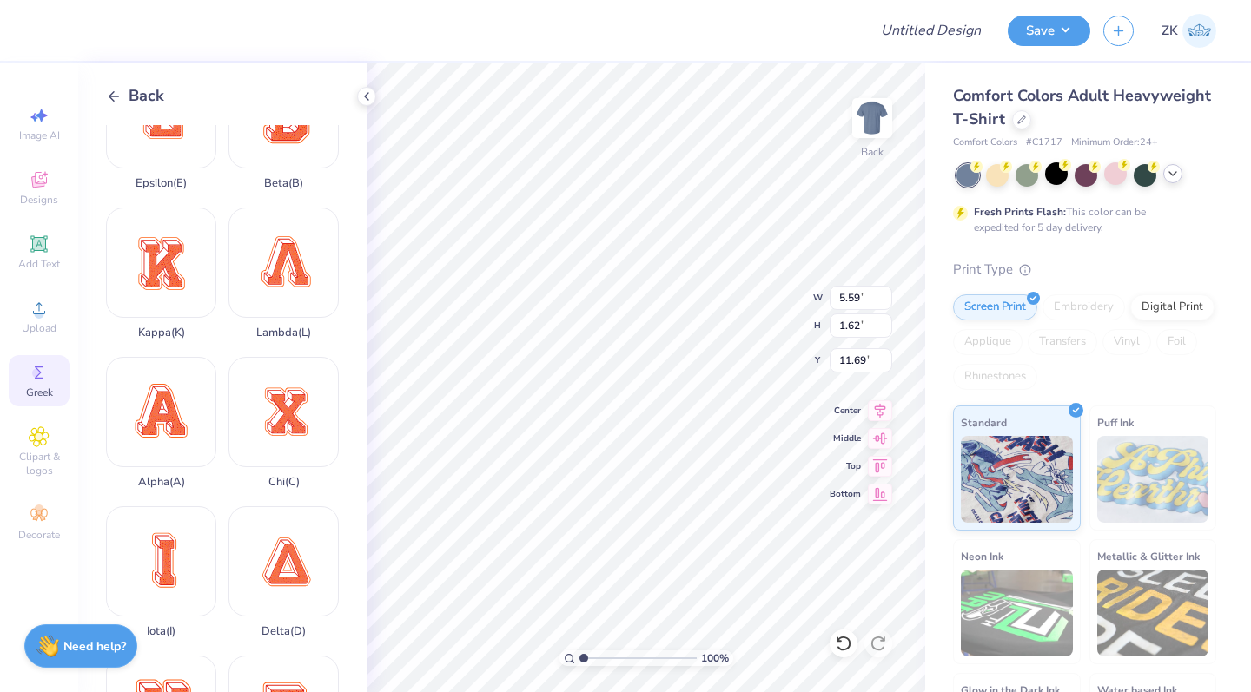
type input "14.23"
type input "16.17"
type input "4.42"
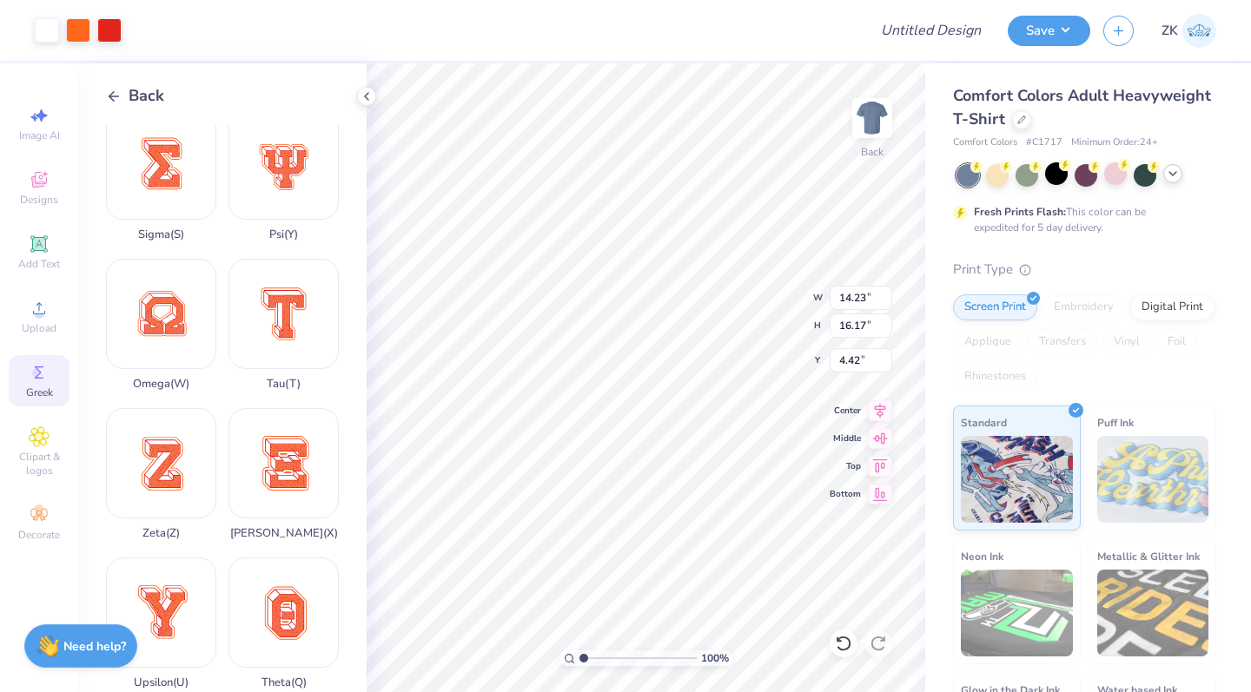
scroll to position [1210, 0]
click at [168, 188] on div "Sigma ( S )" at bounding box center [161, 176] width 110 height 132
type input "14.01"
type input "18.00"
type input "3.50"
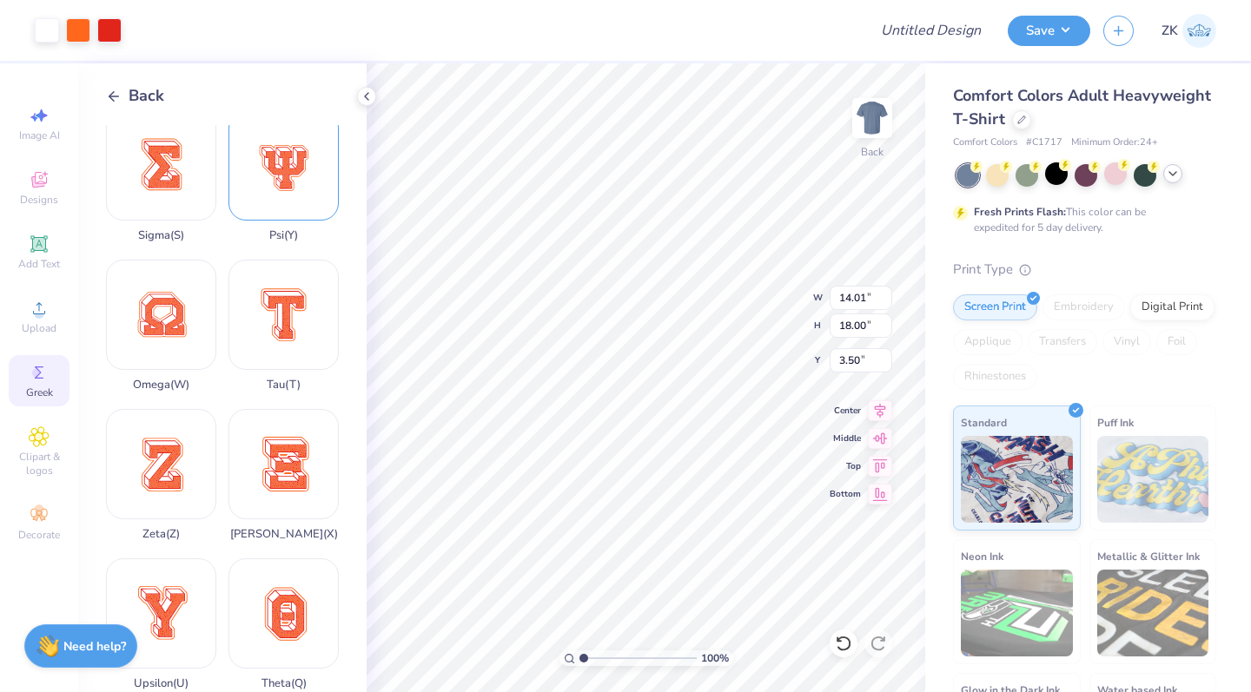
type input "2.28"
type input "2.93"
type input "18.57"
type input "14.23"
type input "16.17"
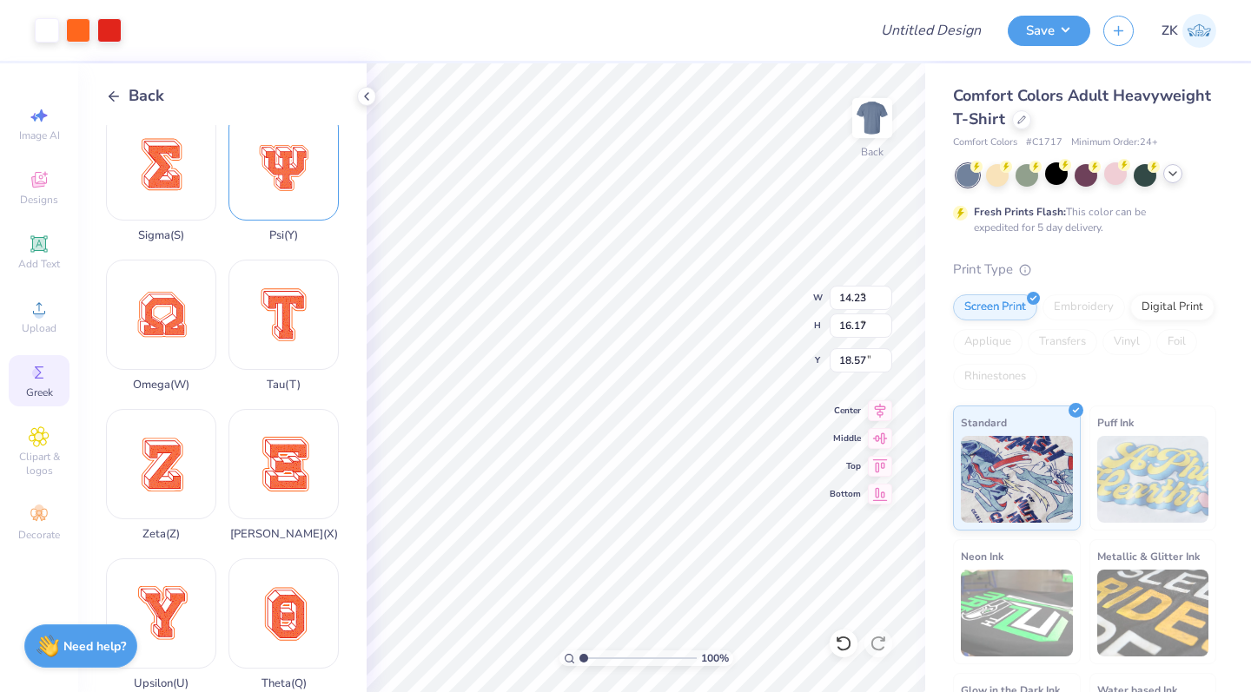
type input "4.42"
type input "2.85"
type input "3.24"
type input "4.24"
type input "2.28"
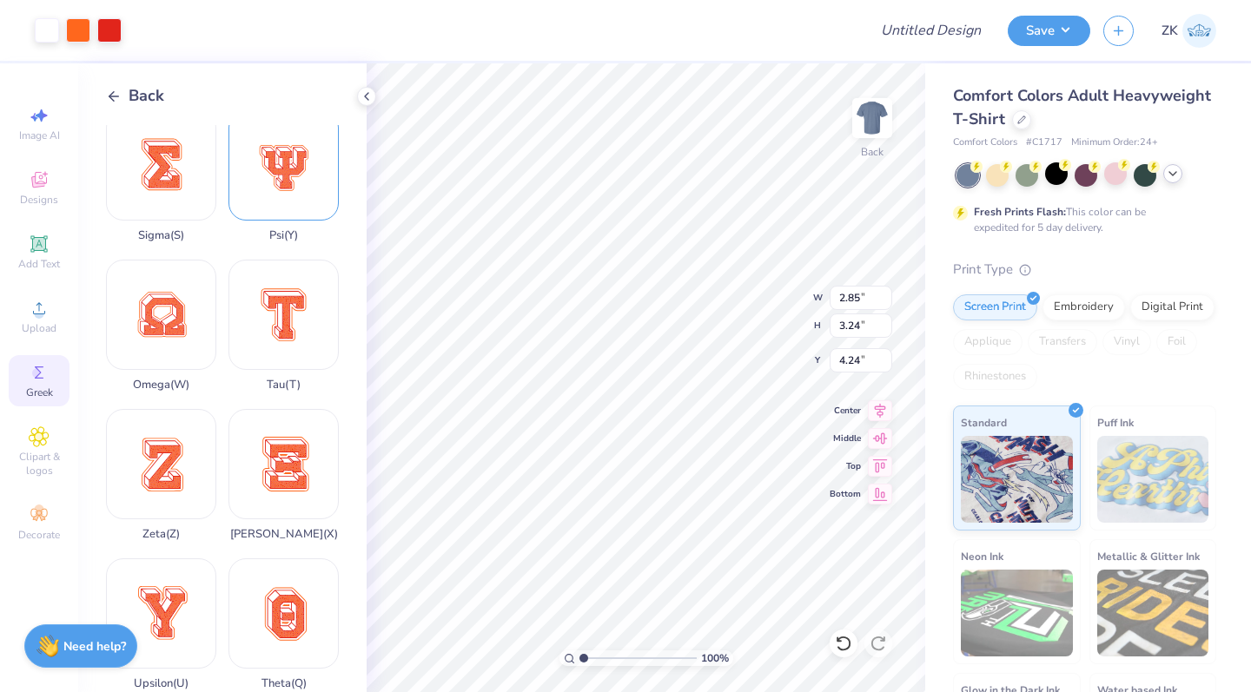
type input "2.93"
type input "4.39"
type input "2.85"
type input "3.24"
type input "4.08"
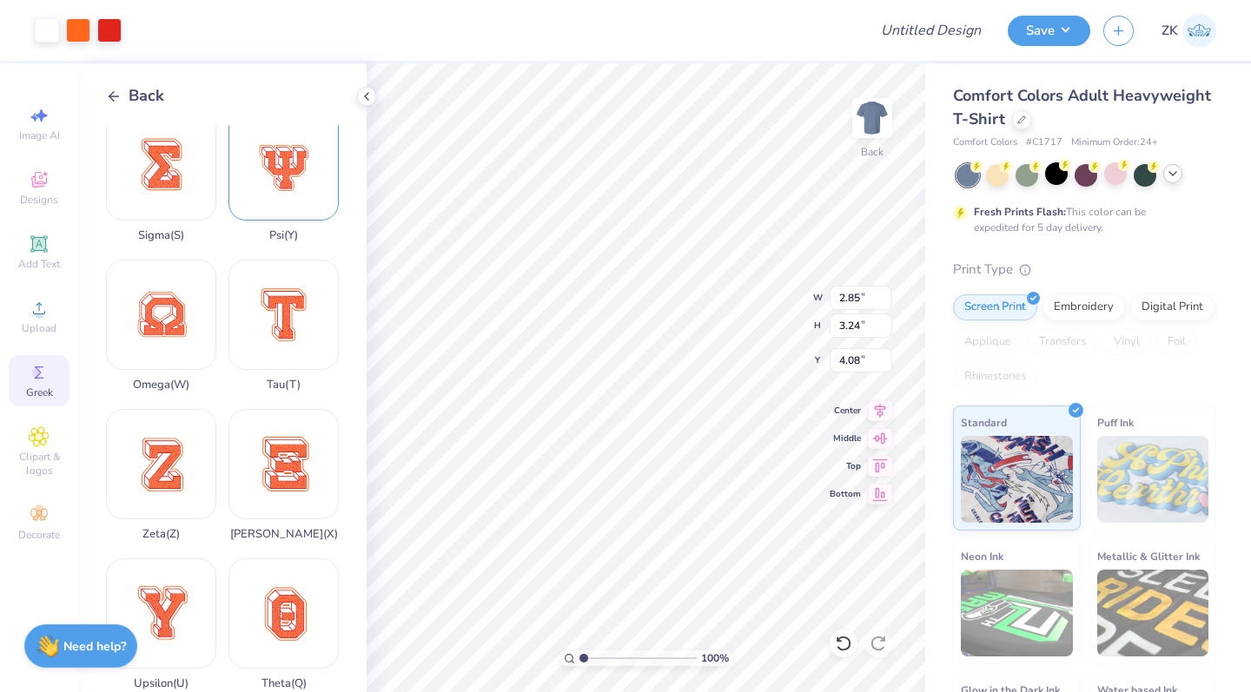
type input "2.49"
type input "2.83"
type input "4.50"
type input "2.28"
type input "2.93"
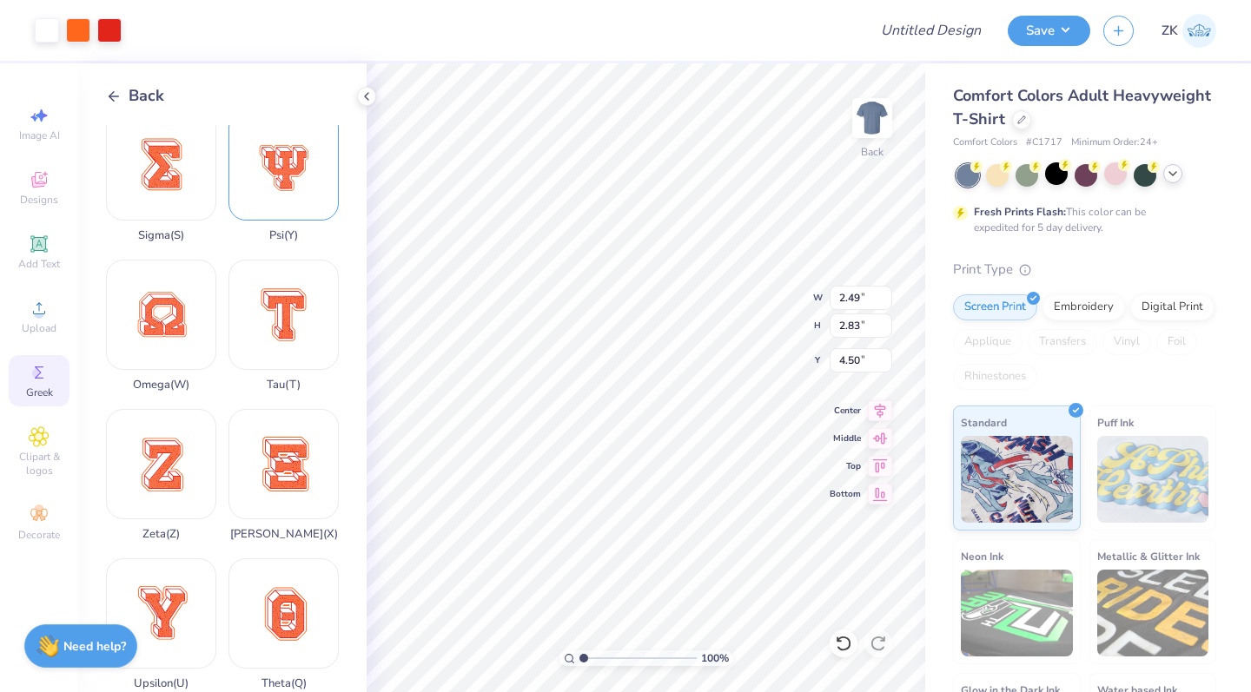
type input "4.39"
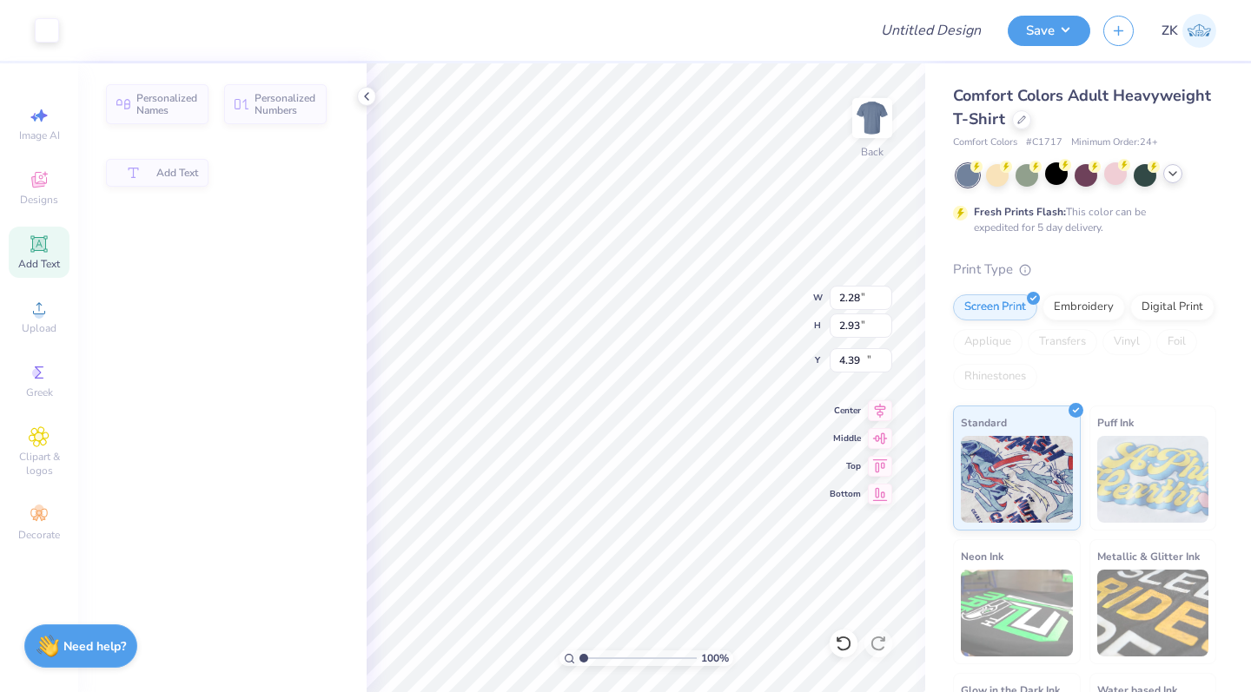
type input "5.59"
type input "1.62"
type input "11.69"
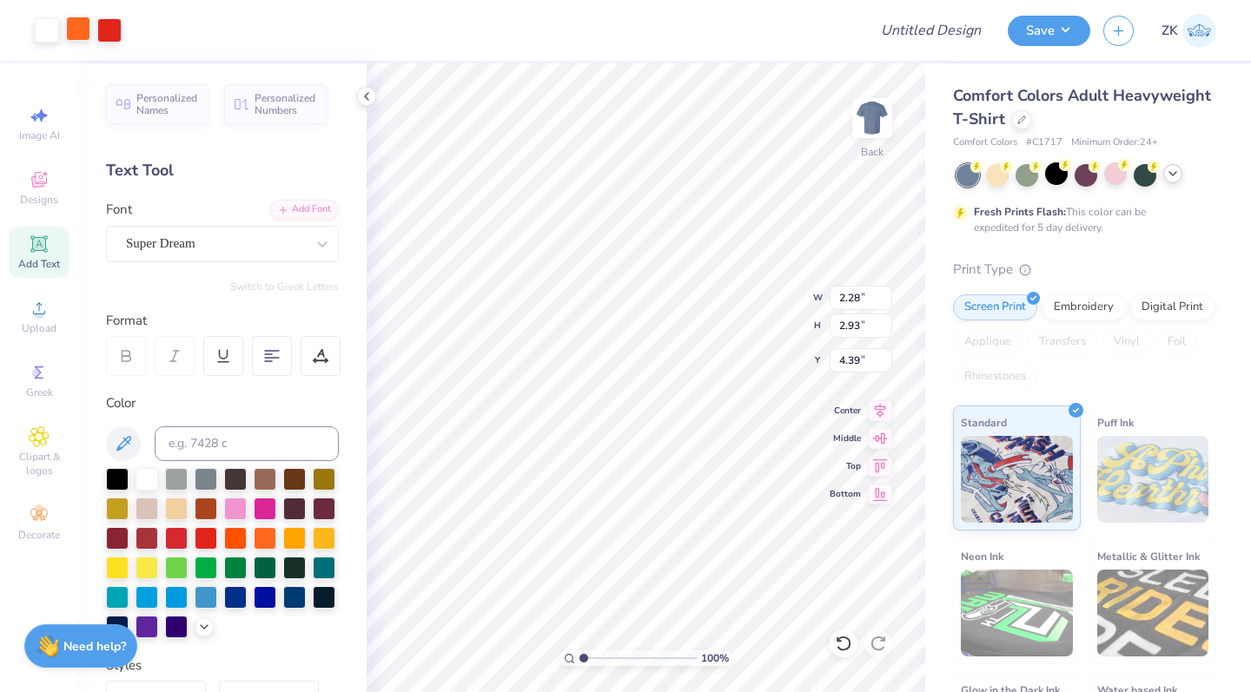
click at [78, 31] on div at bounding box center [78, 29] width 24 height 24
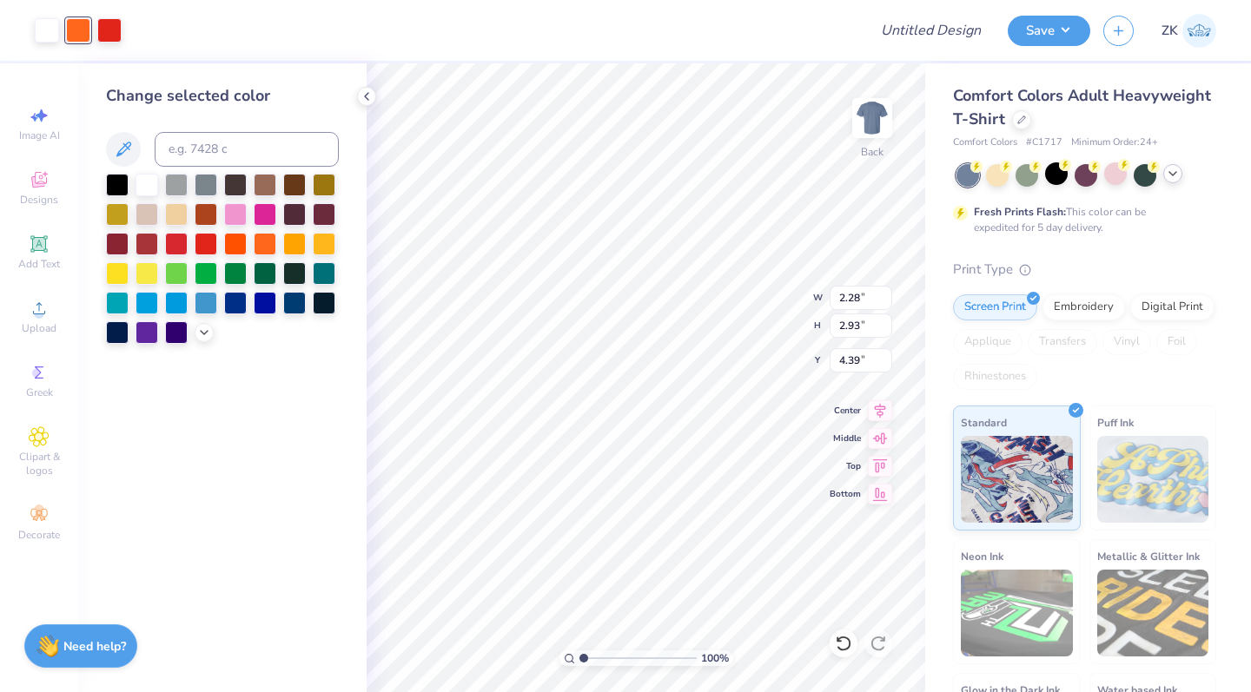
click at [78, 31] on div at bounding box center [78, 30] width 24 height 24
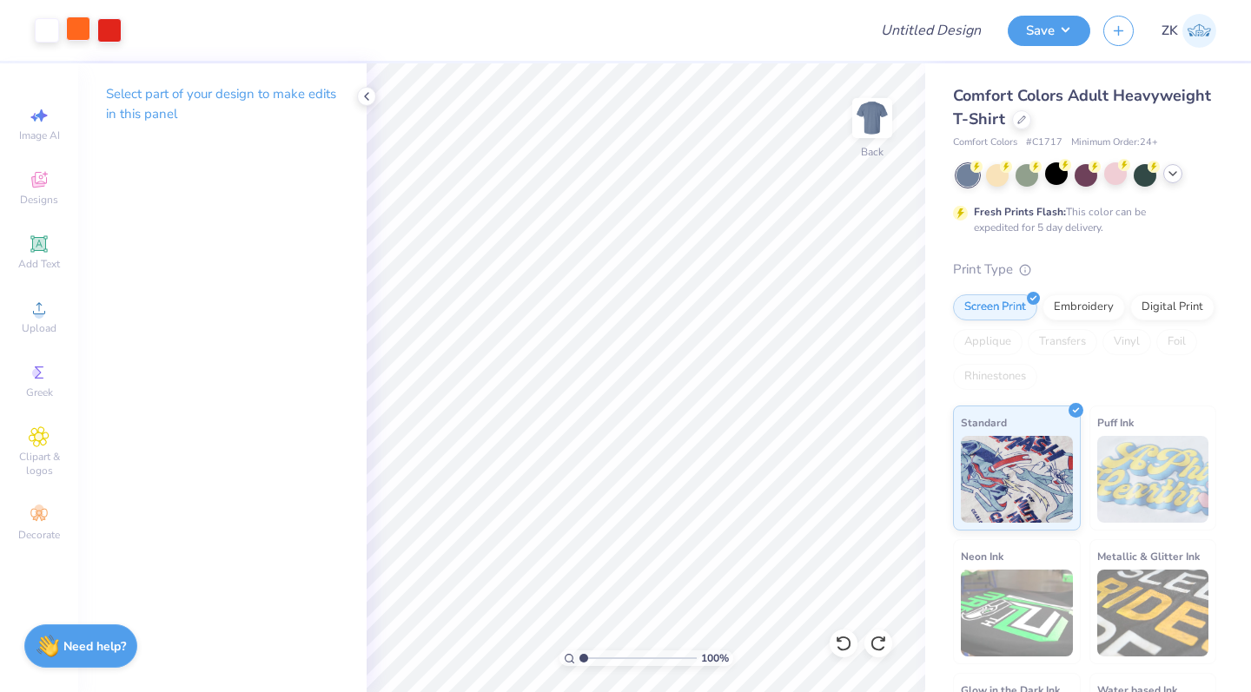
click at [73, 38] on div at bounding box center [78, 29] width 24 height 24
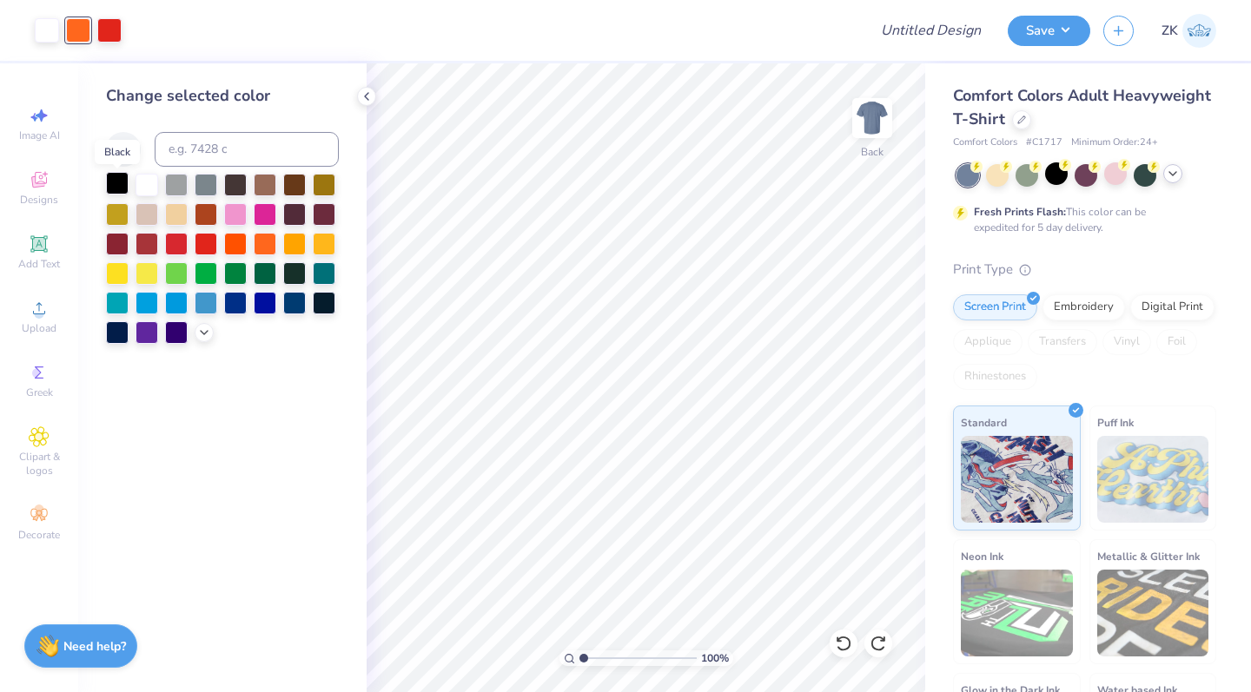
click at [123, 188] on div at bounding box center [117, 183] width 23 height 23
click at [109, 31] on div at bounding box center [109, 29] width 24 height 24
click at [264, 303] on div at bounding box center [265, 301] width 23 height 23
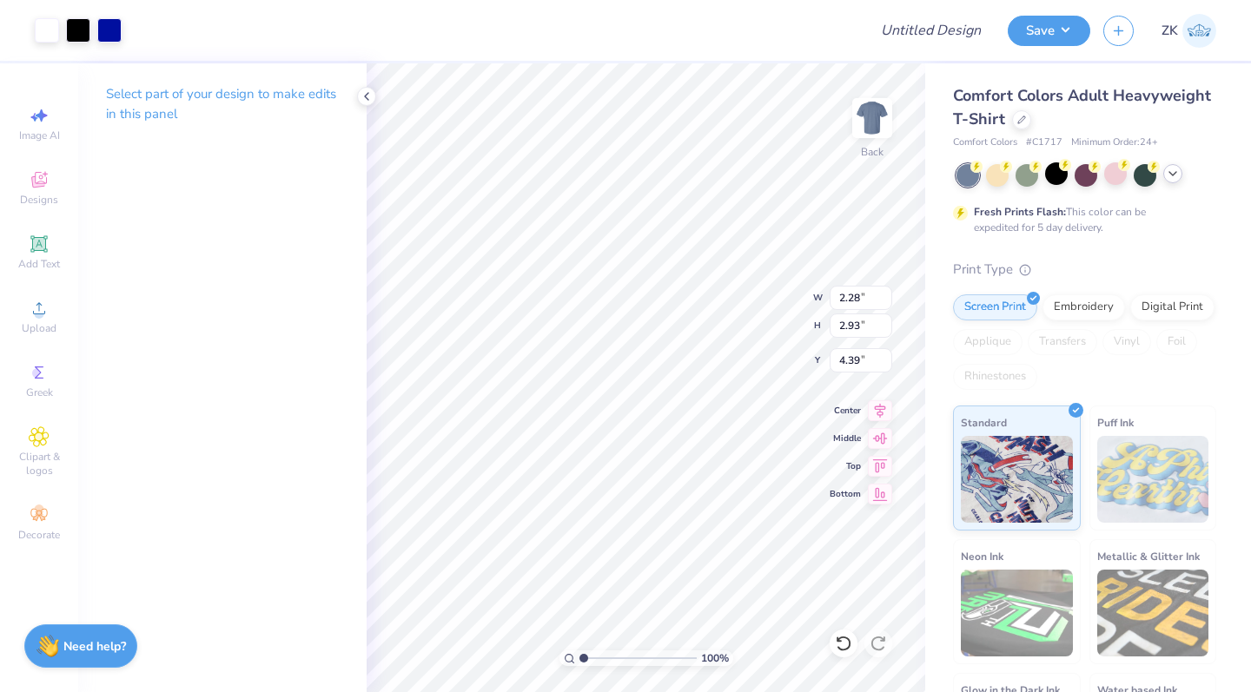
type input "2.49"
type input "2.83"
type input "4.96"
type input "2.28"
type input "2.93"
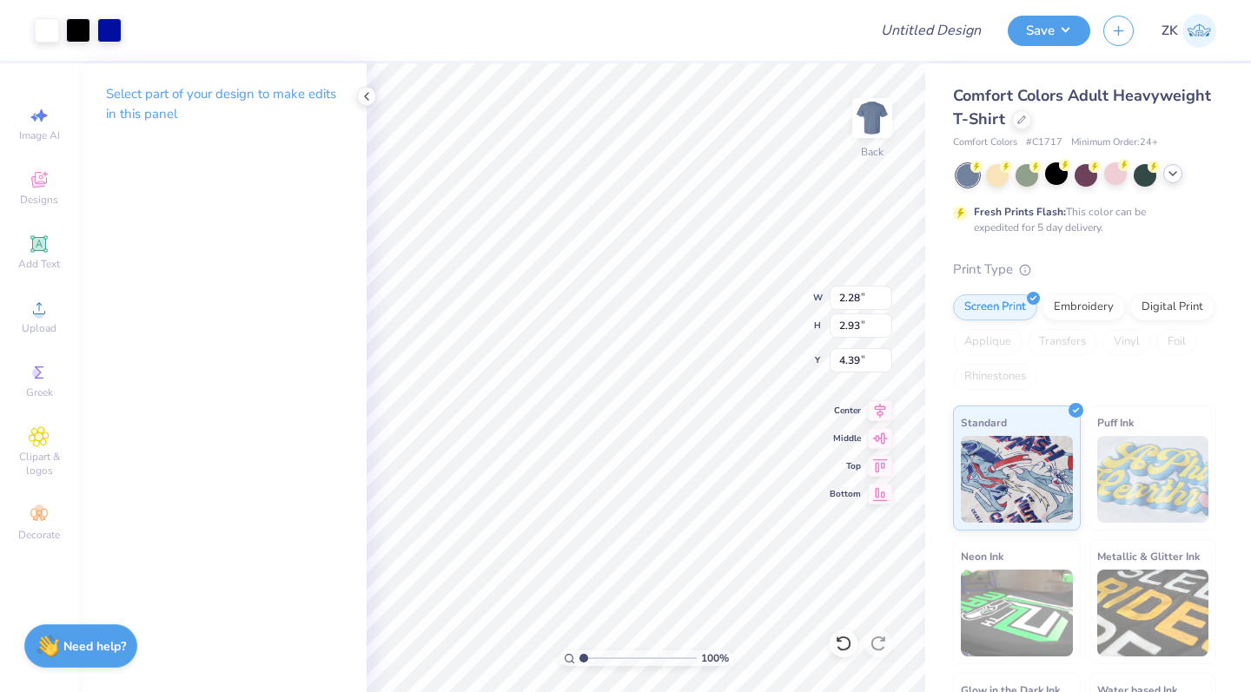
type input "3.22"
type input "2.49"
type input "2.83"
type input "3.22"
type input "2.28"
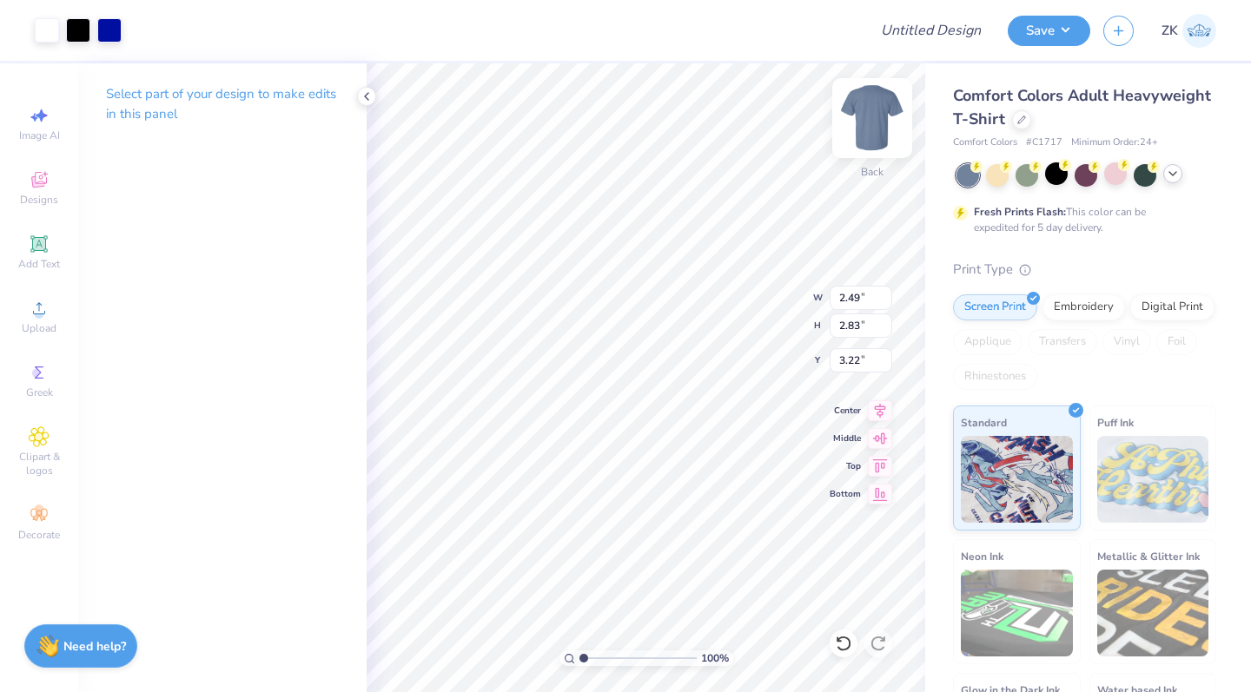
type input "2.93"
type input "3.22"
type input "1.40"
type input "1.80"
type input "4.34"
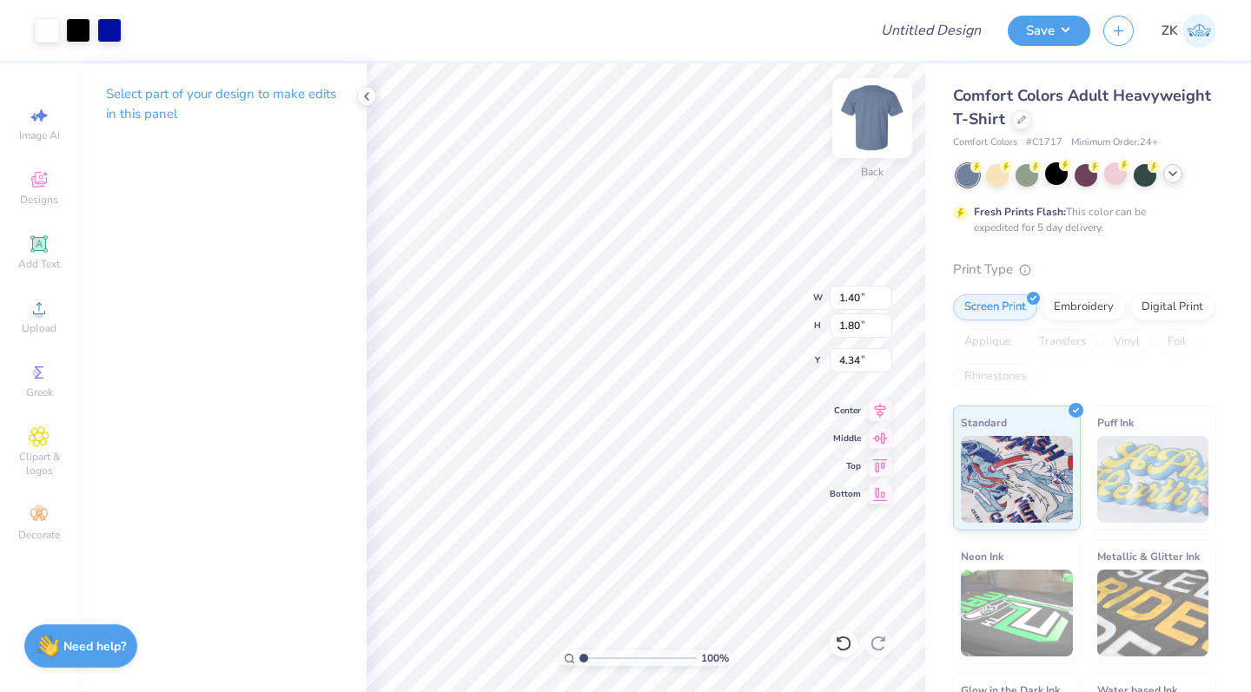
type input "1.53"
type input "1.73"
type input "3.48"
type input "1.40"
type input "1.80"
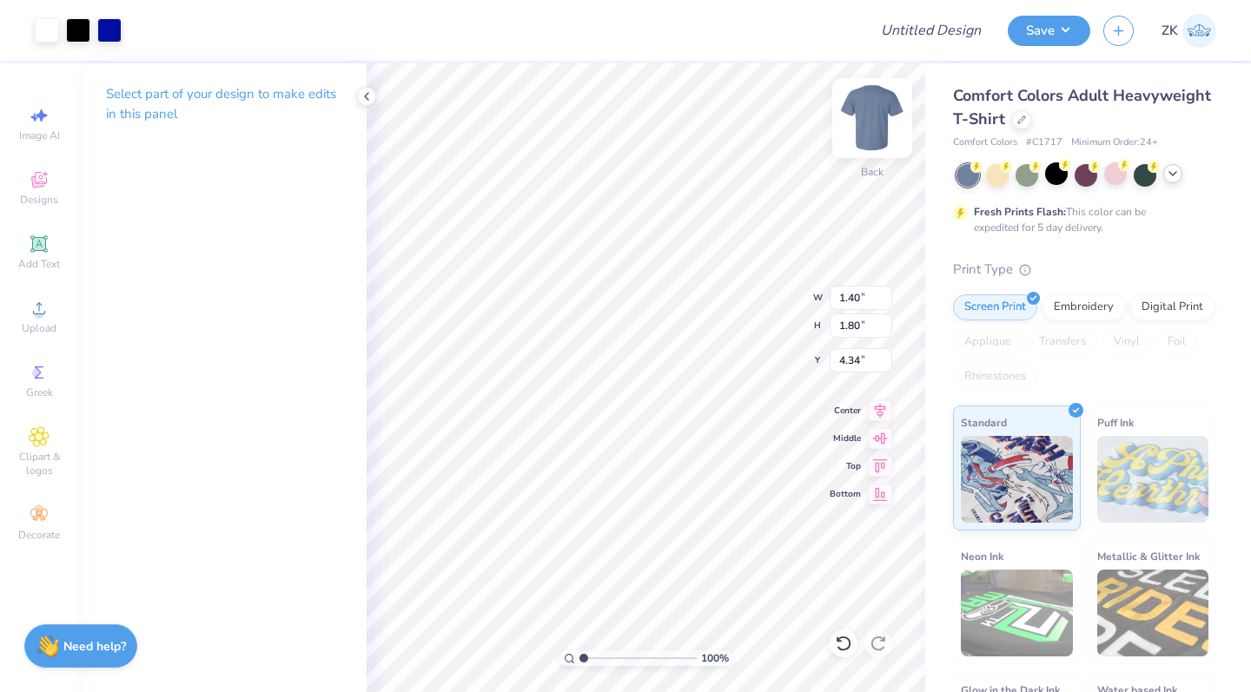
type input "3.48"
click at [868, 137] on img at bounding box center [871, 117] width 69 height 69
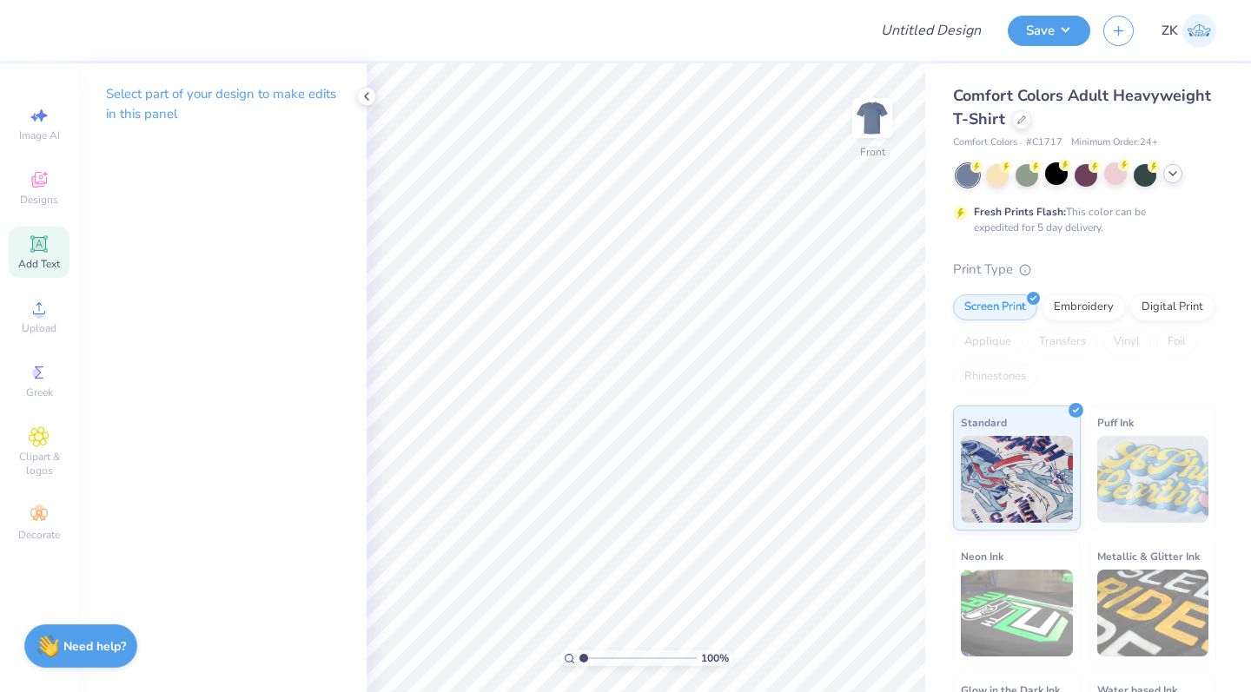
click at [43, 254] on icon at bounding box center [39, 244] width 21 height 21
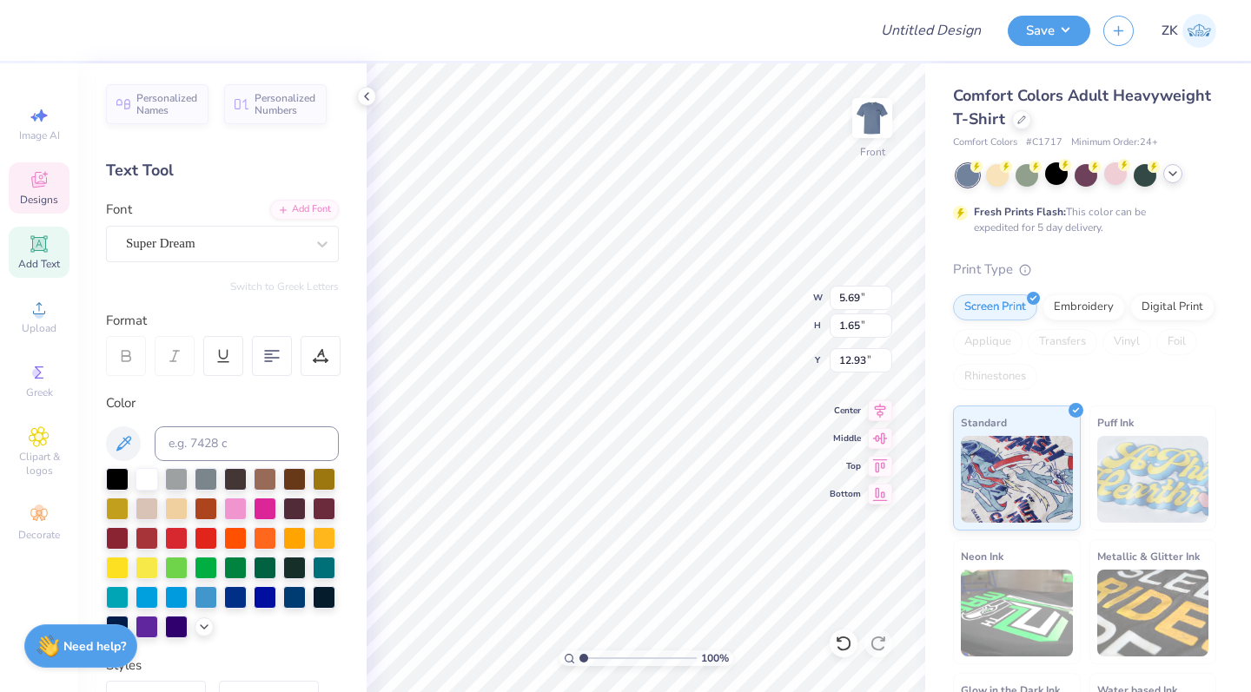
click at [33, 182] on icon at bounding box center [39, 181] width 14 height 11
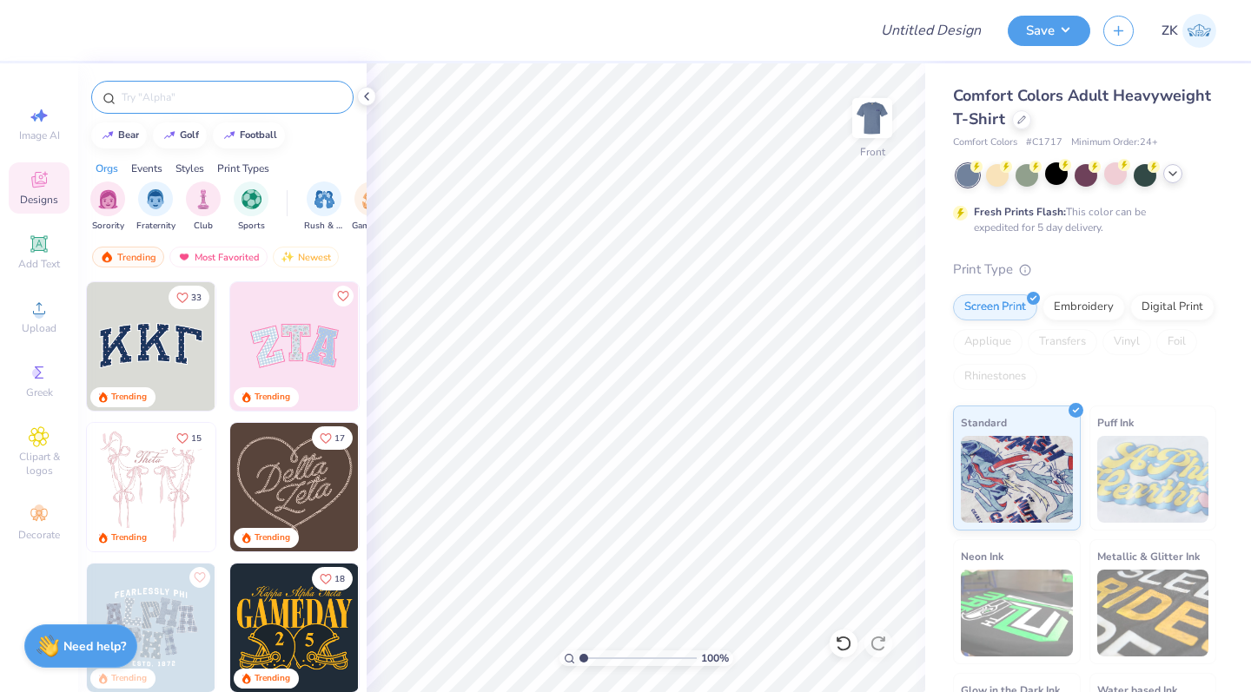
click at [147, 97] on input "text" at bounding box center [231, 97] width 222 height 17
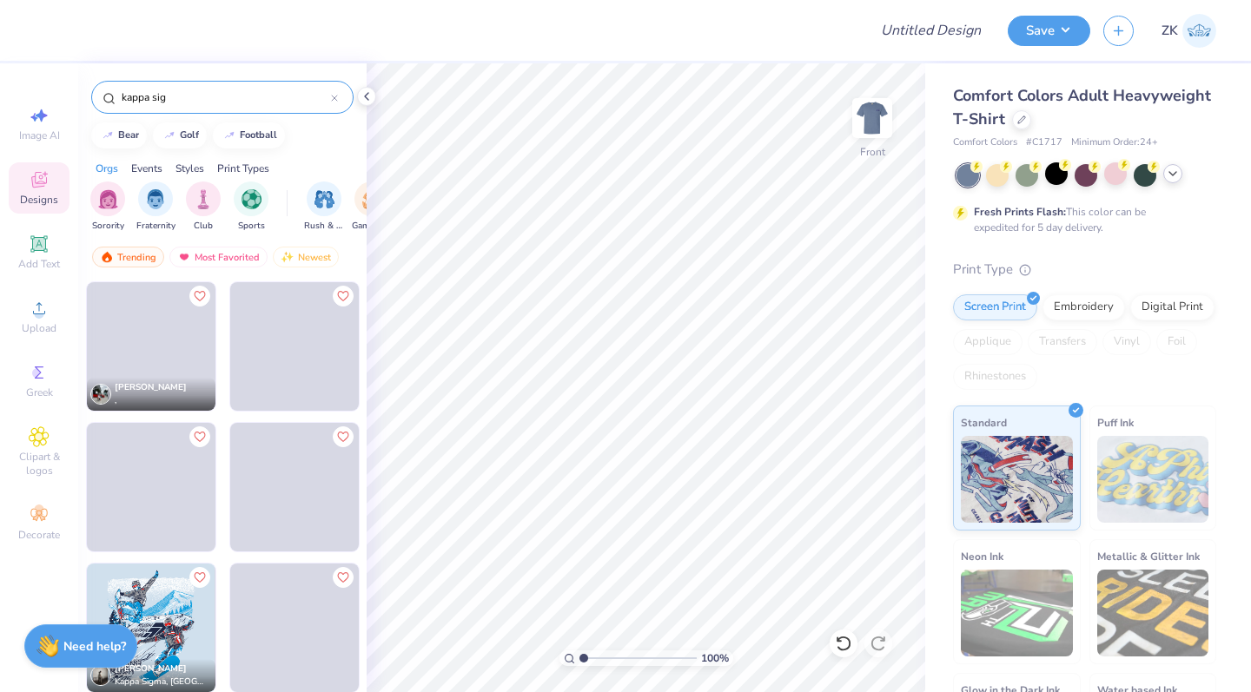
scroll to position [0, 0]
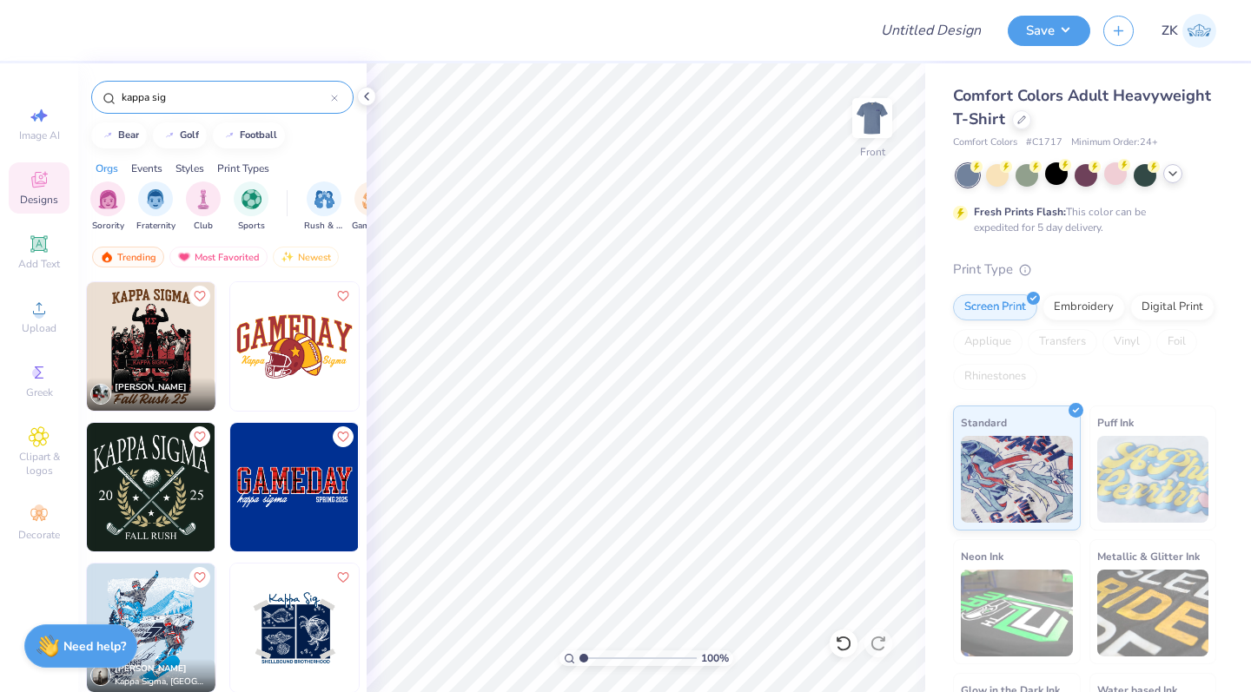
type input "kappa sig"
click at [300, 564] on img at bounding box center [294, 628] width 129 height 129
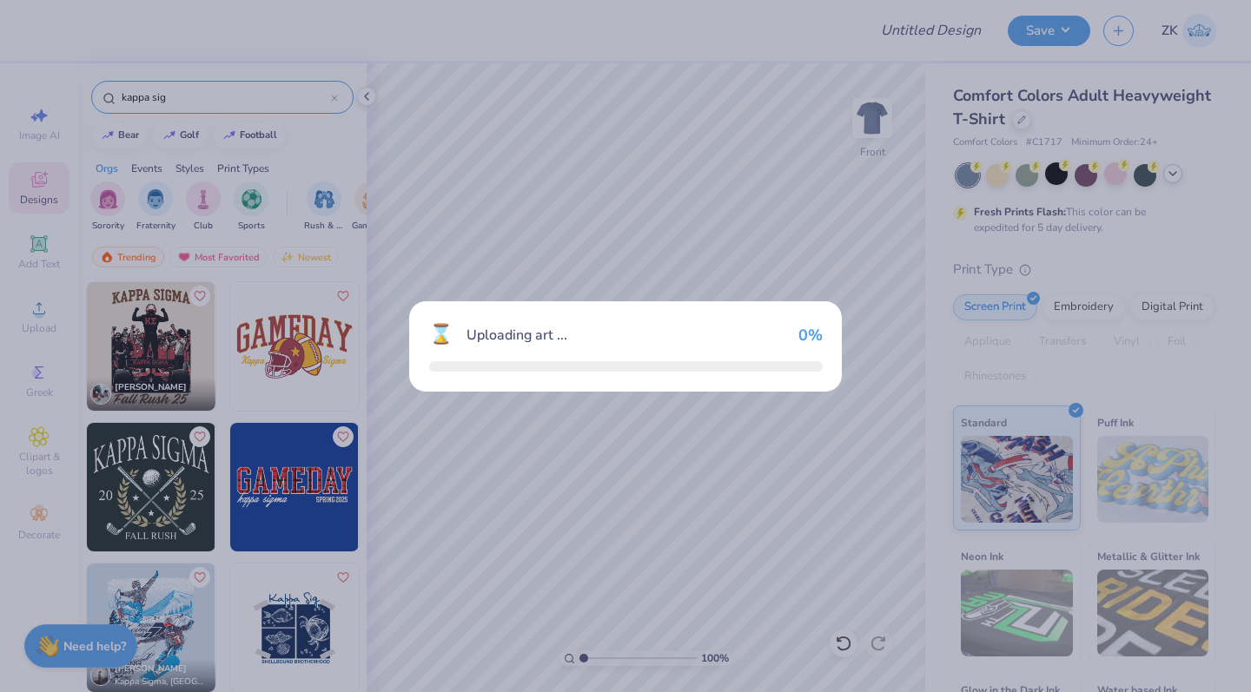
scroll to position [140, 0]
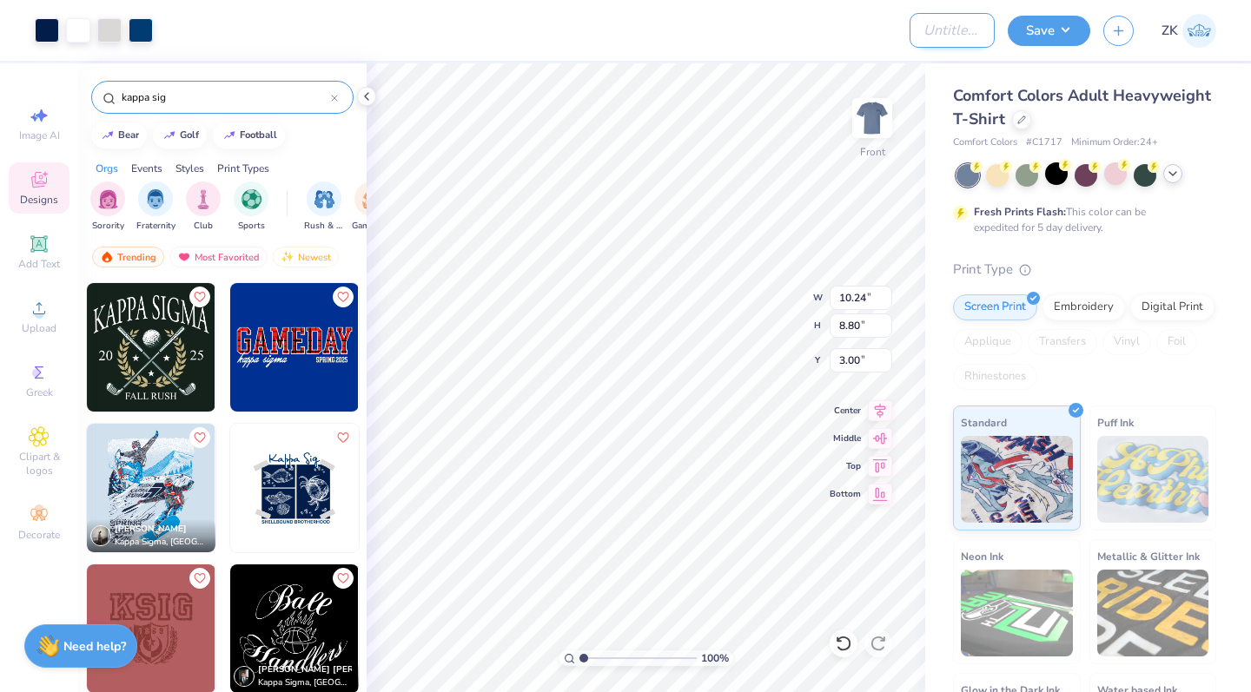
click at [909, 31] on input "Design Title" at bounding box center [951, 30] width 85 height 35
type input "KSig Philo"
click at [1053, 32] on button "Save" at bounding box center [1048, 28] width 83 height 30
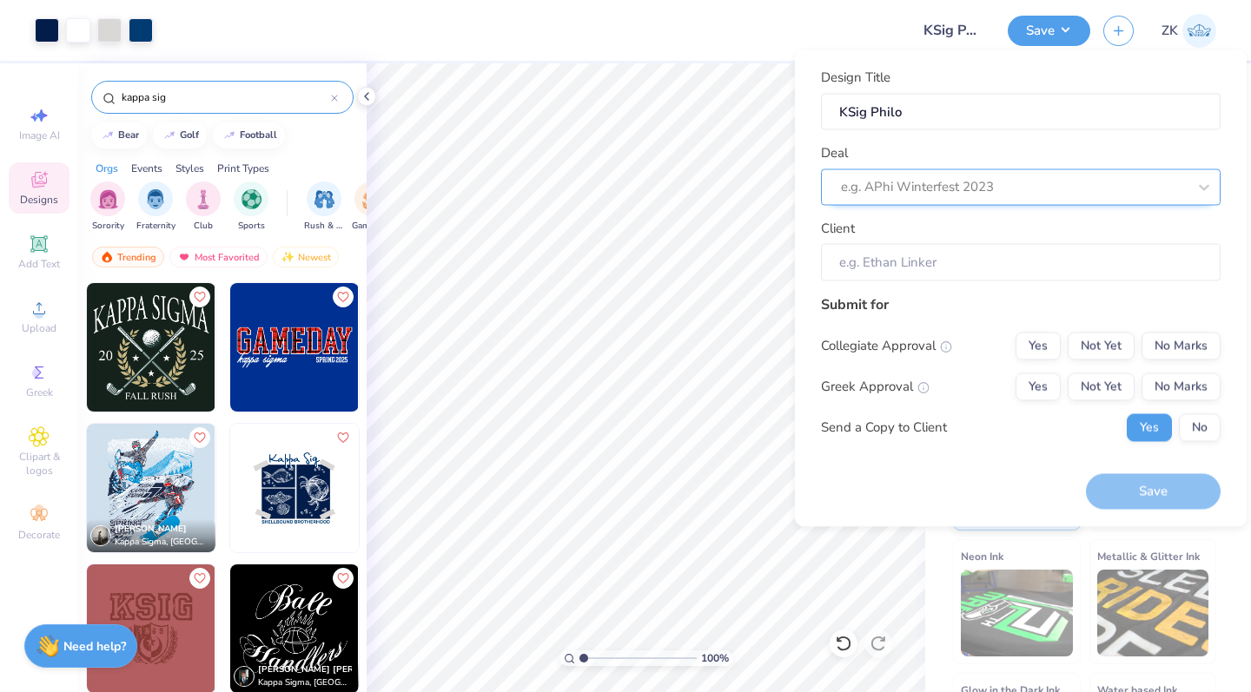
click at [911, 183] on div "e.g. APhi Winterfest 2023" at bounding box center [1014, 187] width 346 height 20
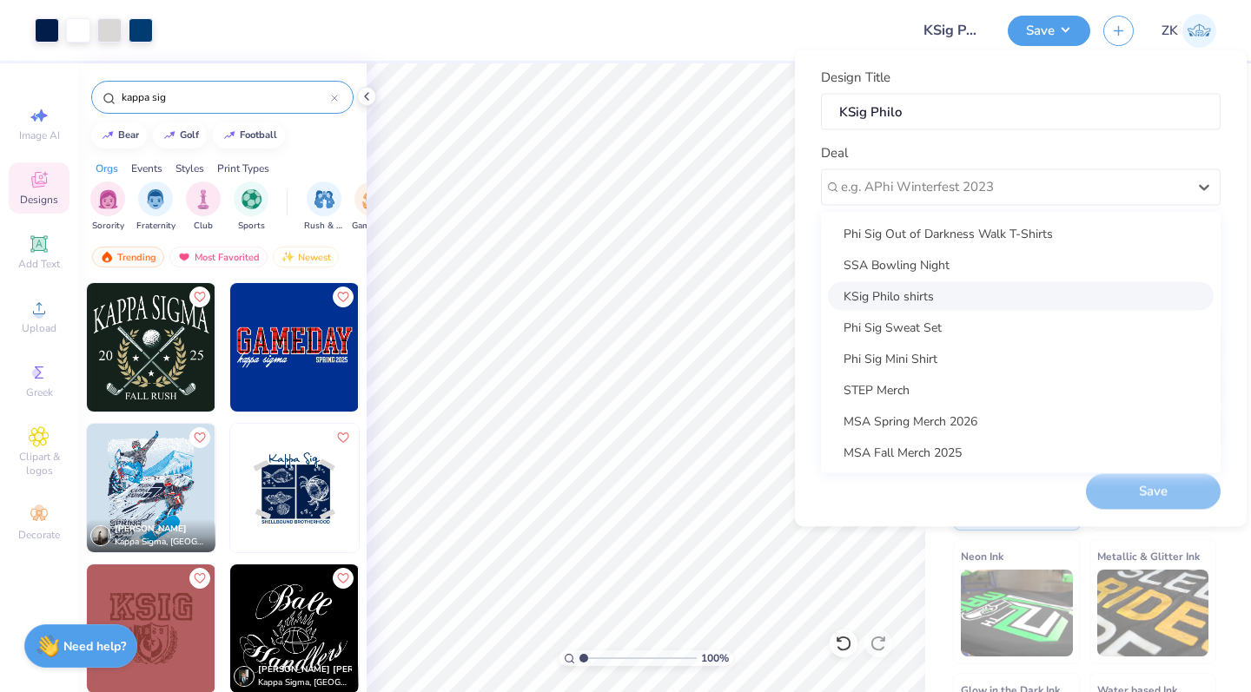
click at [888, 295] on div "KSig Philo shirts" at bounding box center [1021, 295] width 386 height 29
type input "[PERSON_NAME]"
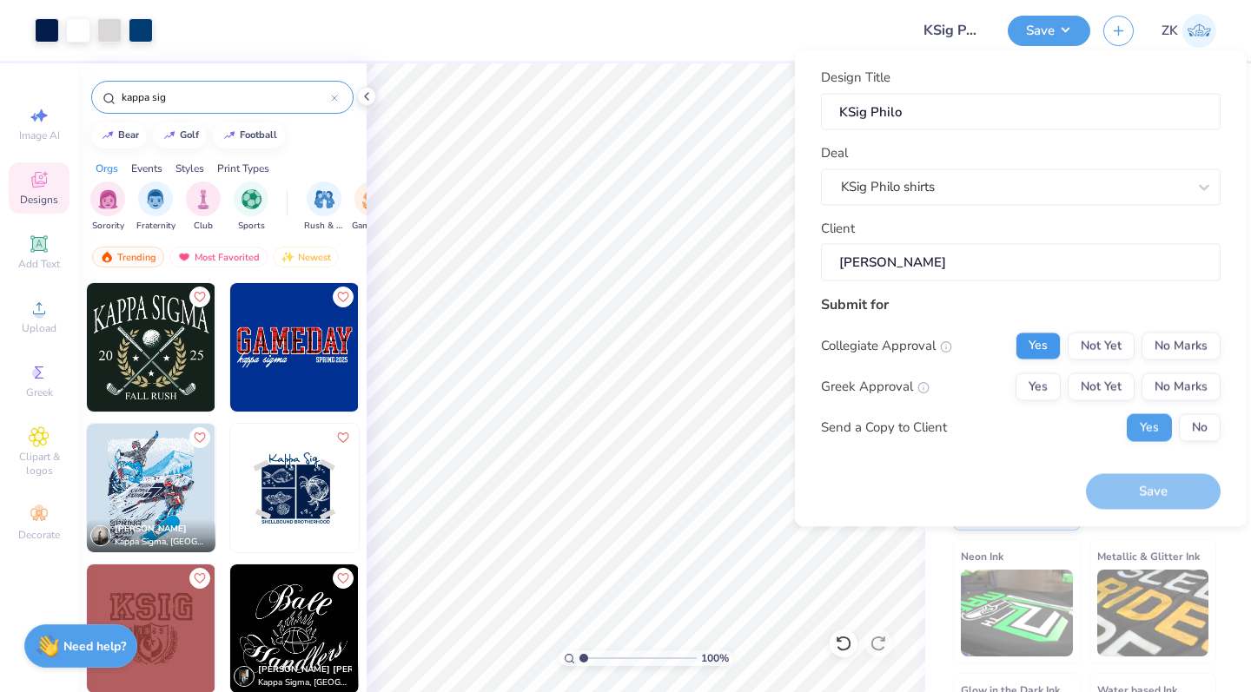
click at [1033, 345] on button "Yes" at bounding box center [1037, 346] width 45 height 28
click at [1033, 383] on button "Yes" at bounding box center [1037, 387] width 45 height 28
drag, startPoint x: 1158, startPoint y: 358, endPoint x: 1132, endPoint y: 490, distance: 134.5
click at [1172, 340] on button "No Marks" at bounding box center [1180, 346] width 79 height 28
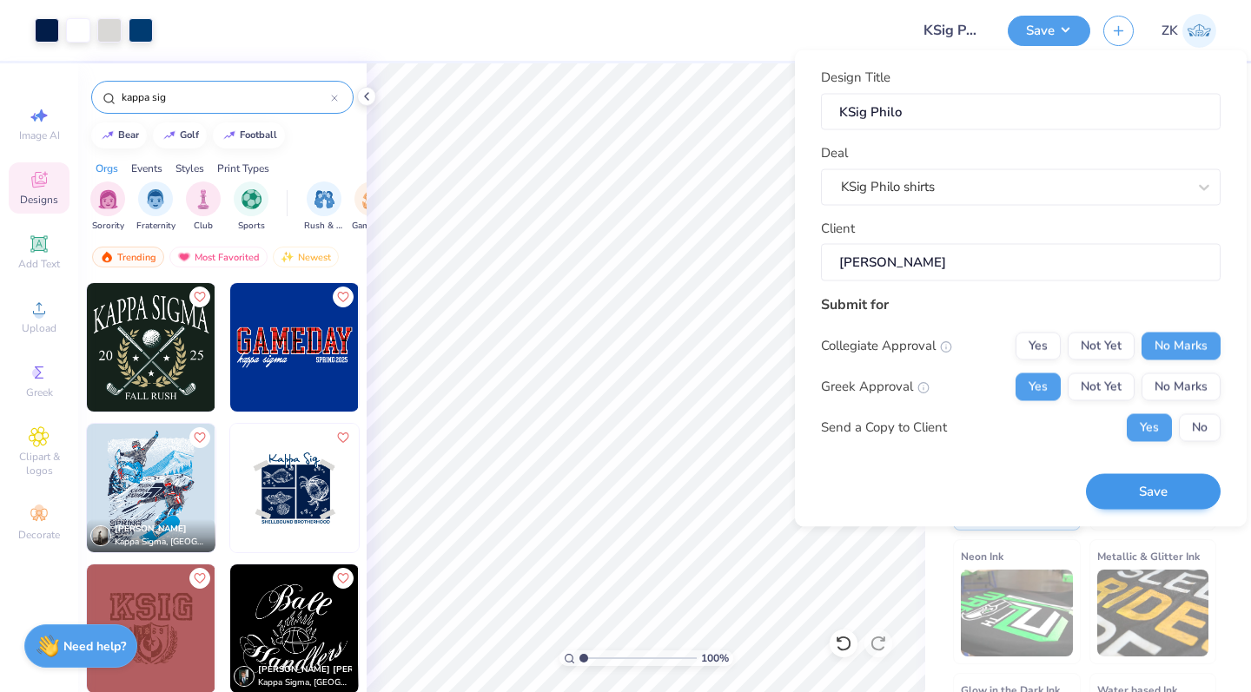
click at [1132, 490] on button "Save" at bounding box center [1153, 492] width 135 height 36
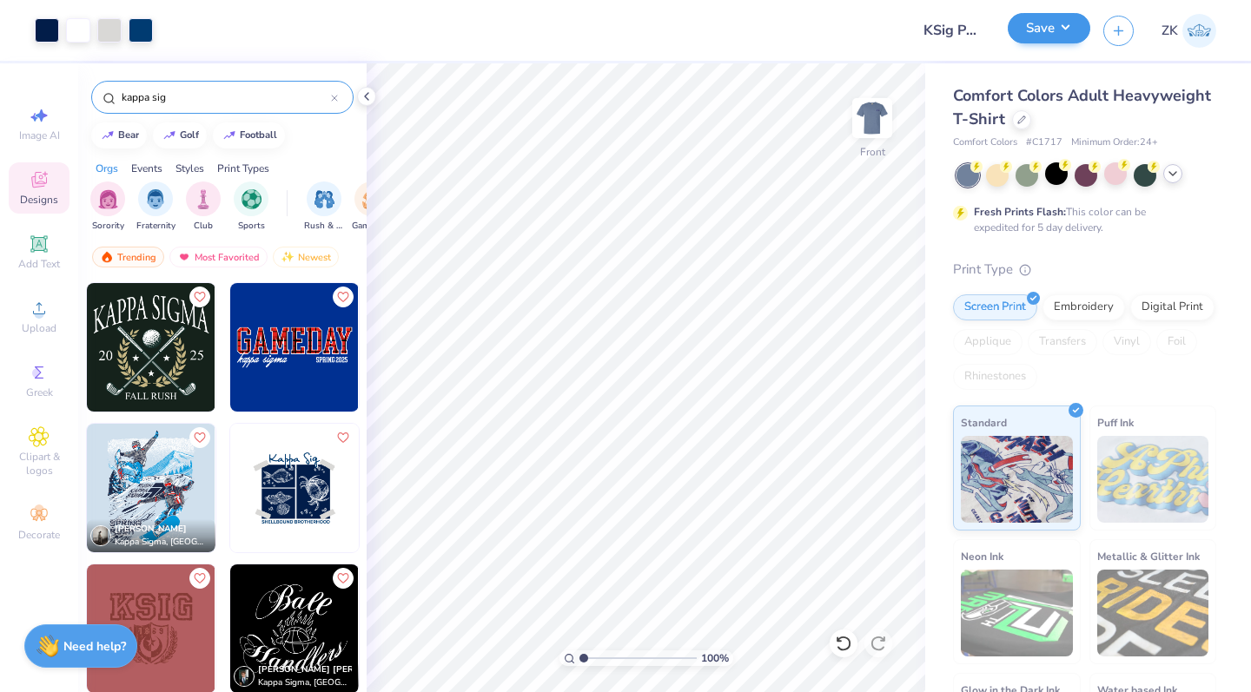
click at [1052, 26] on button "Save" at bounding box center [1048, 28] width 83 height 30
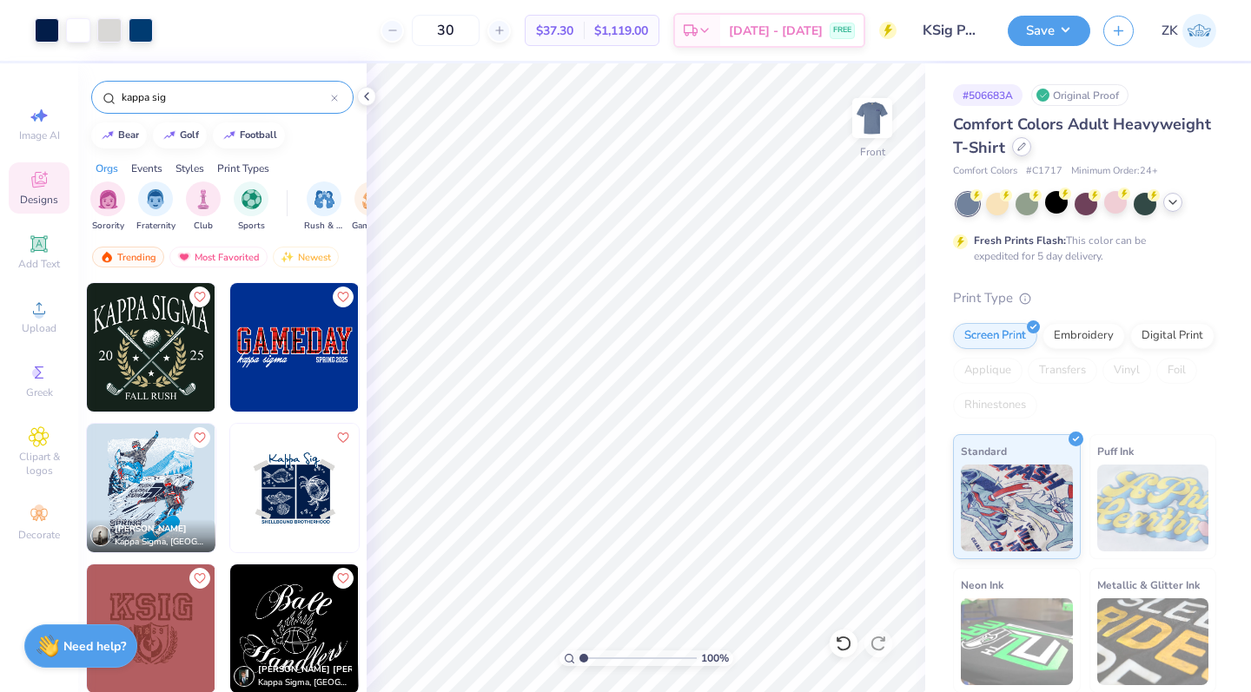
click at [1018, 149] on icon at bounding box center [1021, 146] width 9 height 9
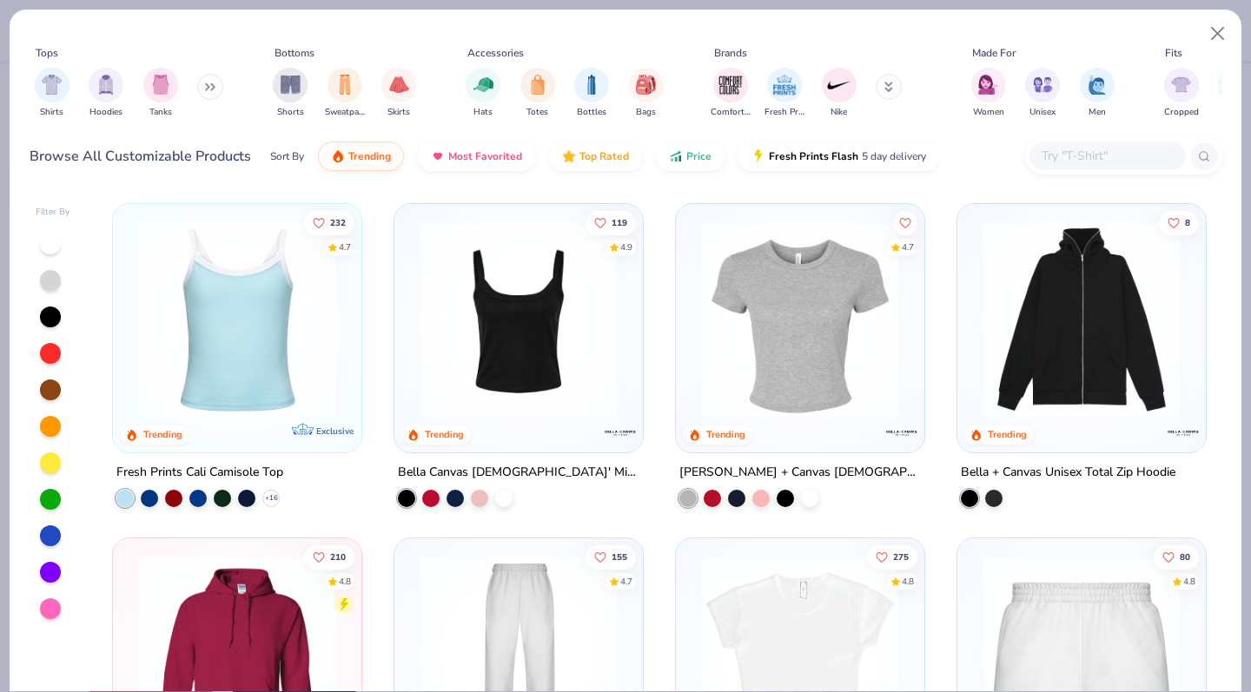
scroll to position [384, 0]
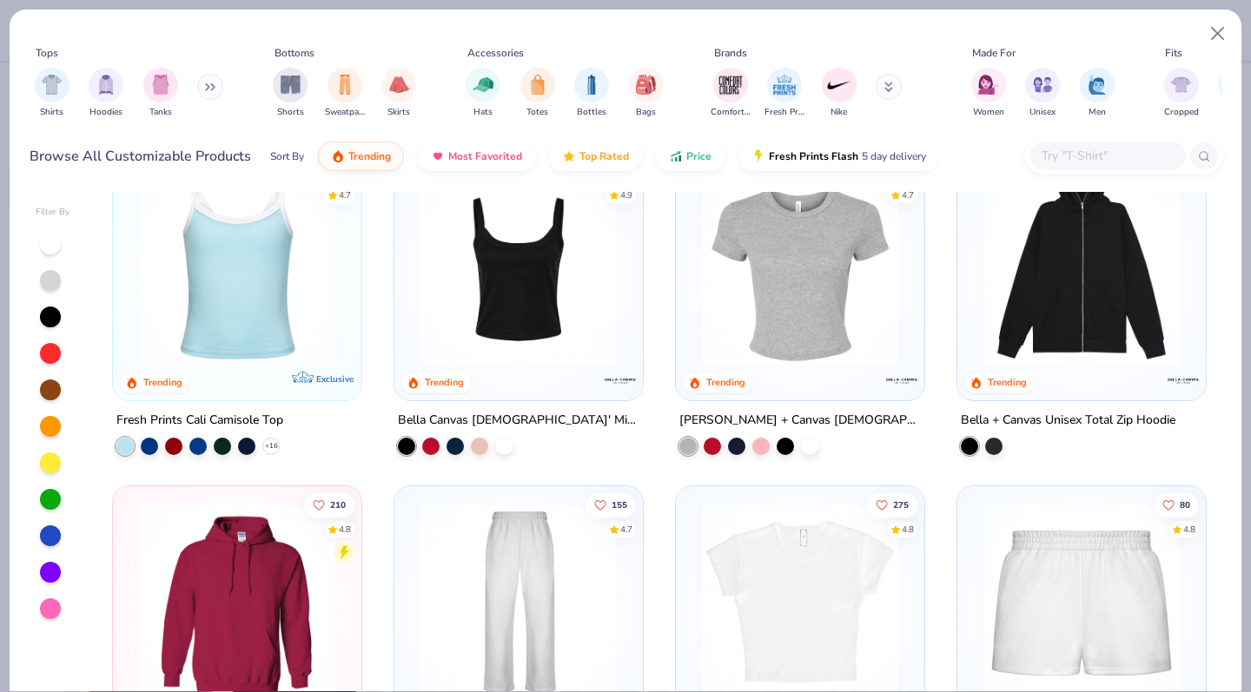
click at [771, 280] on img at bounding box center [800, 267] width 214 height 196
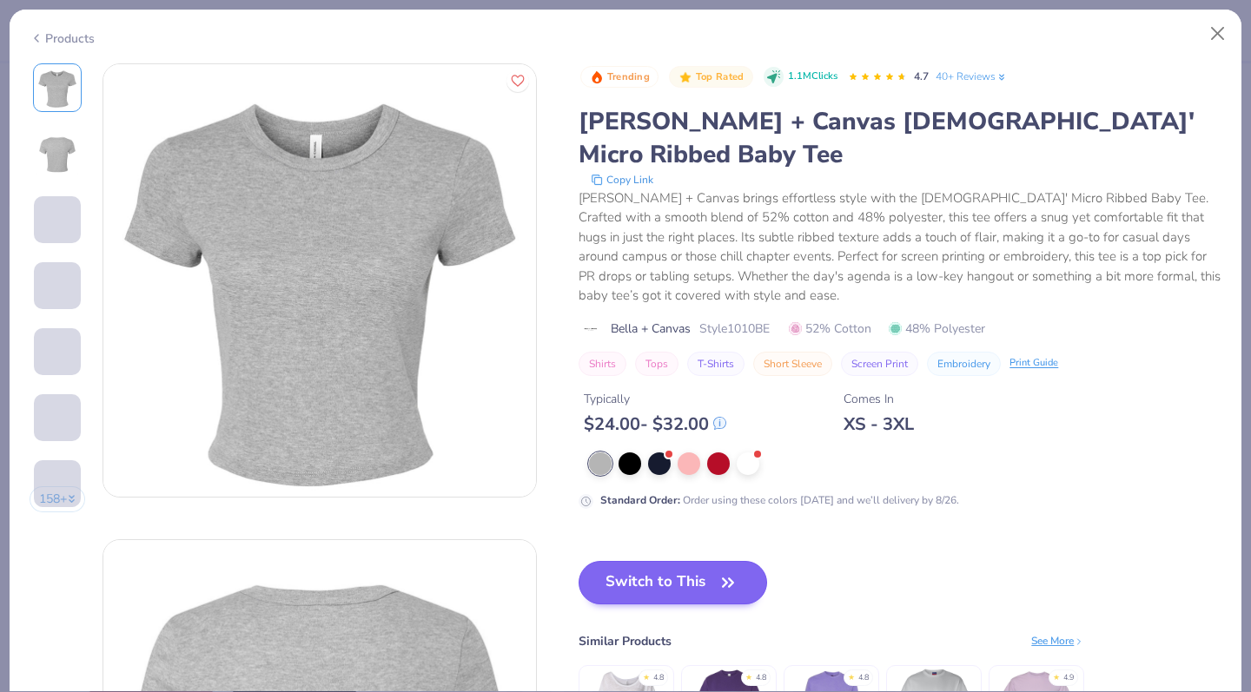
click at [667, 561] on button "Switch to This" at bounding box center [672, 582] width 188 height 43
click at [666, 561] on button "Switch to This" at bounding box center [672, 582] width 188 height 43
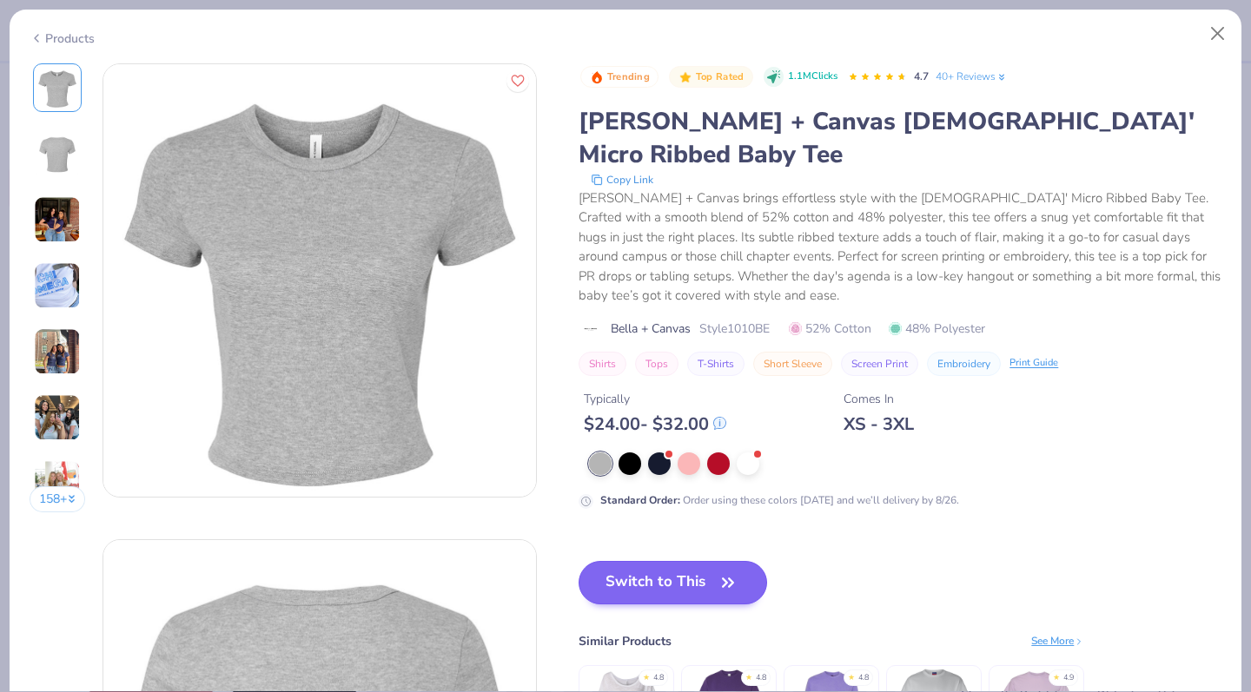
click at [666, 561] on button "Switch to This" at bounding box center [672, 582] width 188 height 43
click at [696, 561] on button "Switch to This" at bounding box center [672, 582] width 188 height 43
click at [703, 561] on button "Switch to This" at bounding box center [672, 582] width 188 height 43
click at [717, 571] on span "button" at bounding box center [728, 583] width 24 height 24
click at [671, 561] on button "Switch to This" at bounding box center [672, 582] width 188 height 43
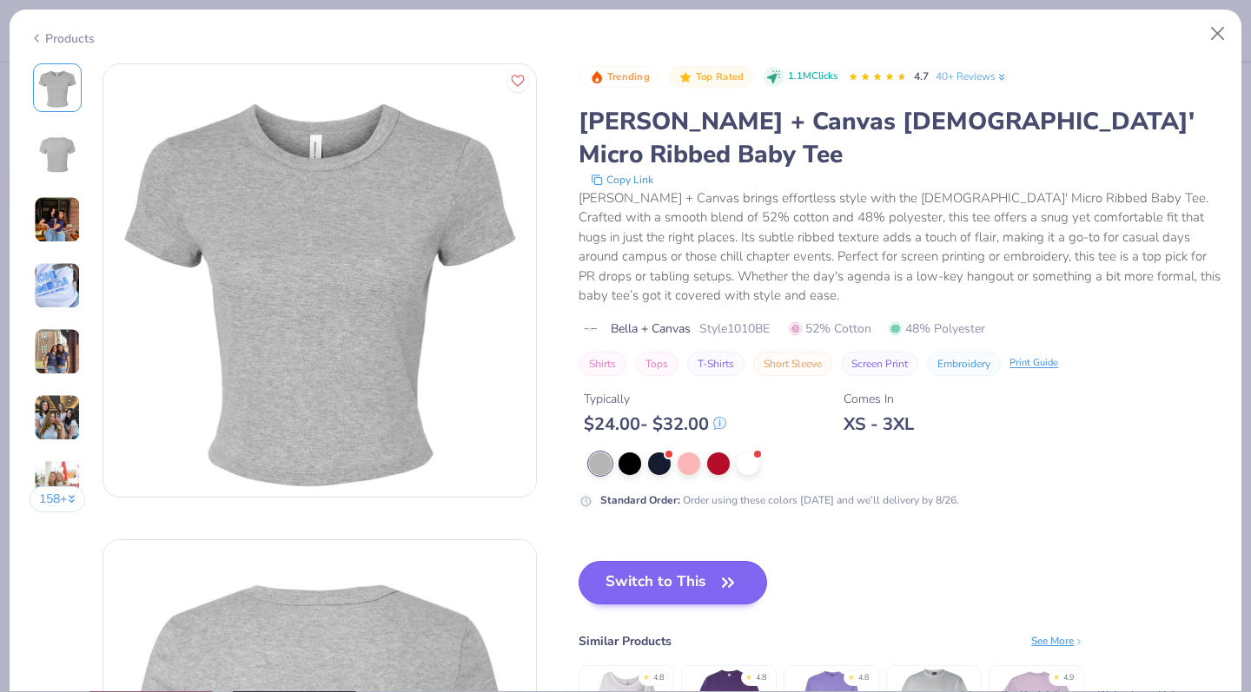
click at [671, 561] on button "Switch to This" at bounding box center [672, 582] width 188 height 43
click at [701, 561] on button "Switch to This" at bounding box center [672, 582] width 188 height 43
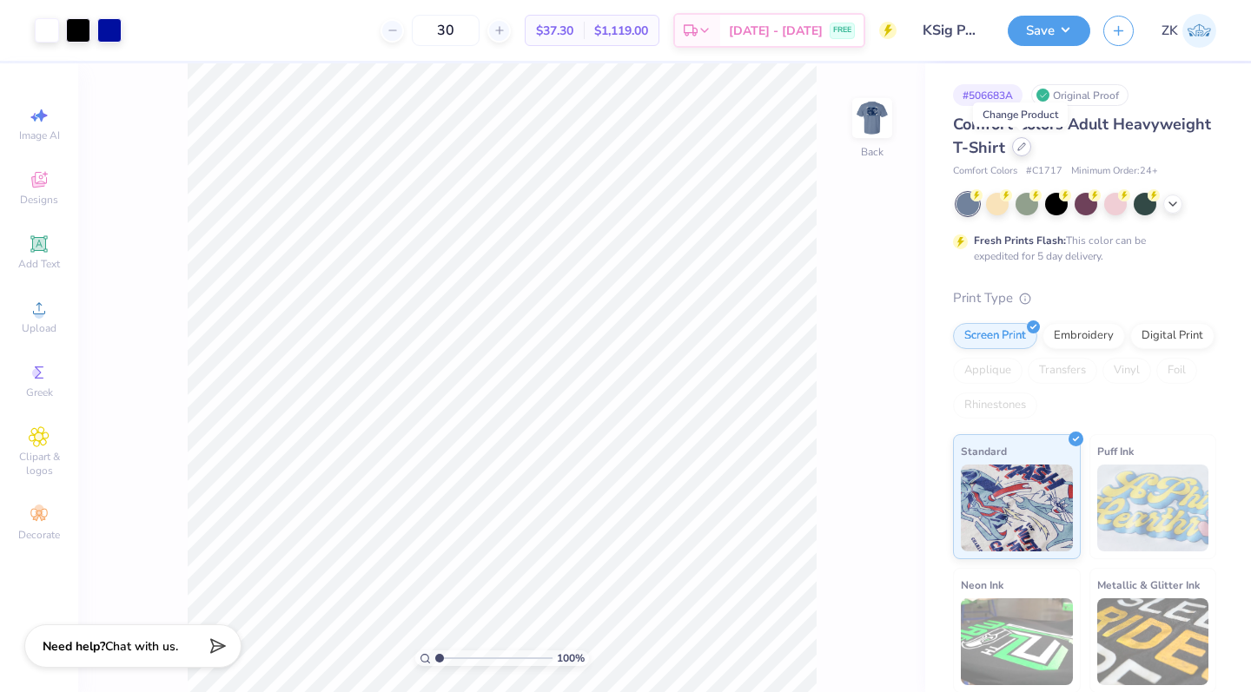
click at [1017, 147] on icon at bounding box center [1021, 146] width 9 height 9
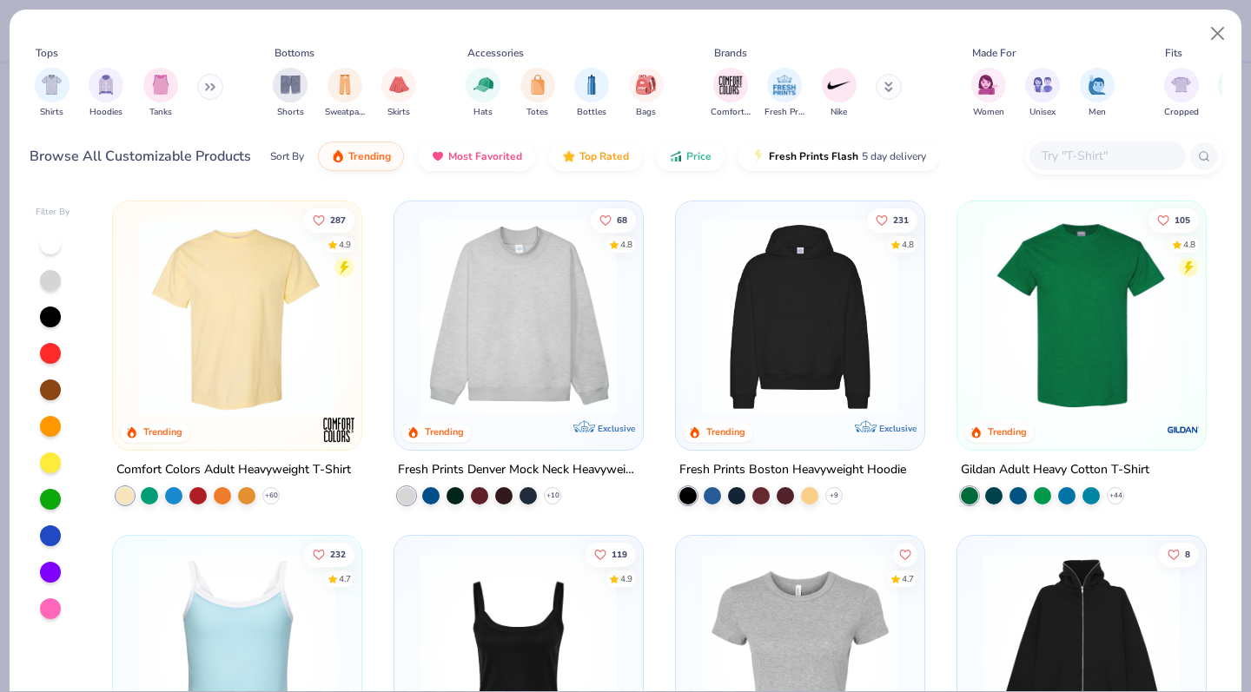
scroll to position [148, 0]
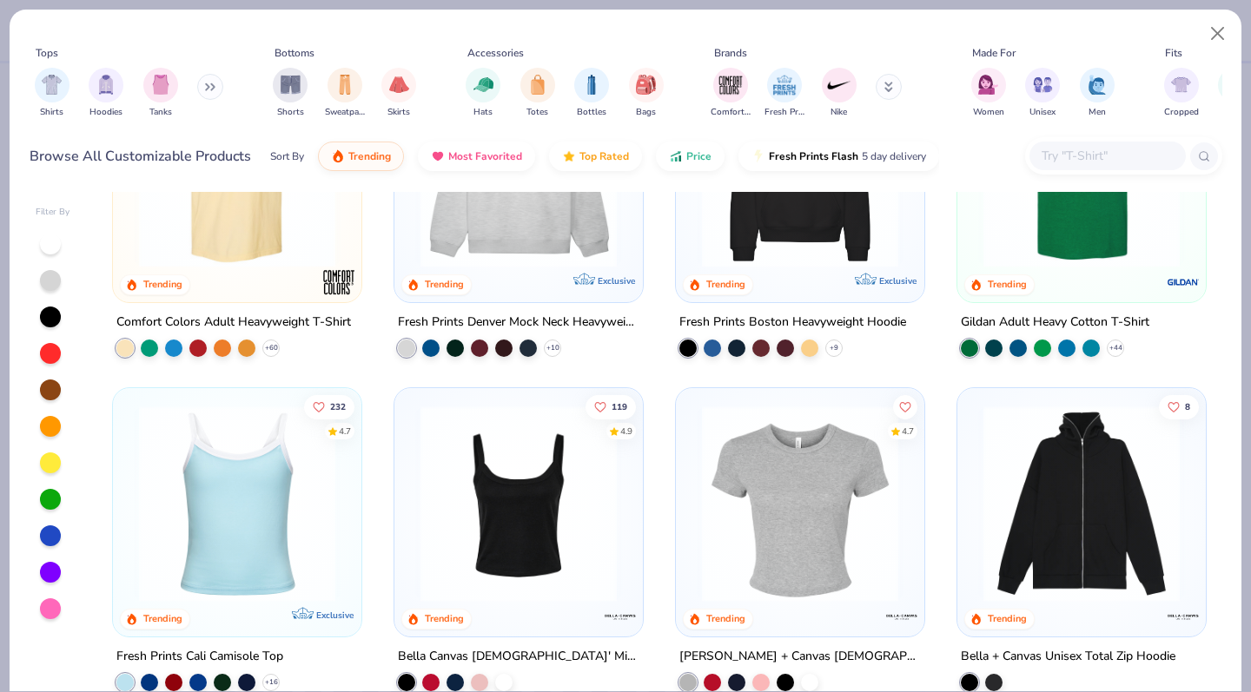
click at [818, 490] on img at bounding box center [800, 504] width 214 height 196
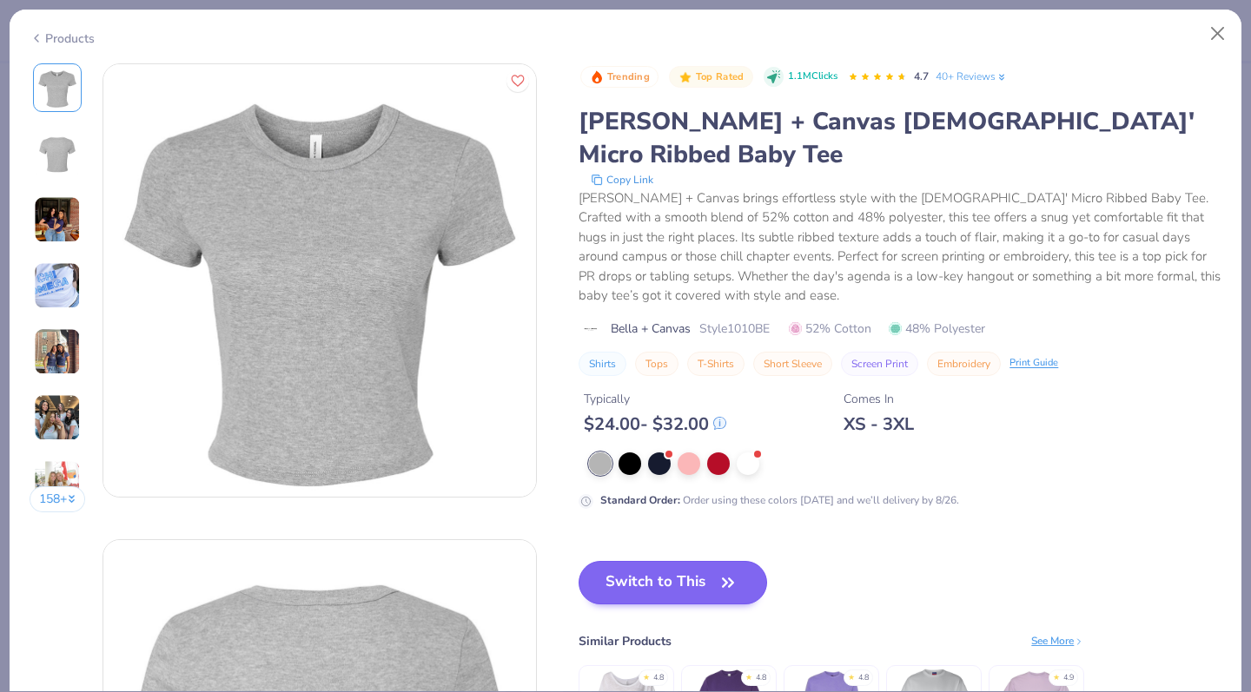
click at [667, 561] on button "Switch to This" at bounding box center [672, 582] width 188 height 43
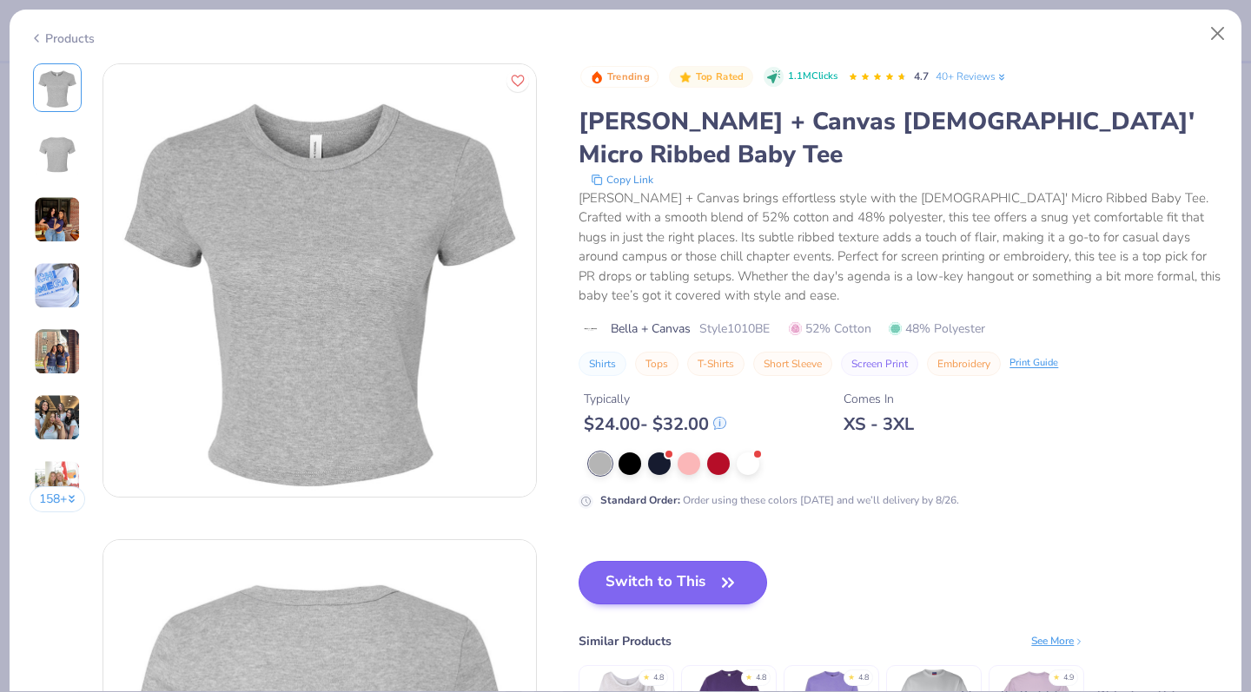
click at [680, 561] on button "Switch to This" at bounding box center [672, 582] width 188 height 43
click at [686, 561] on button "Switch to This" at bounding box center [672, 582] width 188 height 43
click at [649, 561] on button "Switch to This" at bounding box center [672, 582] width 188 height 43
